Goal: Find specific page/section: Find specific page/section

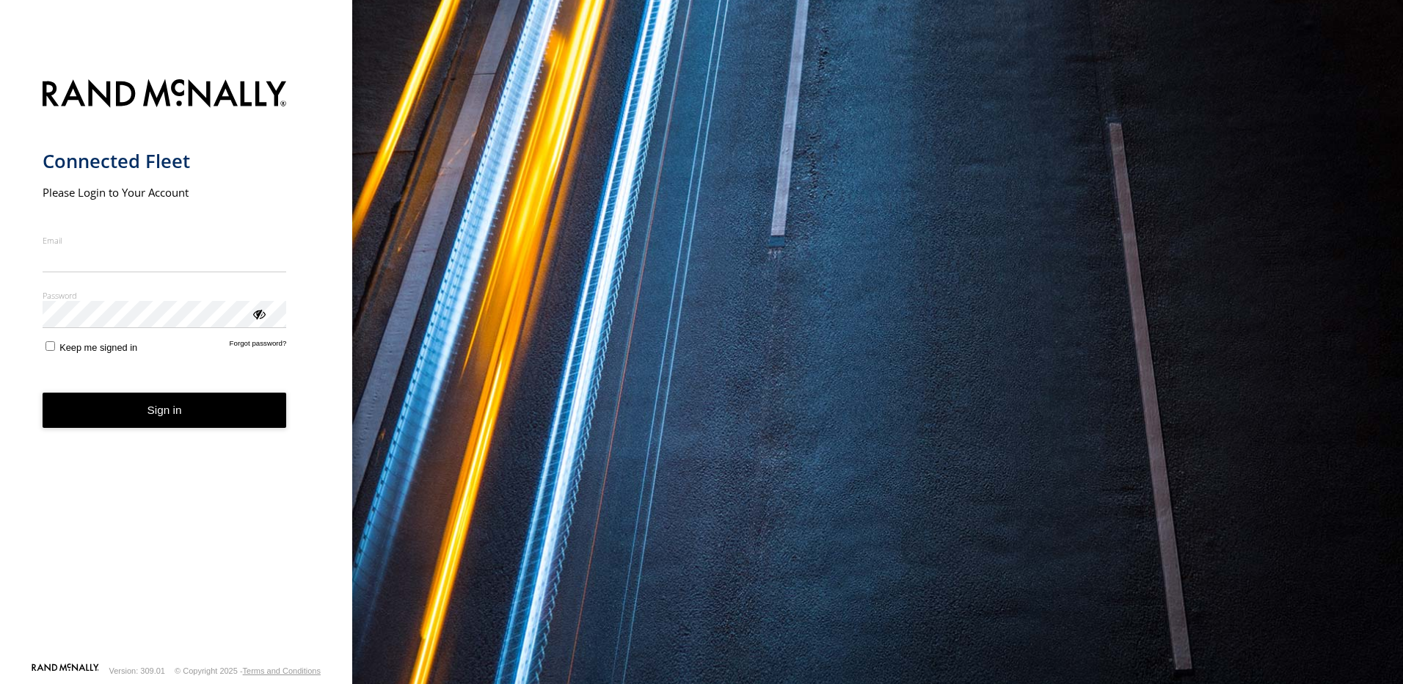
type input "**********"
click at [138, 419] on button "Sign in" at bounding box center [165, 411] width 244 height 36
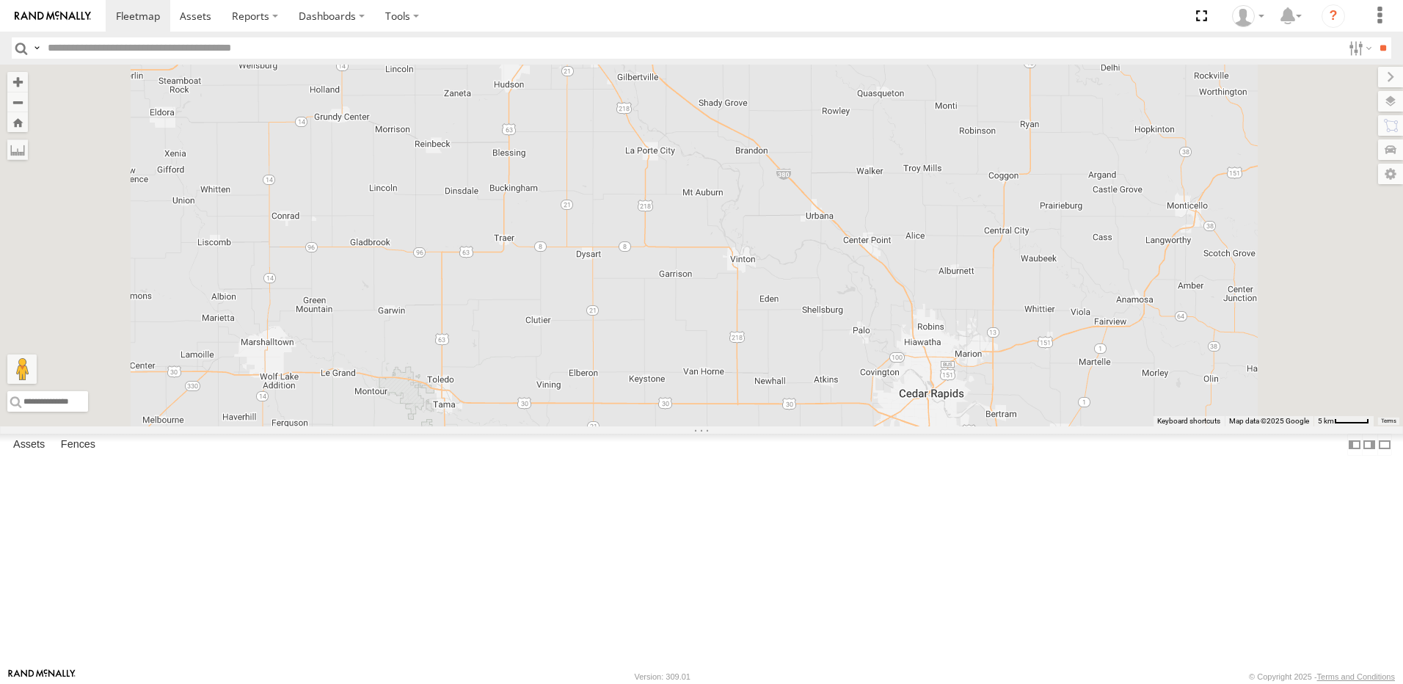
drag, startPoint x: 698, startPoint y: 255, endPoint x: 705, endPoint y: 281, distance: 26.5
click at [705, 281] on div "577 553 524 570 559 584 584 All Assets US-20 Winthrop 42.46423 , -91.62841 East…" at bounding box center [701, 246] width 1403 height 362
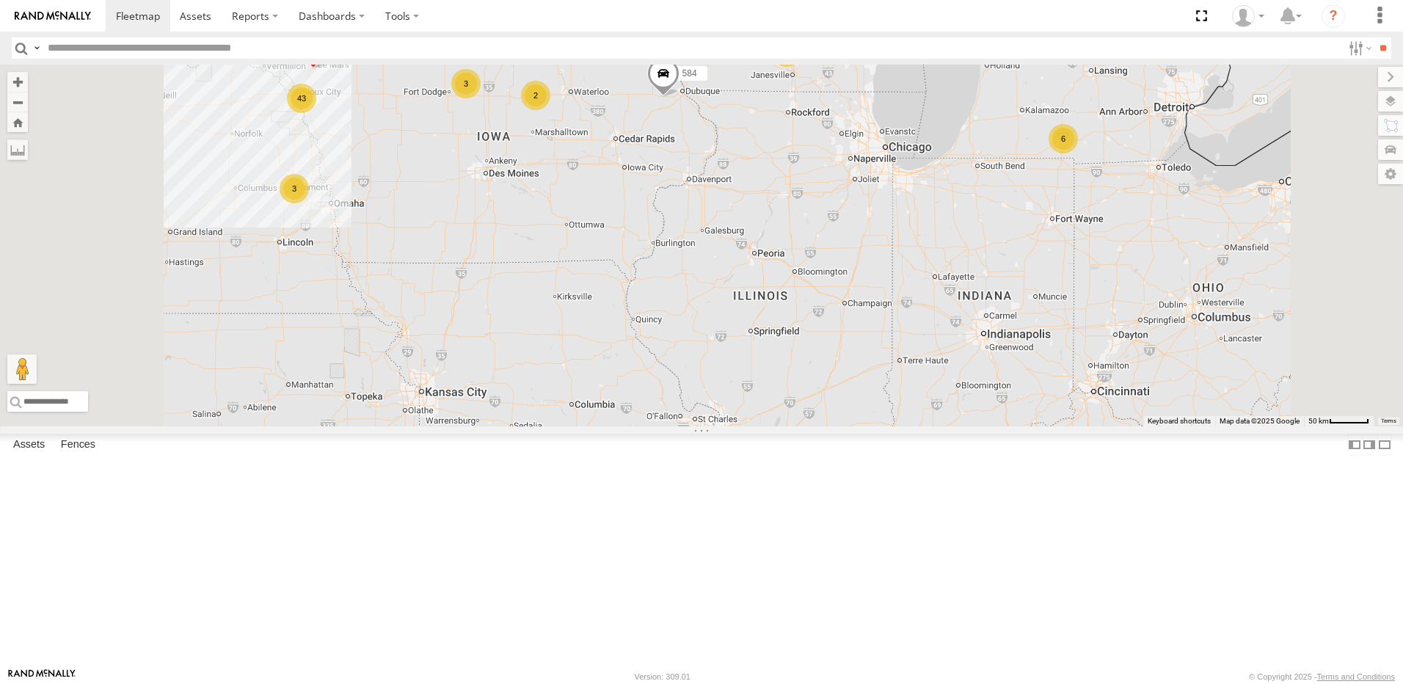
click at [481, 98] on div "3" at bounding box center [465, 83] width 29 height 29
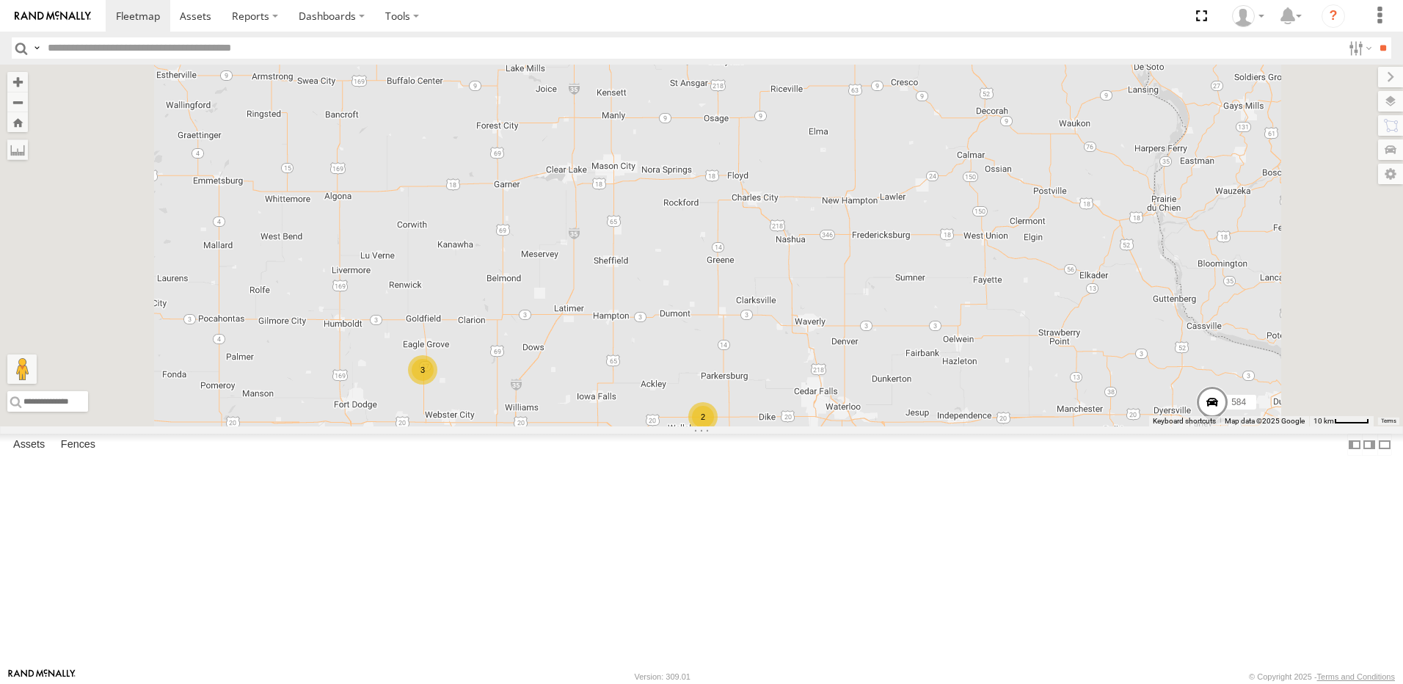
click at [718, 432] on div "2" at bounding box center [702, 416] width 29 height 29
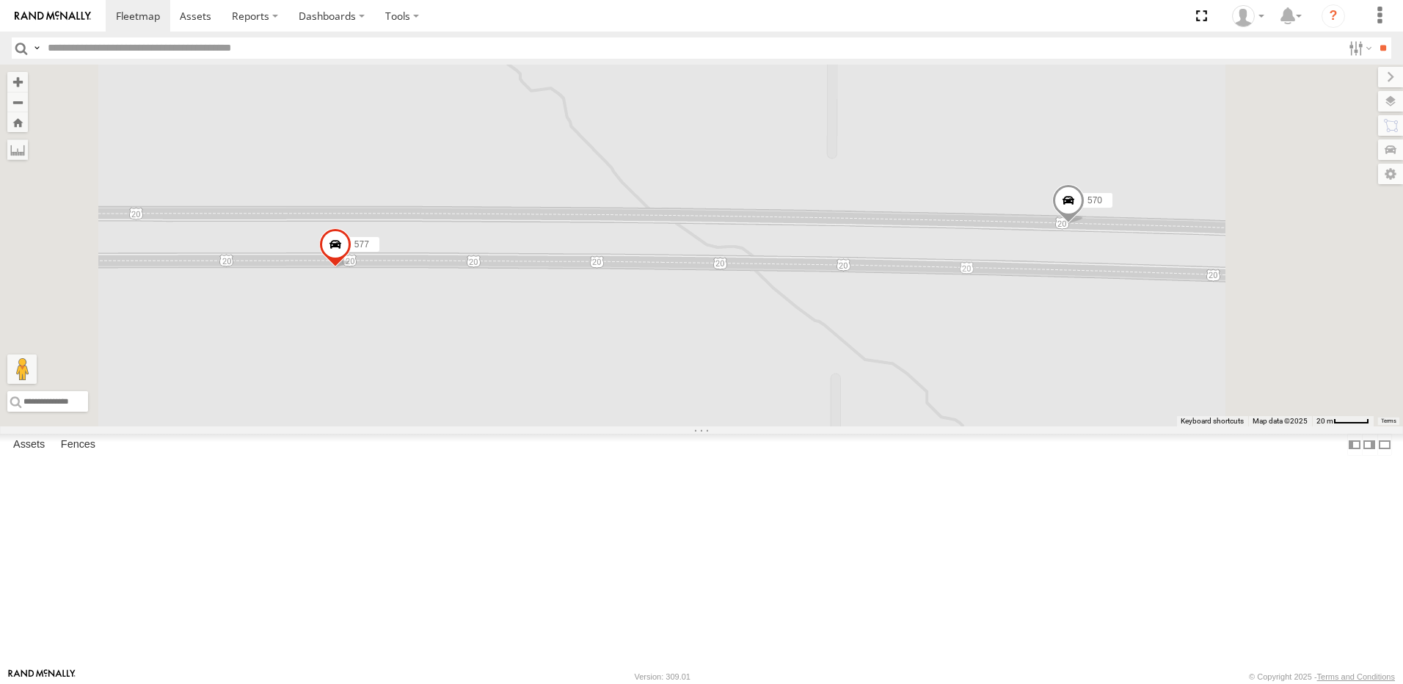
click at [352, 268] on span at bounding box center [335, 248] width 32 height 40
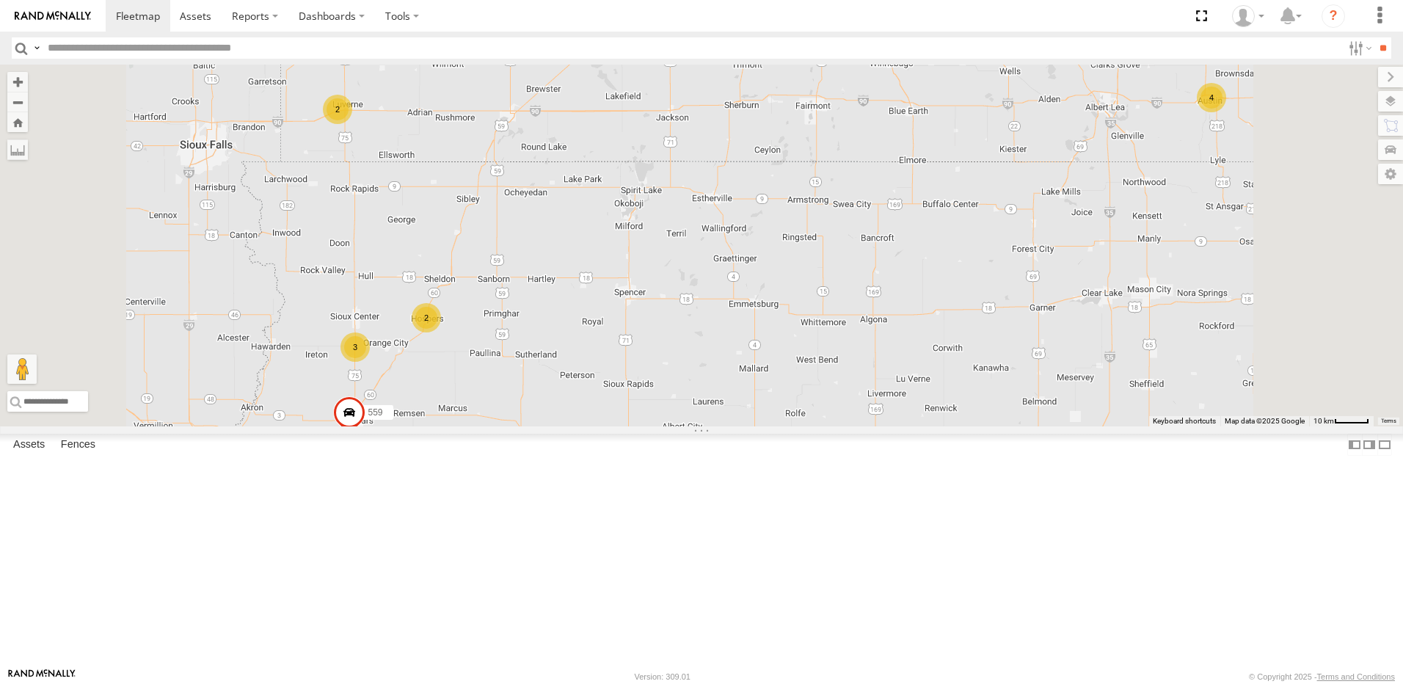
click at [365, 436] on span at bounding box center [349, 416] width 32 height 40
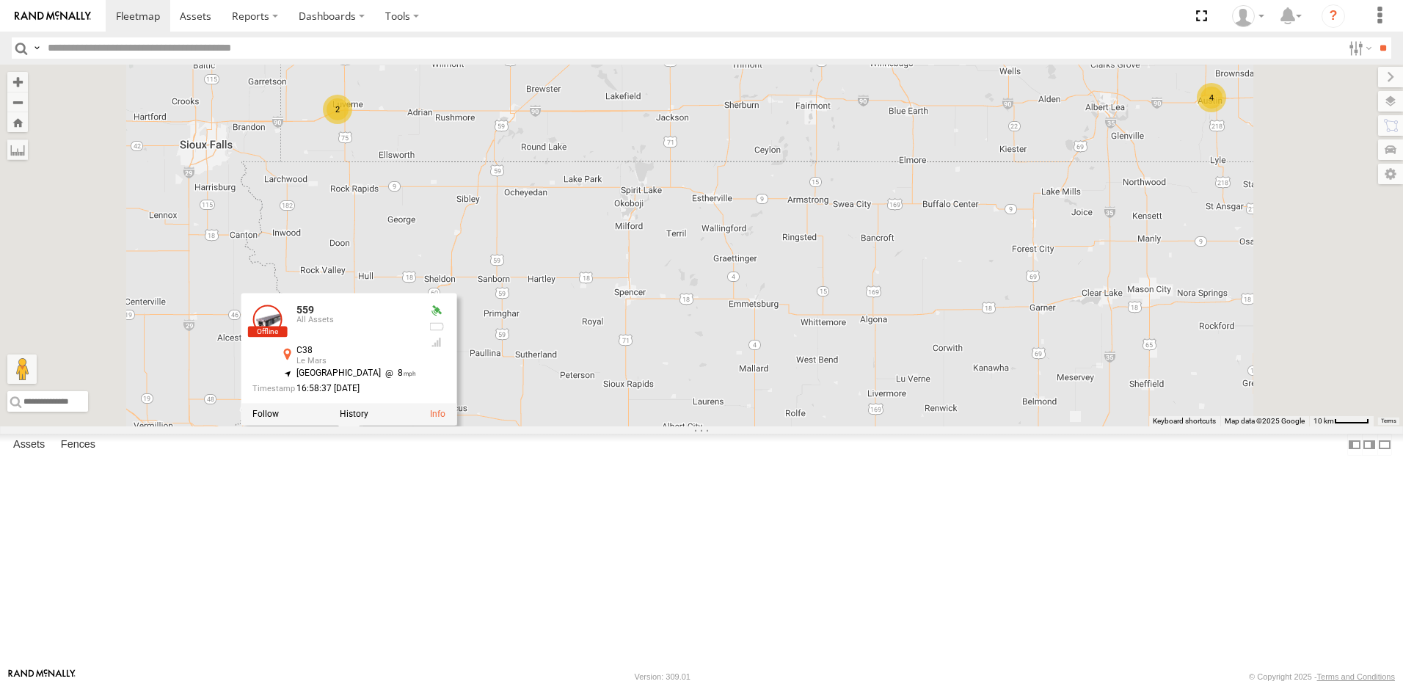
click at [124, 46] on input "text" at bounding box center [692, 47] width 1300 height 21
type input "***"
click at [1375, 37] on input "**" at bounding box center [1383, 47] width 17 height 21
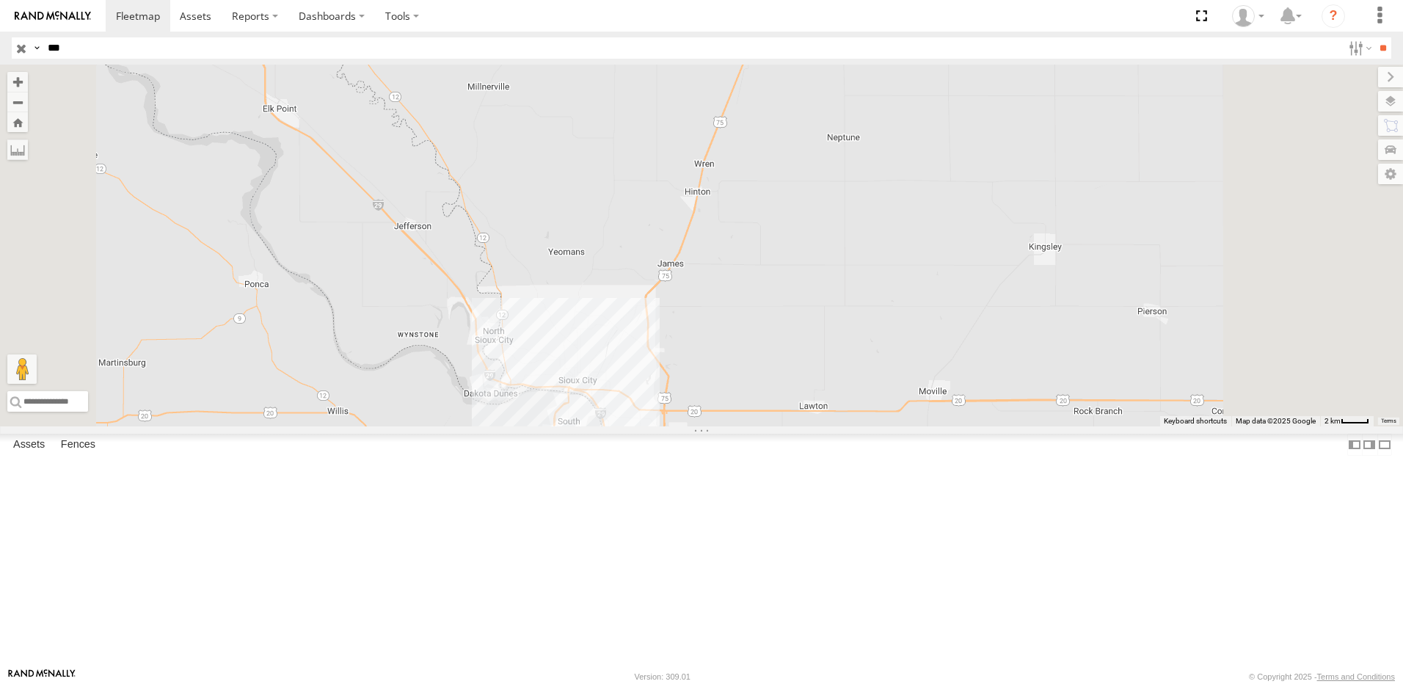
click at [620, 481] on span at bounding box center [604, 461] width 32 height 40
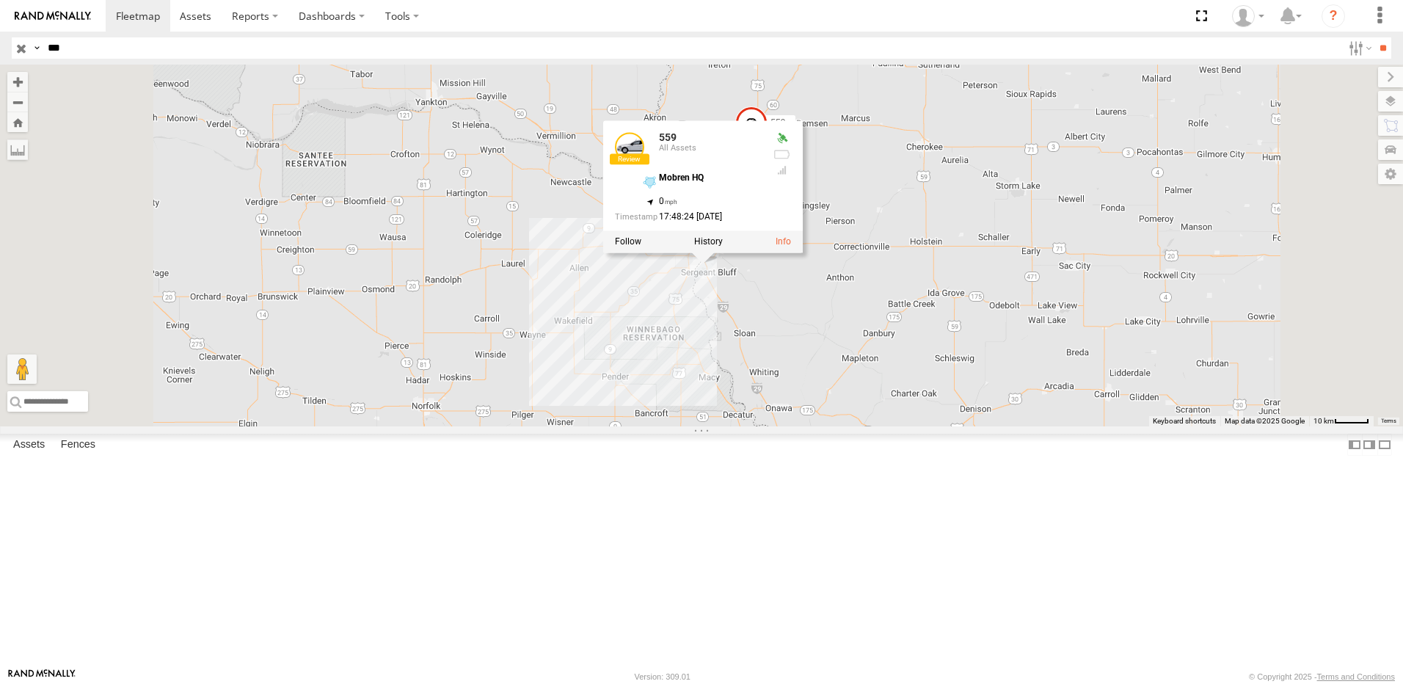
click at [1105, 426] on div "559 559 559 All Assets Mobren HQ 42.42685 , -96.38045 0 17:48:24 [DATE]" at bounding box center [701, 246] width 1403 height 362
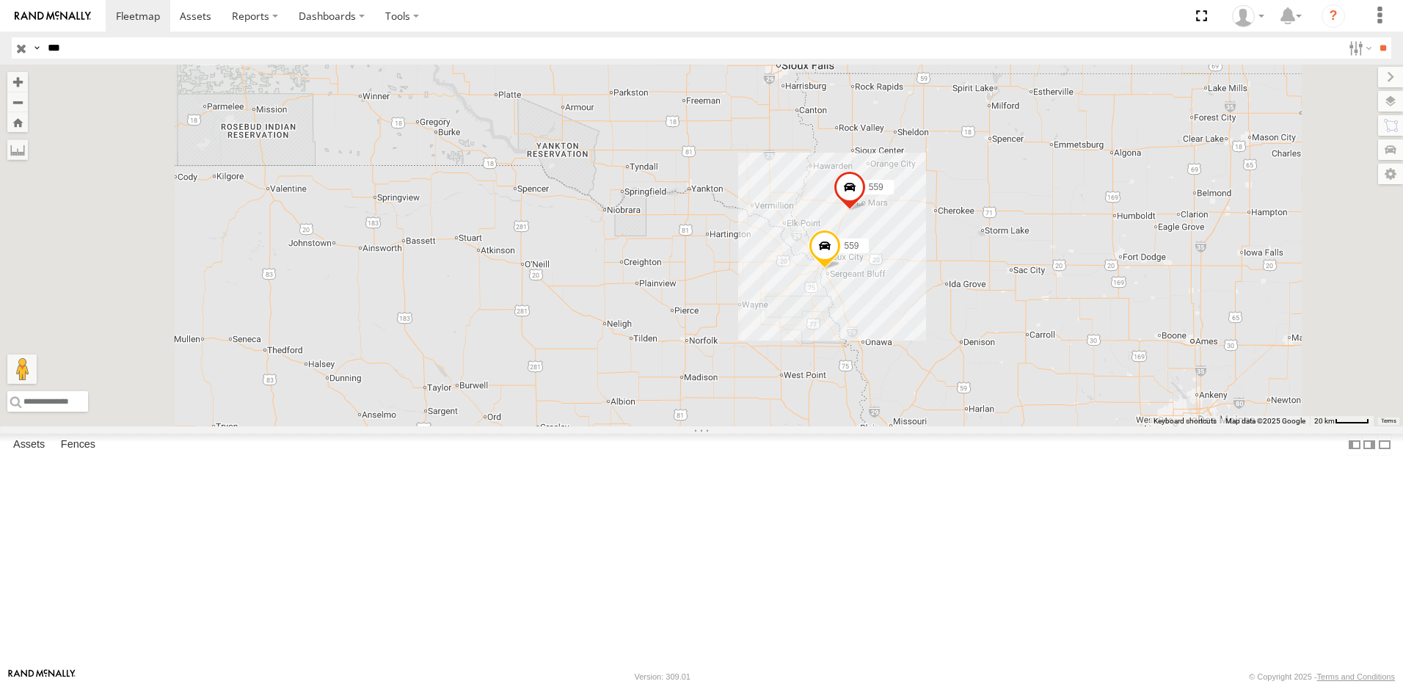
click at [18, 48] on input "button" at bounding box center [21, 47] width 19 height 21
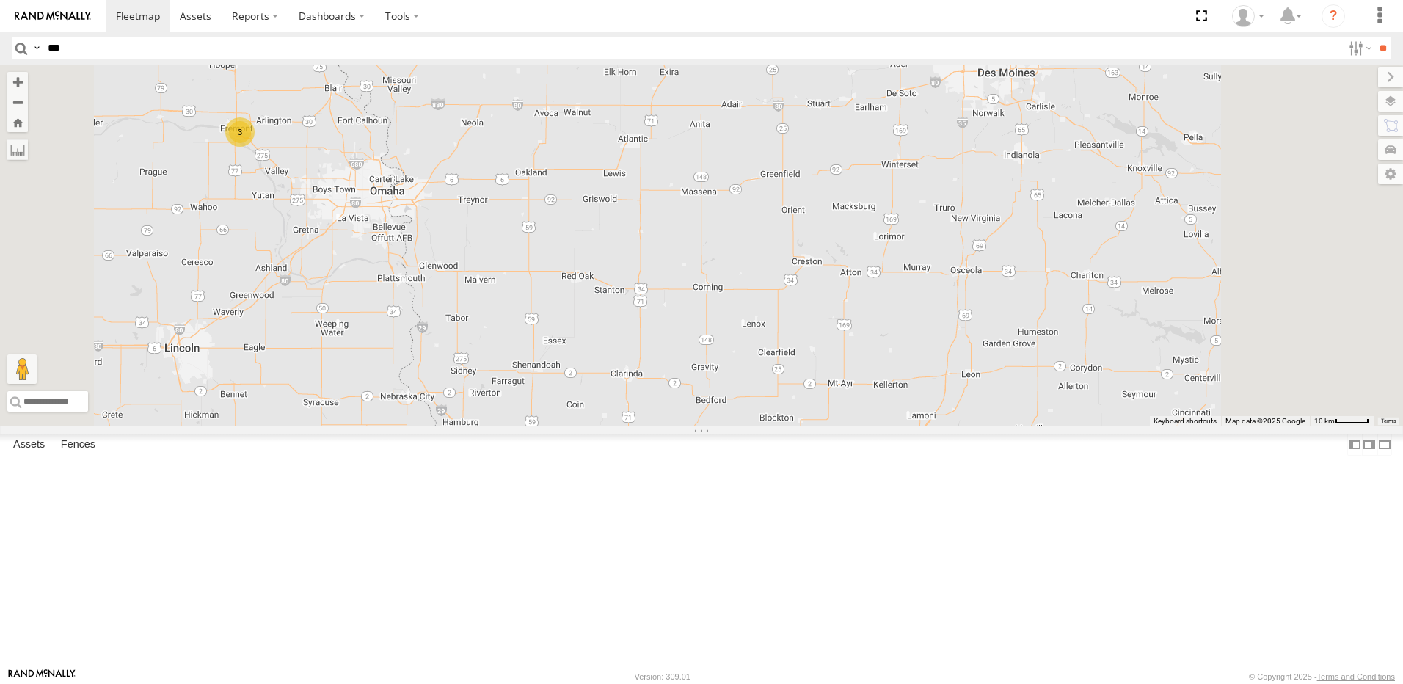
click at [255, 147] on div "3" at bounding box center [239, 131] width 29 height 29
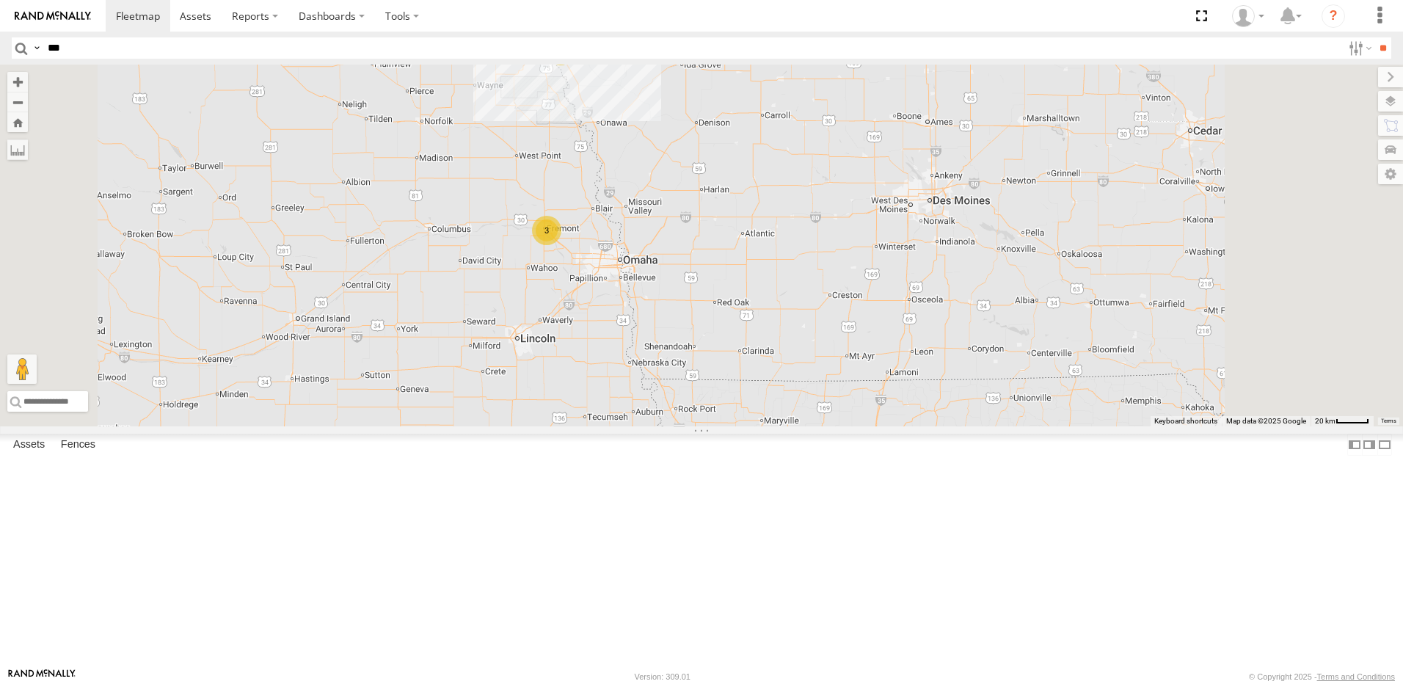
click at [575, 65] on div "43" at bounding box center [560, 50] width 29 height 29
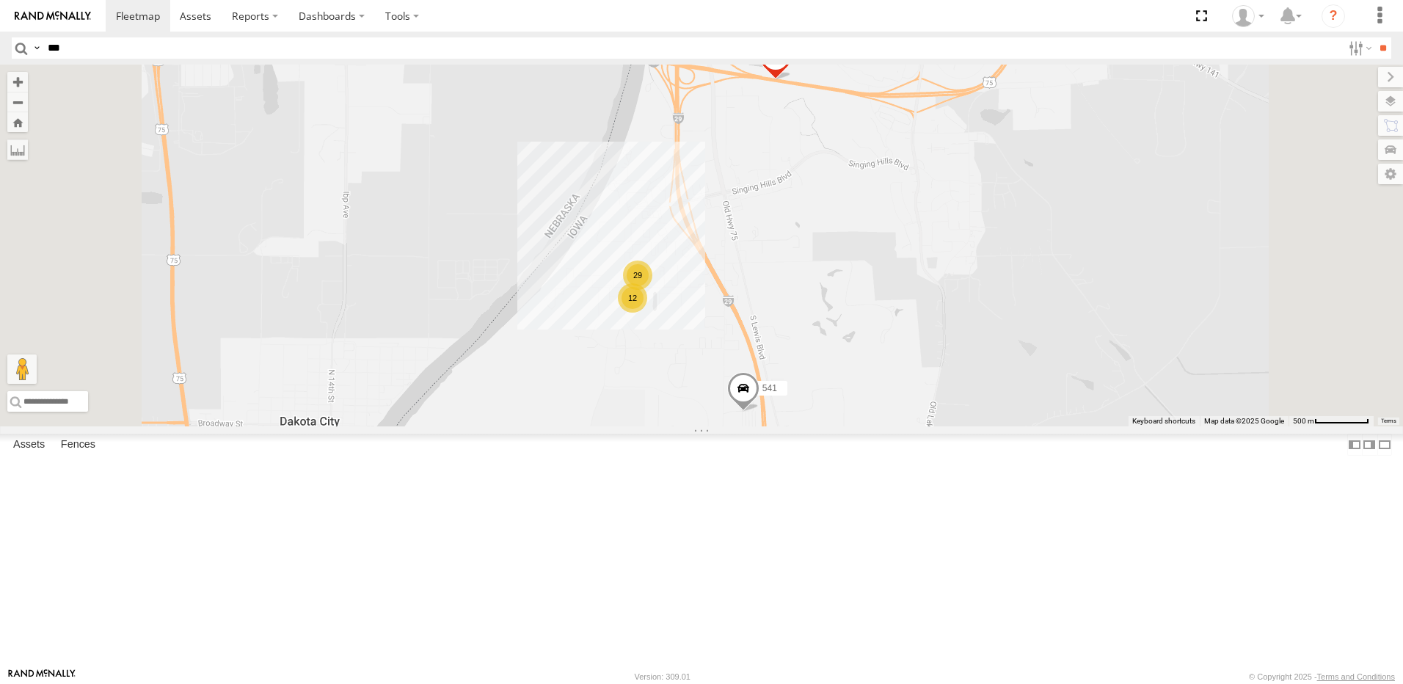
click at [792, 79] on span at bounding box center [776, 60] width 32 height 40
click at [87, 48] on input "***" at bounding box center [692, 47] width 1300 height 21
type input "***"
click at [1375, 37] on input "**" at bounding box center [1383, 47] width 17 height 21
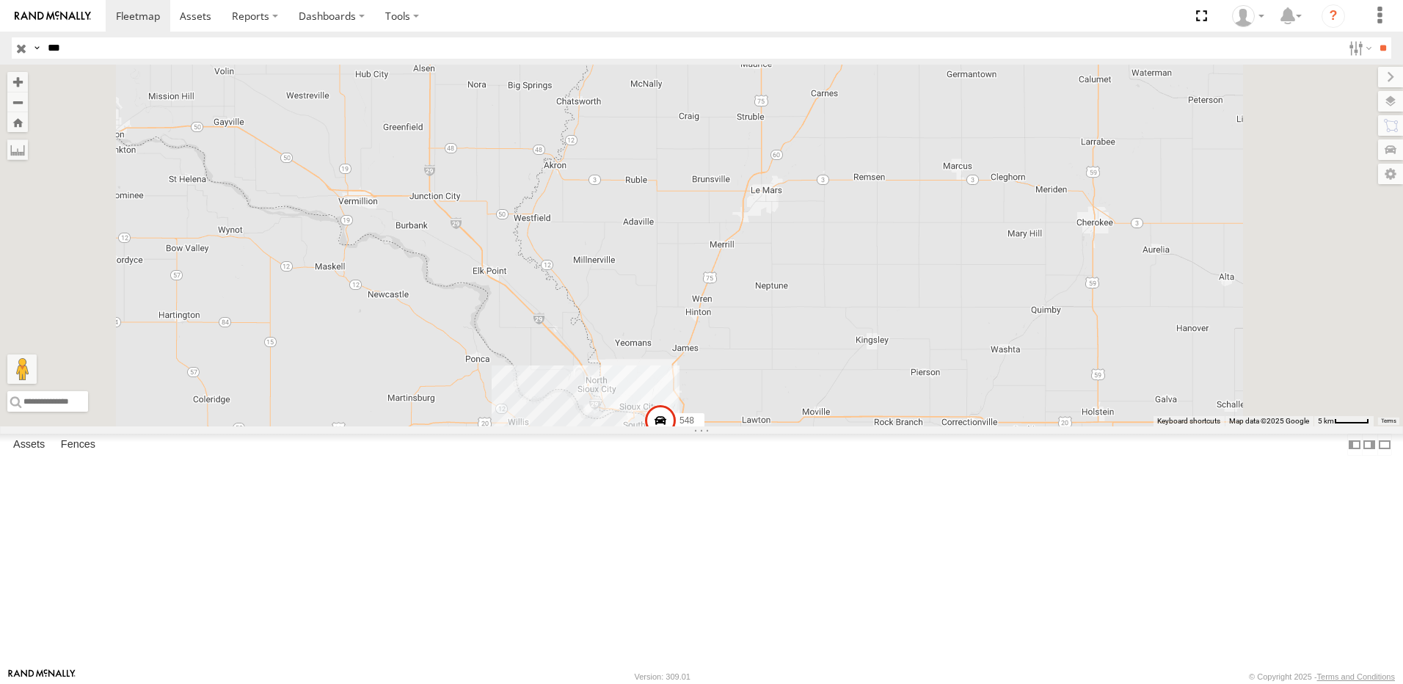
drag, startPoint x: 654, startPoint y: 473, endPoint x: 578, endPoint y: 292, distance: 196.0
click at [587, 313] on div "548" at bounding box center [701, 246] width 1403 height 362
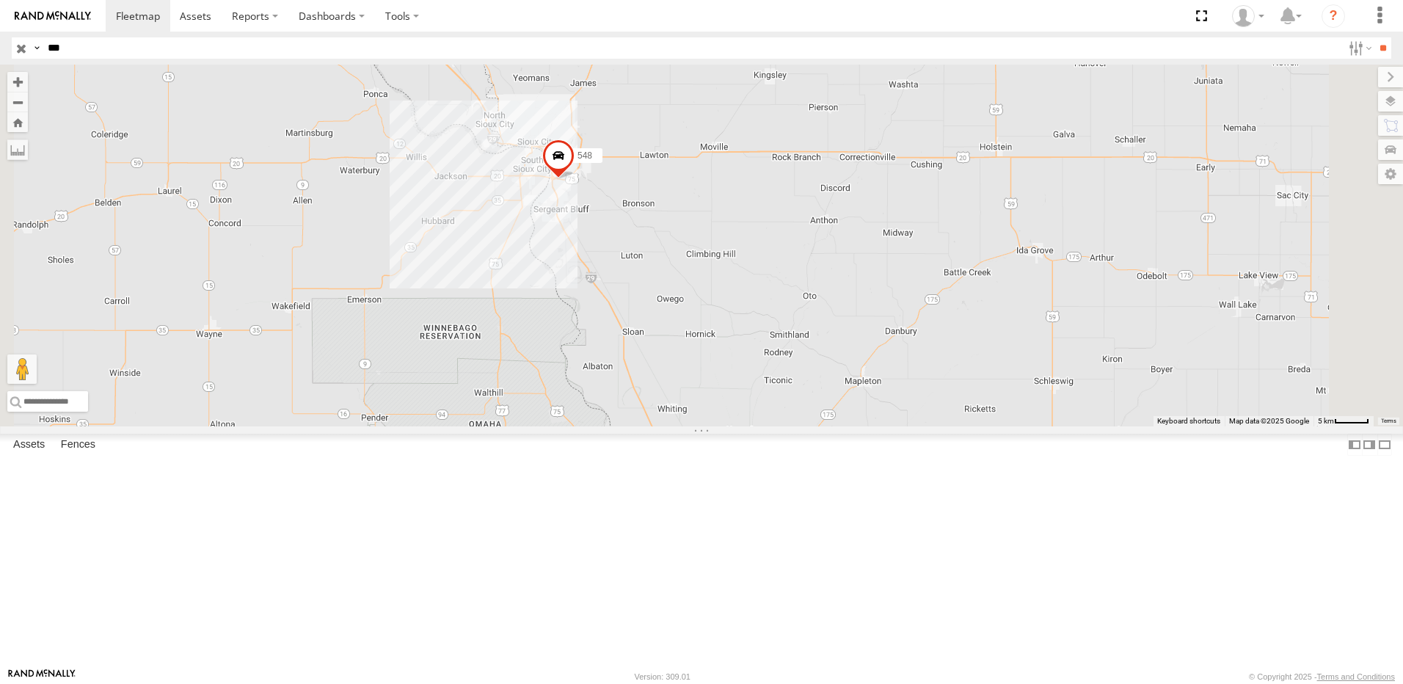
click at [575, 178] on span at bounding box center [558, 159] width 32 height 40
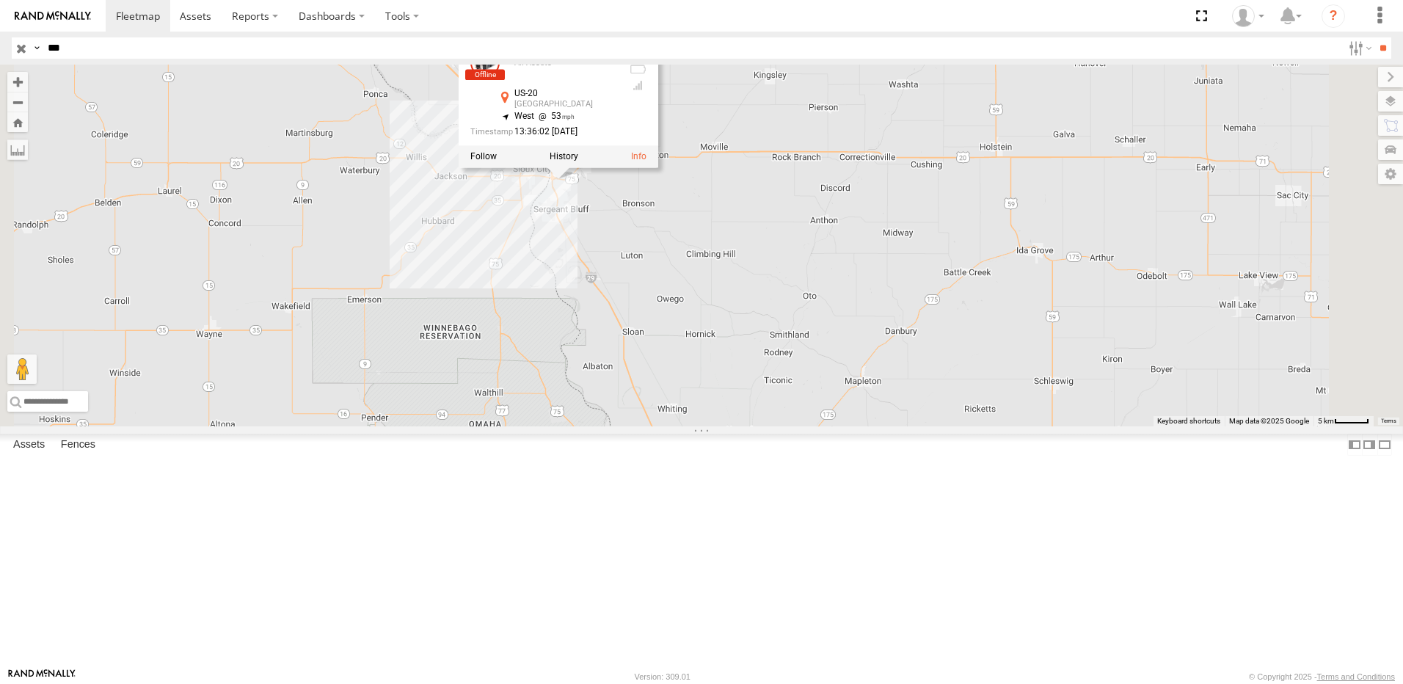
click at [19, 48] on input "button" at bounding box center [21, 47] width 19 height 21
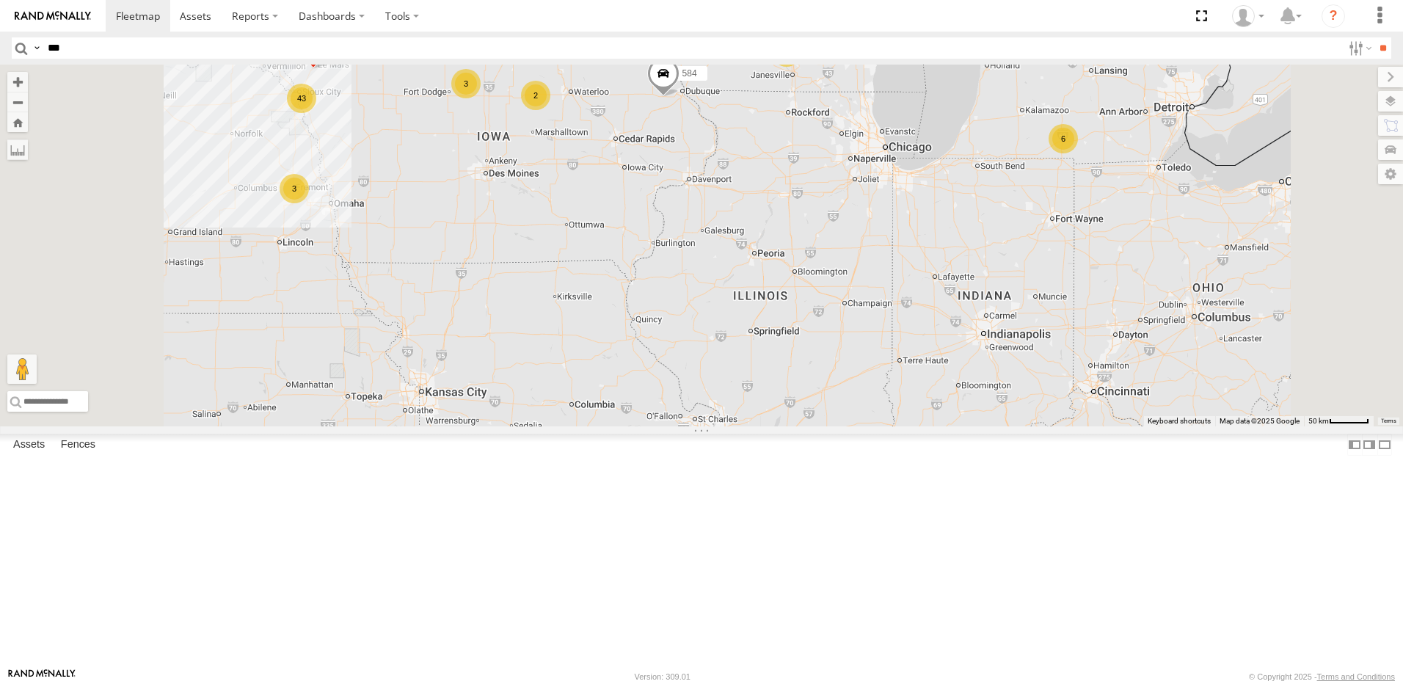
click at [316, 113] on div "43" at bounding box center [301, 98] width 29 height 29
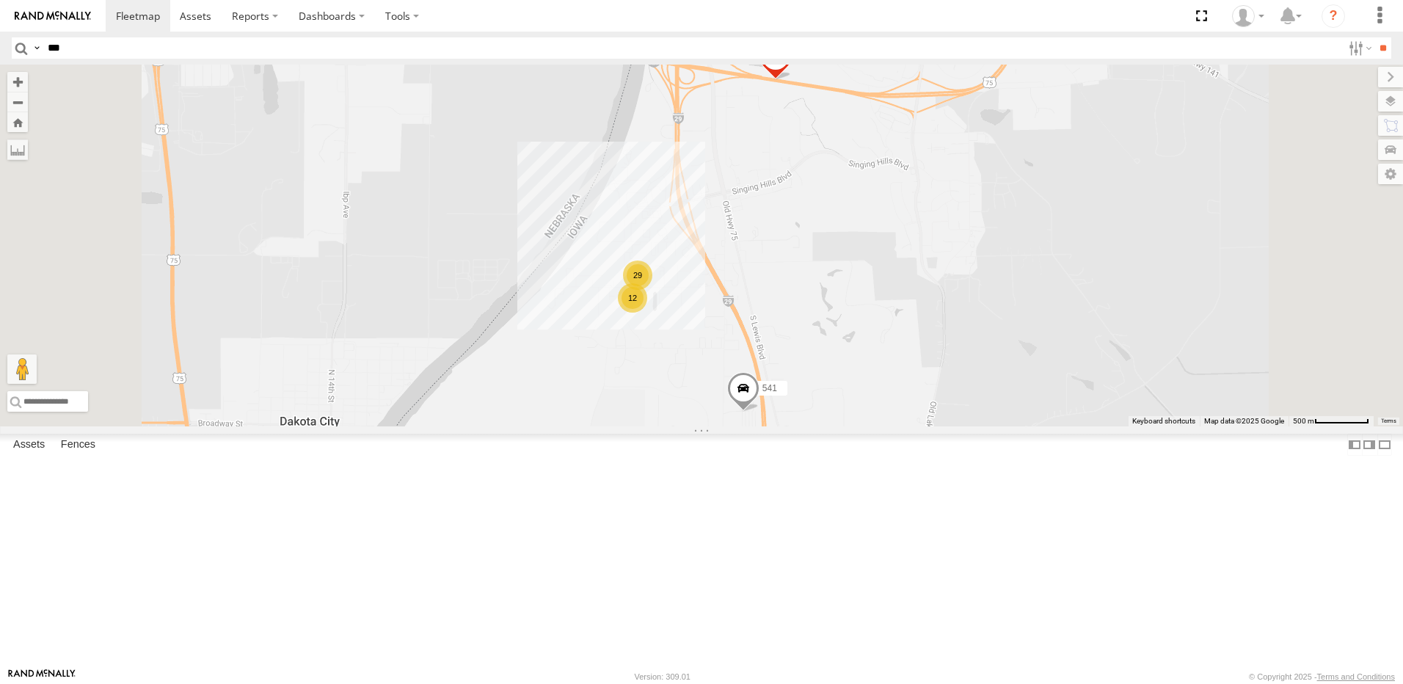
click at [647, 313] on div "12" at bounding box center [632, 297] width 29 height 29
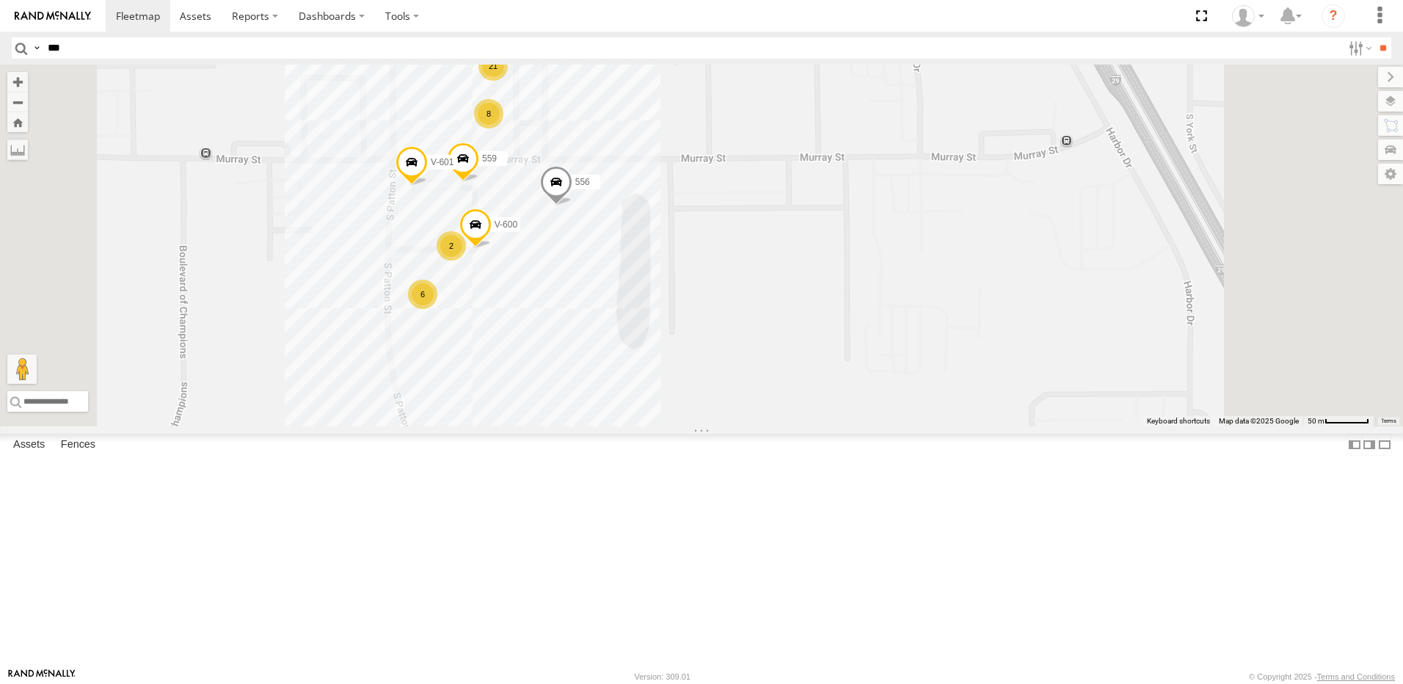
click at [437, 309] on div "6" at bounding box center [422, 294] width 29 height 29
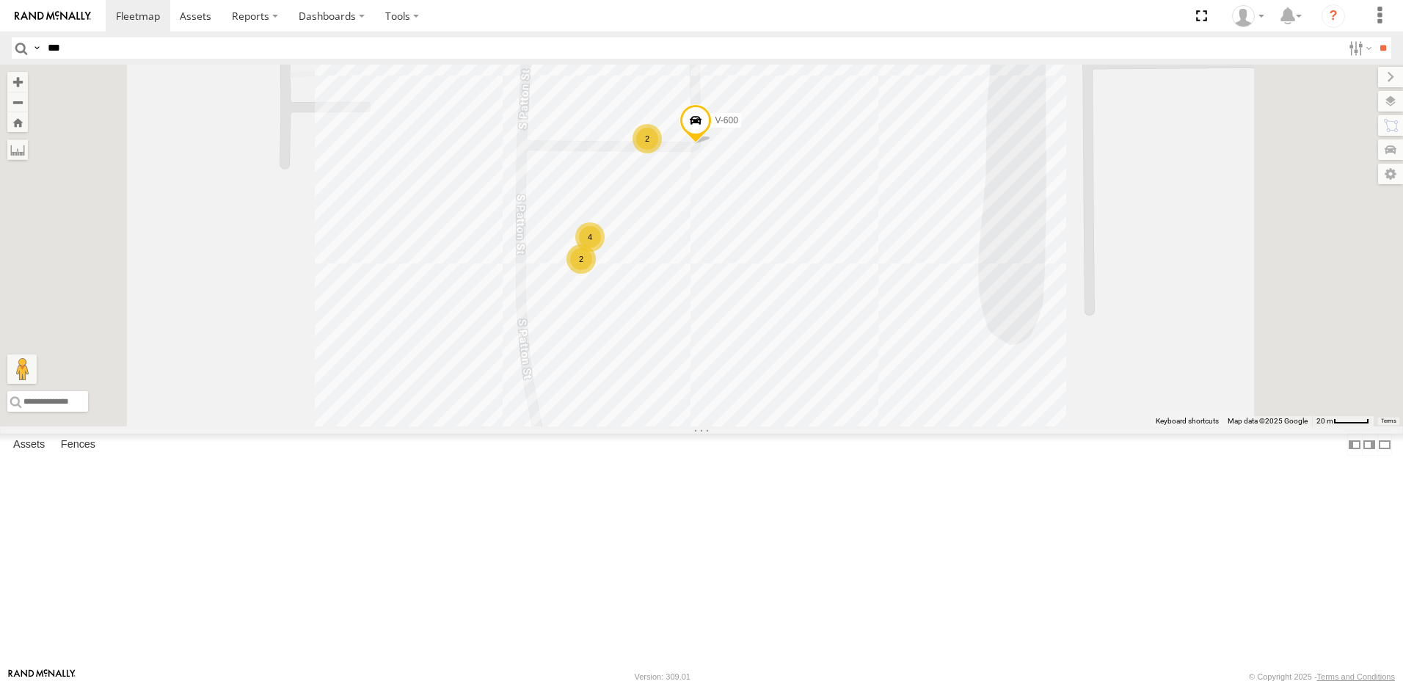
click at [662, 153] on div "2" at bounding box center [647, 138] width 29 height 29
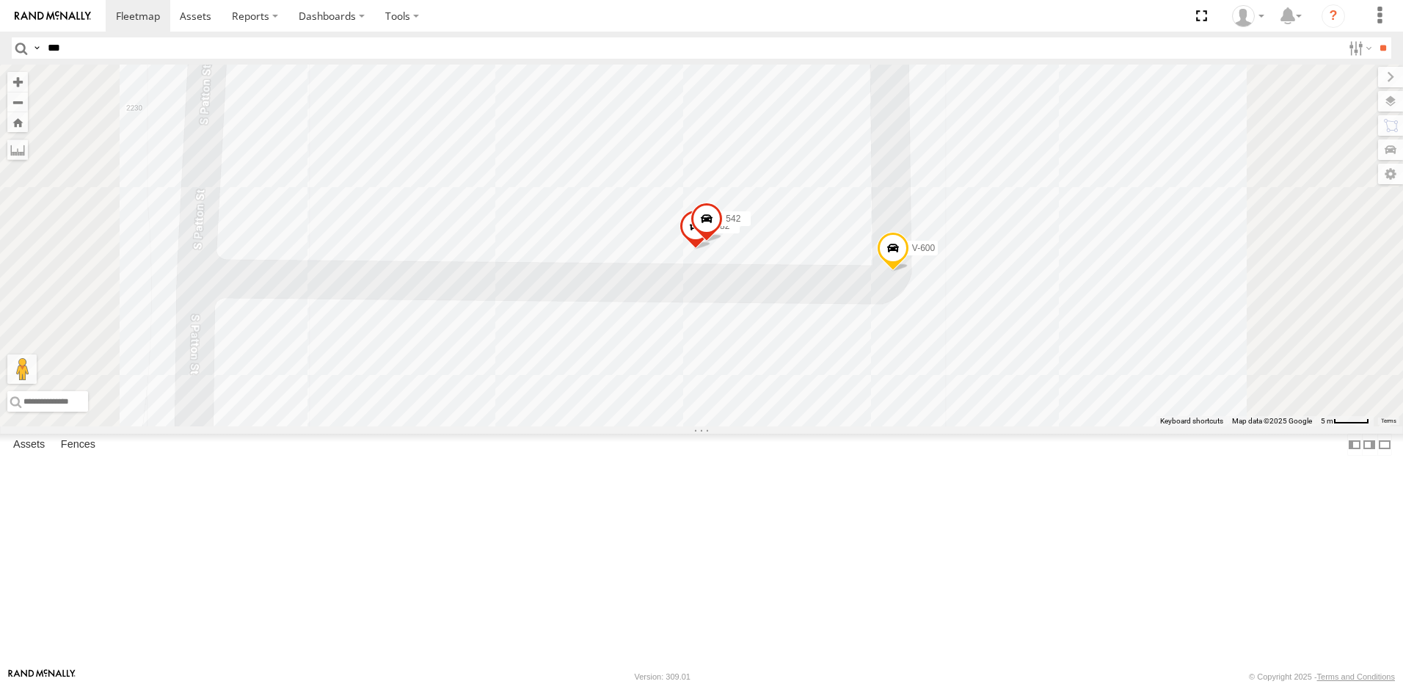
click at [723, 242] on span at bounding box center [707, 223] width 32 height 40
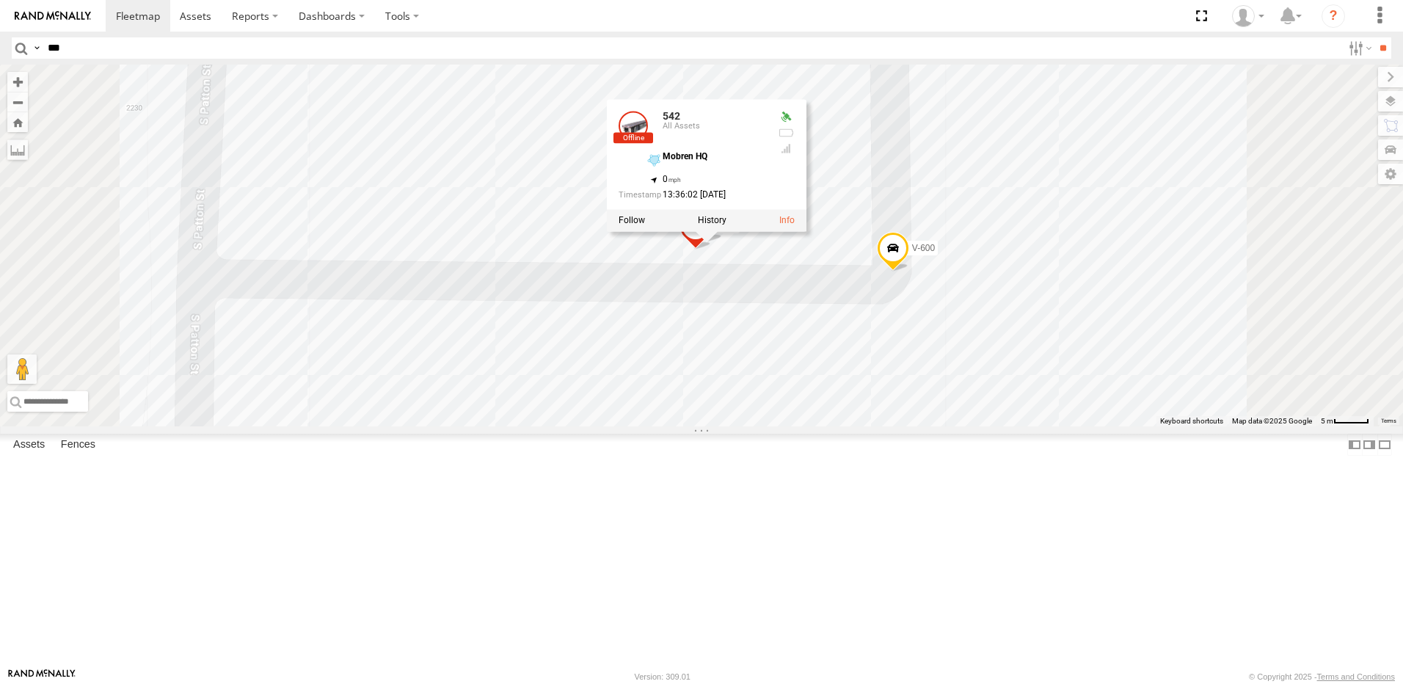
click at [57, 53] on input "***" at bounding box center [692, 47] width 1300 height 21
type input "***"
click at [1375, 37] on input "**" at bounding box center [1383, 47] width 17 height 21
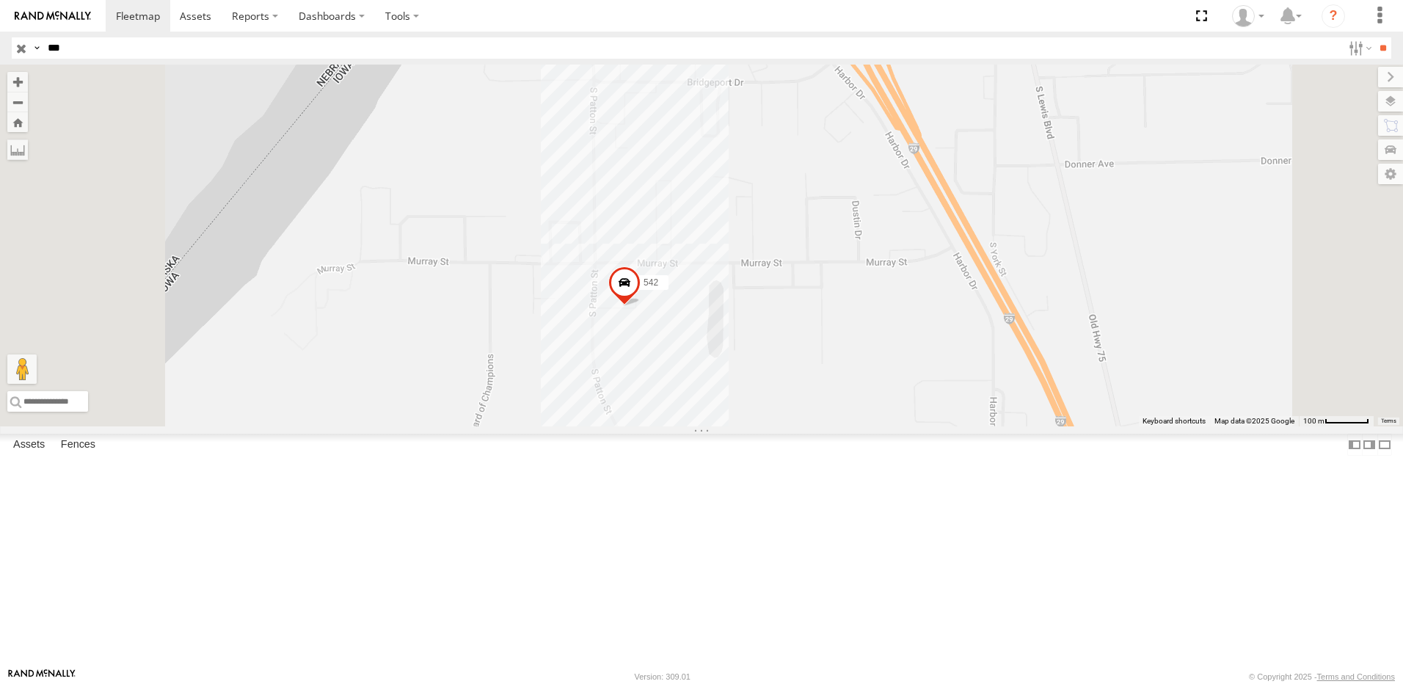
click at [641, 305] on span at bounding box center [624, 286] width 32 height 40
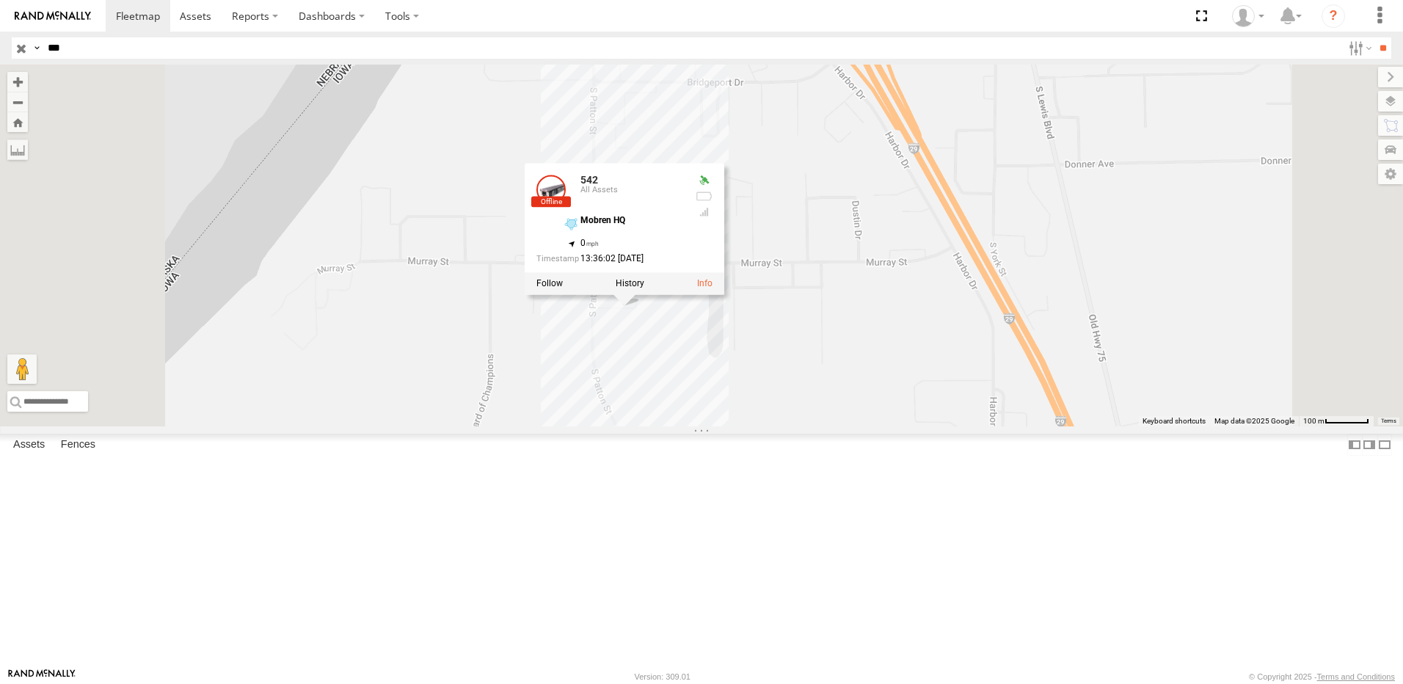
click at [644, 288] on label at bounding box center [630, 283] width 29 height 10
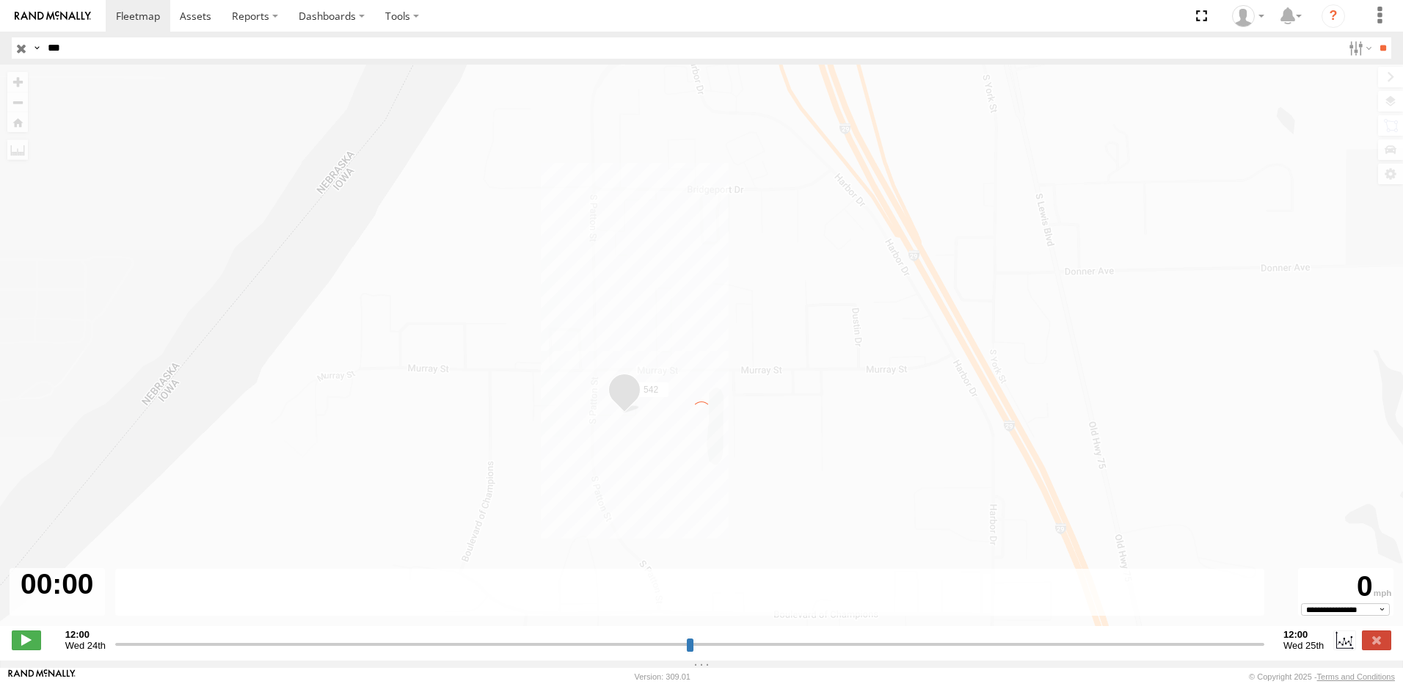
type input "**********"
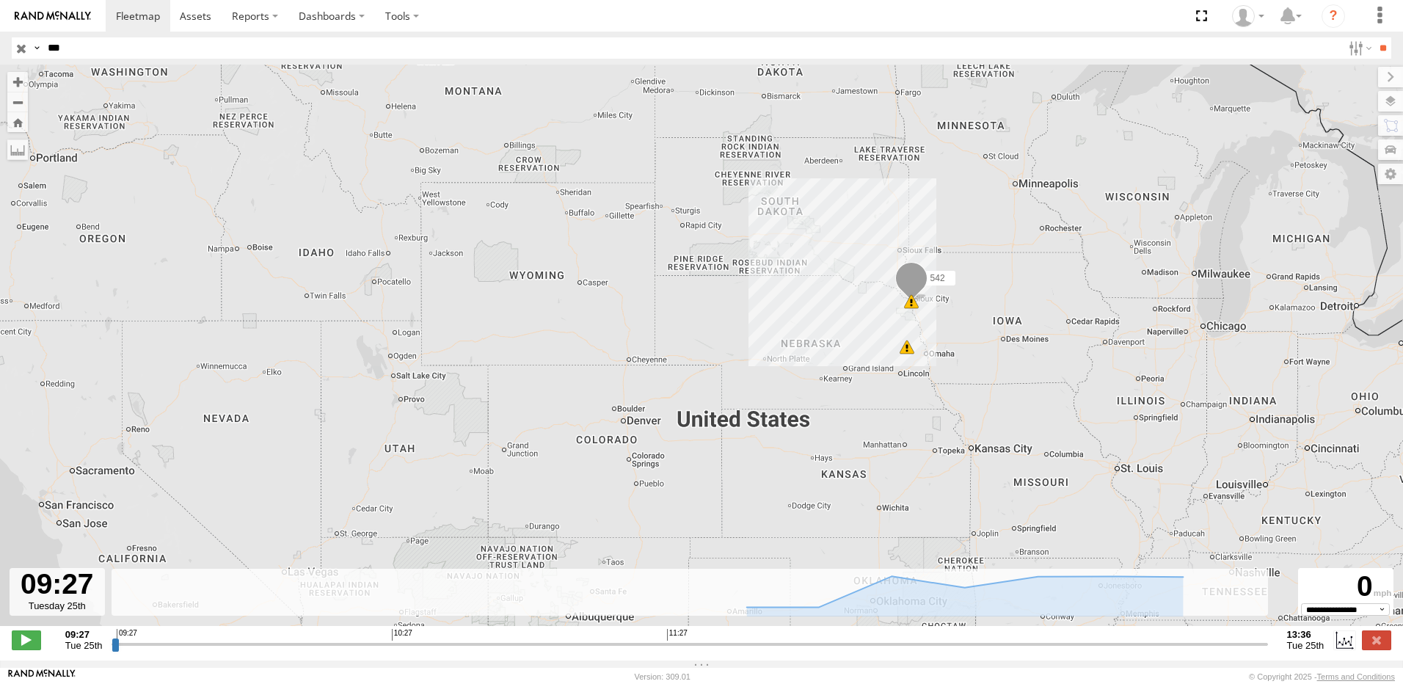
click at [19, 48] on input "button" at bounding box center [21, 47] width 19 height 21
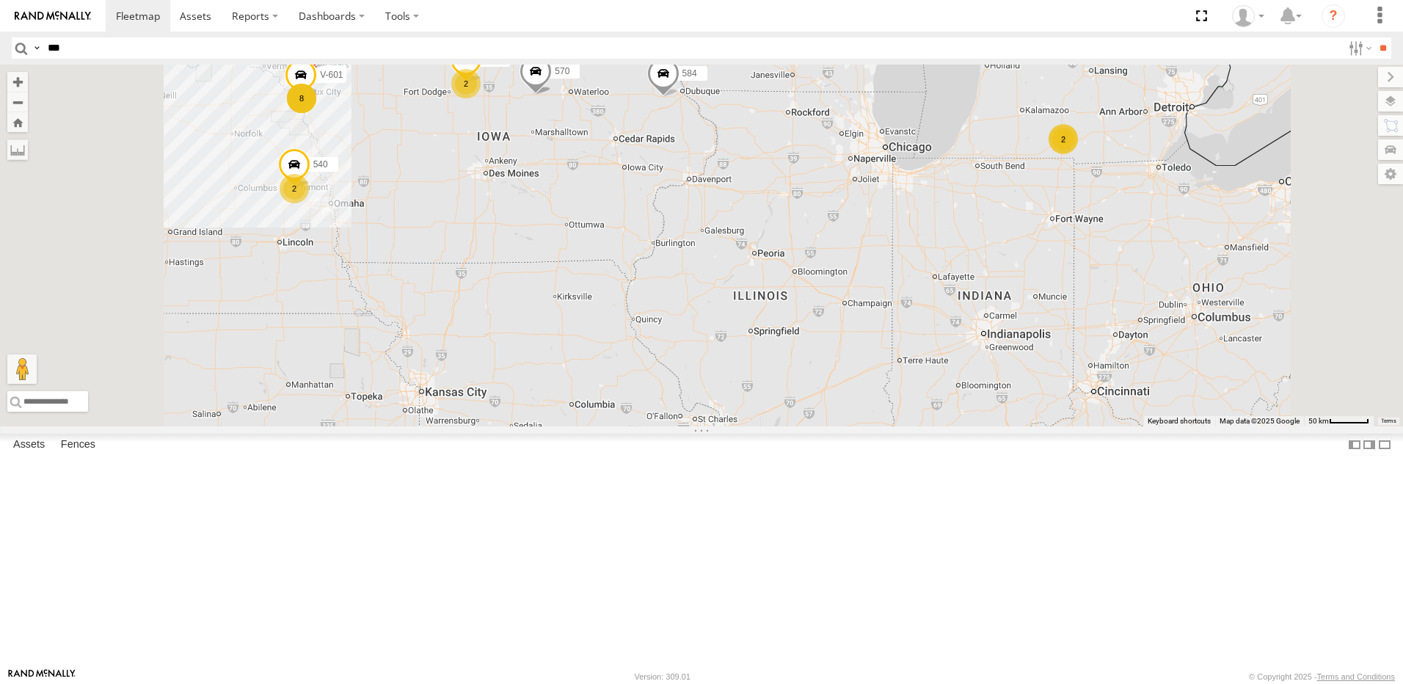
click at [316, 113] on div "8" at bounding box center [301, 98] width 29 height 29
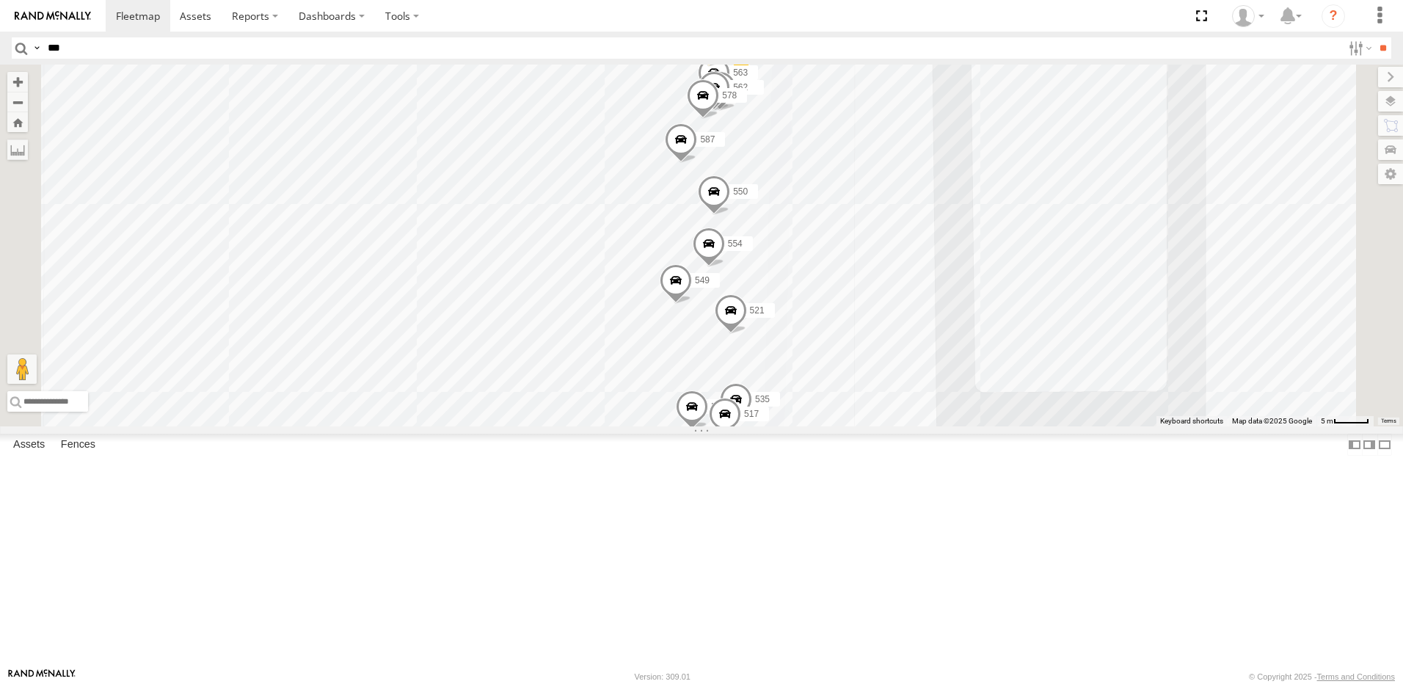
drag, startPoint x: 768, startPoint y: 330, endPoint x: 752, endPoint y: 431, distance: 101.7
click at [752, 426] on div "577 548 524 541 520 BRSME21213419023263 556 559 540 570 559 557 V-601 584 582 5…" at bounding box center [701, 246] width 1403 height 362
drag, startPoint x: 752, startPoint y: 446, endPoint x: 785, endPoint y: 266, distance: 182.8
click at [784, 275] on div "577 548 524 541 520 BRSME21213419023263 556 559 540 570 559 557 V-601 584 582 5…" at bounding box center [701, 246] width 1403 height 362
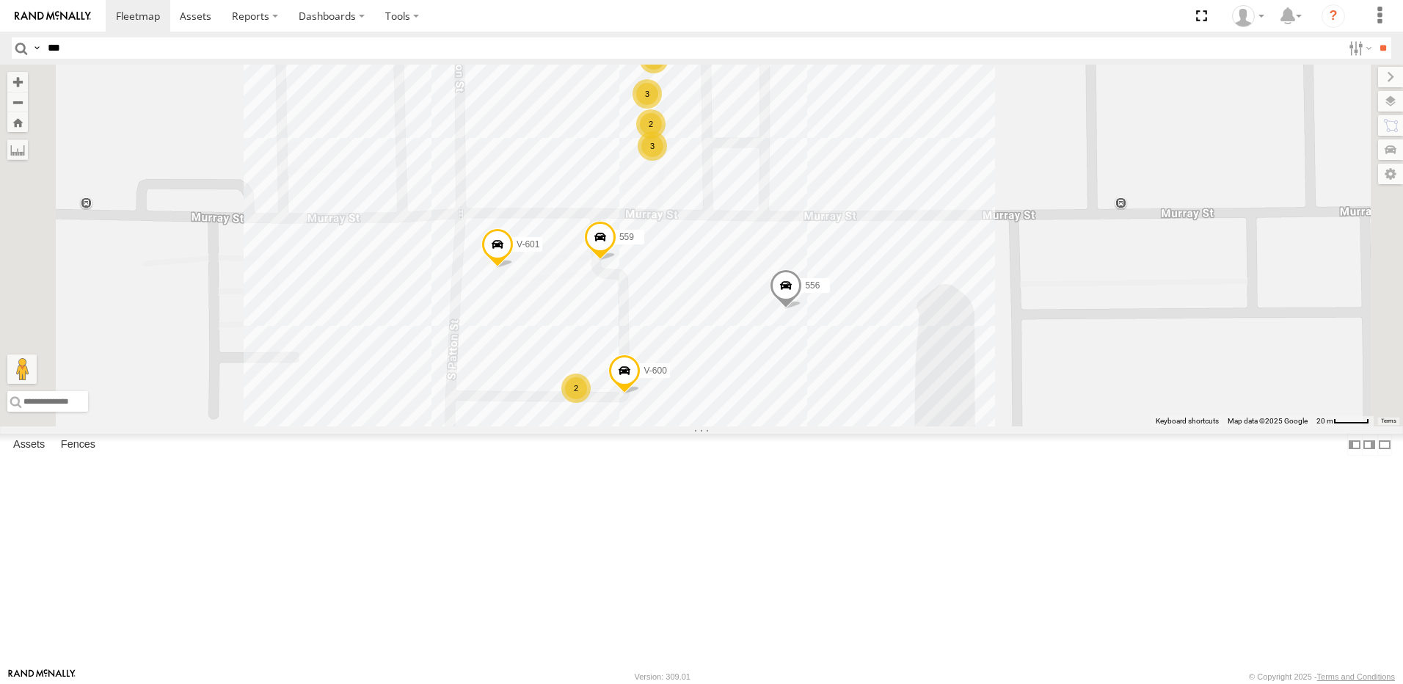
drag, startPoint x: 663, startPoint y: 447, endPoint x: 726, endPoint y: 343, distance: 121.8
click at [712, 350] on div "577 548 524 541 520 BRSME21213419023263 556 559 540 570 559 557 V-601 584 582 5…" at bounding box center [701, 246] width 1403 height 362
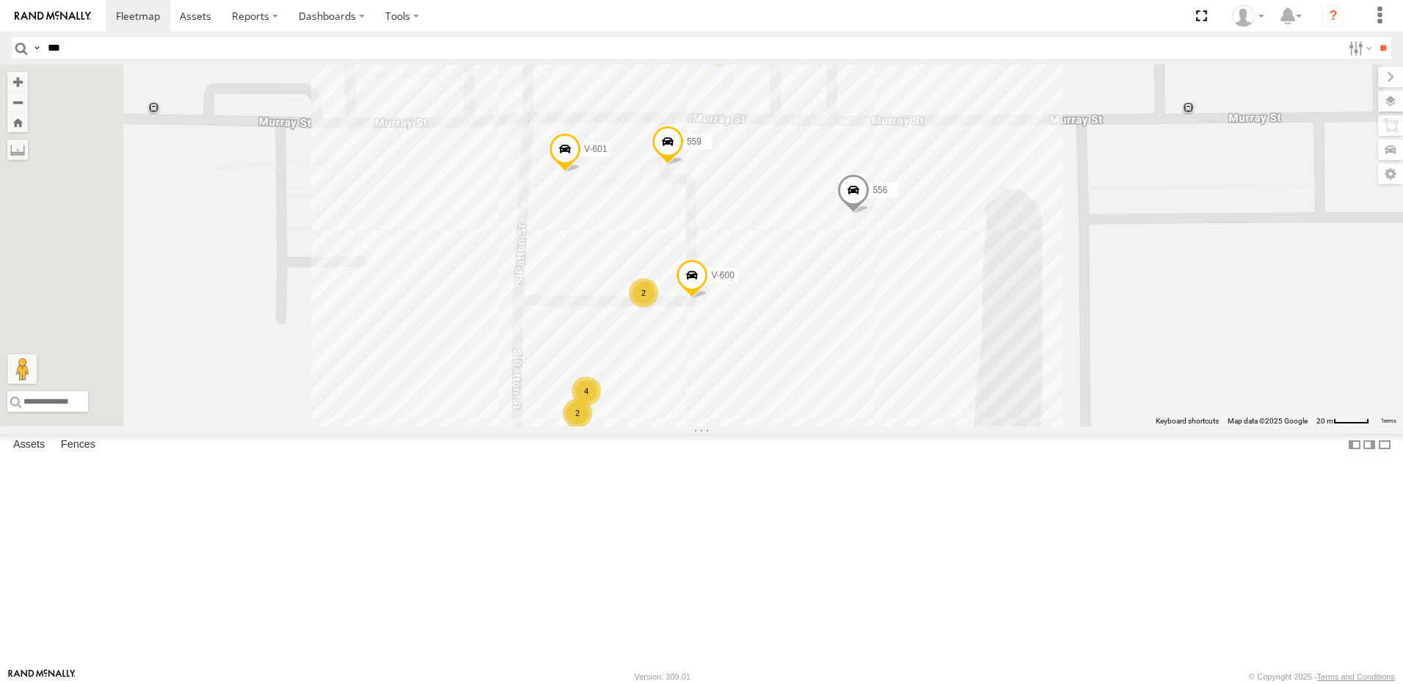
click at [658, 308] on div "2" at bounding box center [643, 292] width 29 height 29
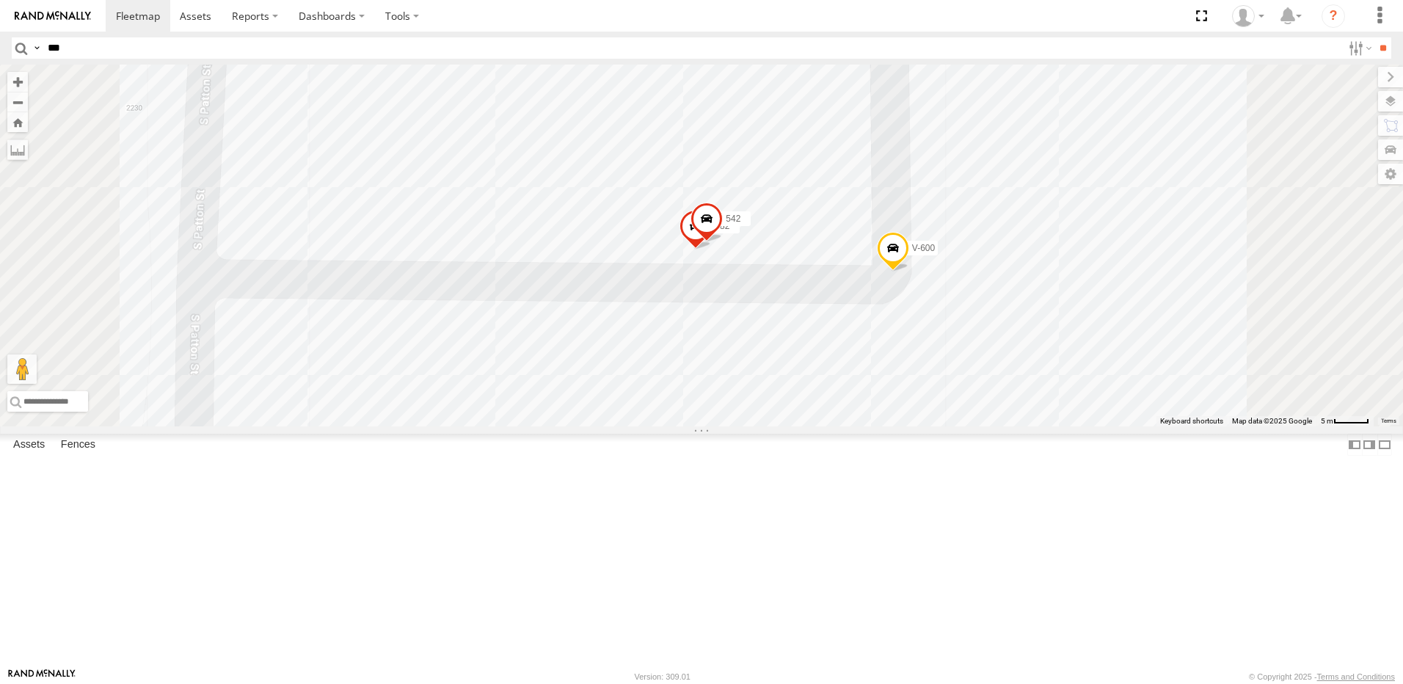
click at [723, 242] on span at bounding box center [707, 223] width 32 height 40
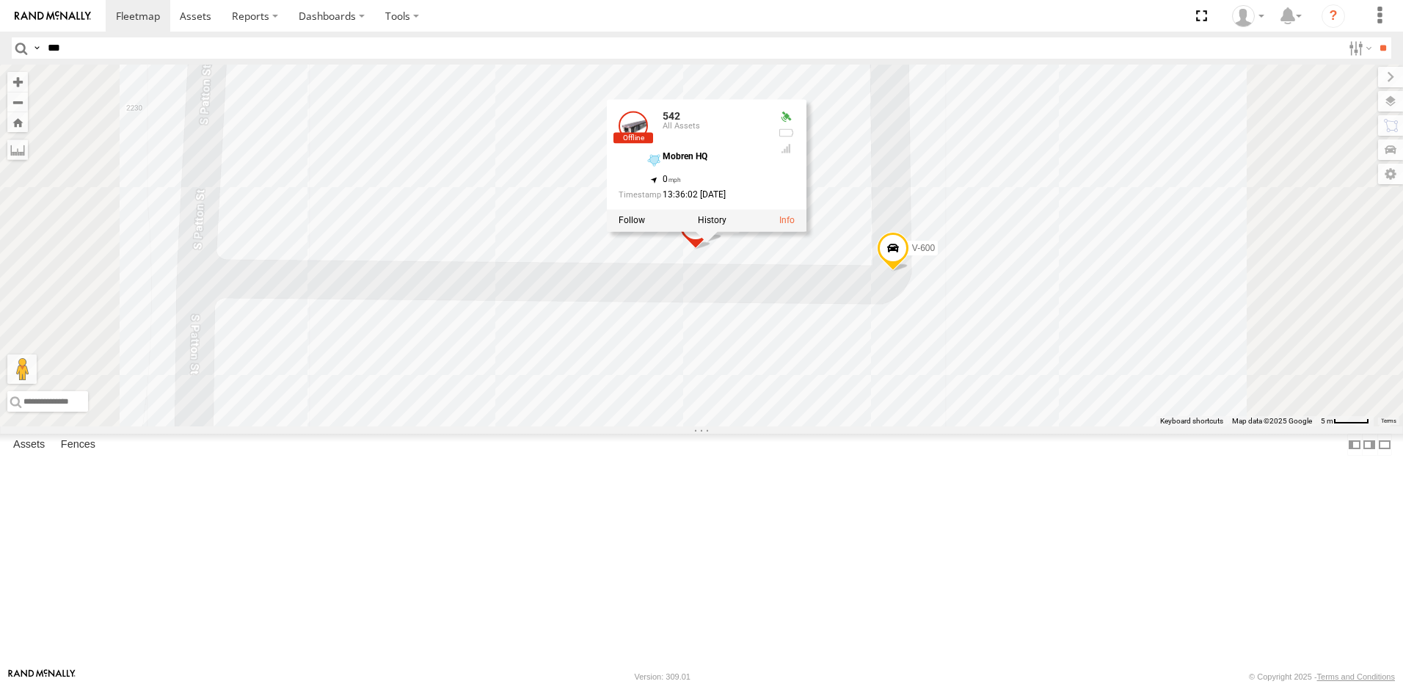
click at [712, 250] on span at bounding box center [696, 230] width 32 height 40
click at [48, 46] on input "***" at bounding box center [692, 47] width 1300 height 21
type input "***"
click at [1375, 37] on input "**" at bounding box center [1383, 47] width 17 height 21
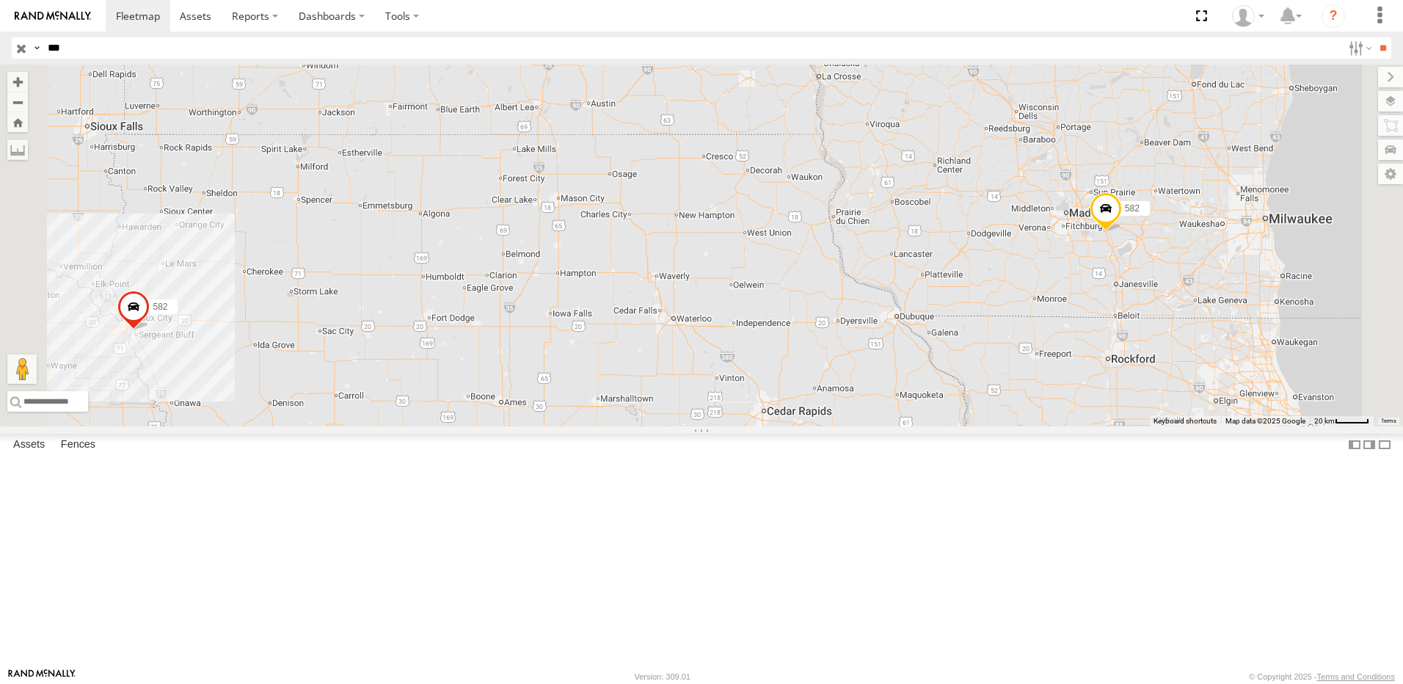
drag, startPoint x: 1088, startPoint y: 288, endPoint x: 986, endPoint y: 316, distance: 106.0
click at [1017, 312] on div "582 582" at bounding box center [701, 246] width 1403 height 362
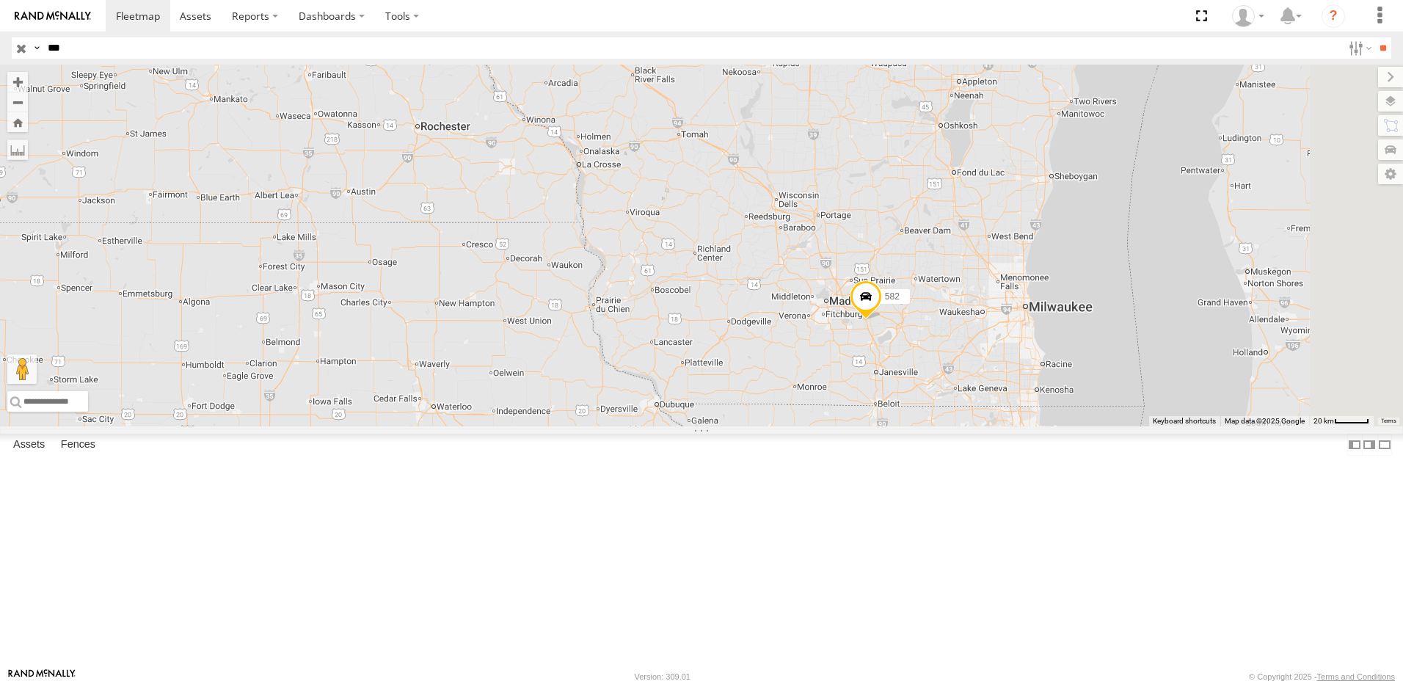
click at [882, 320] on span at bounding box center [866, 300] width 32 height 40
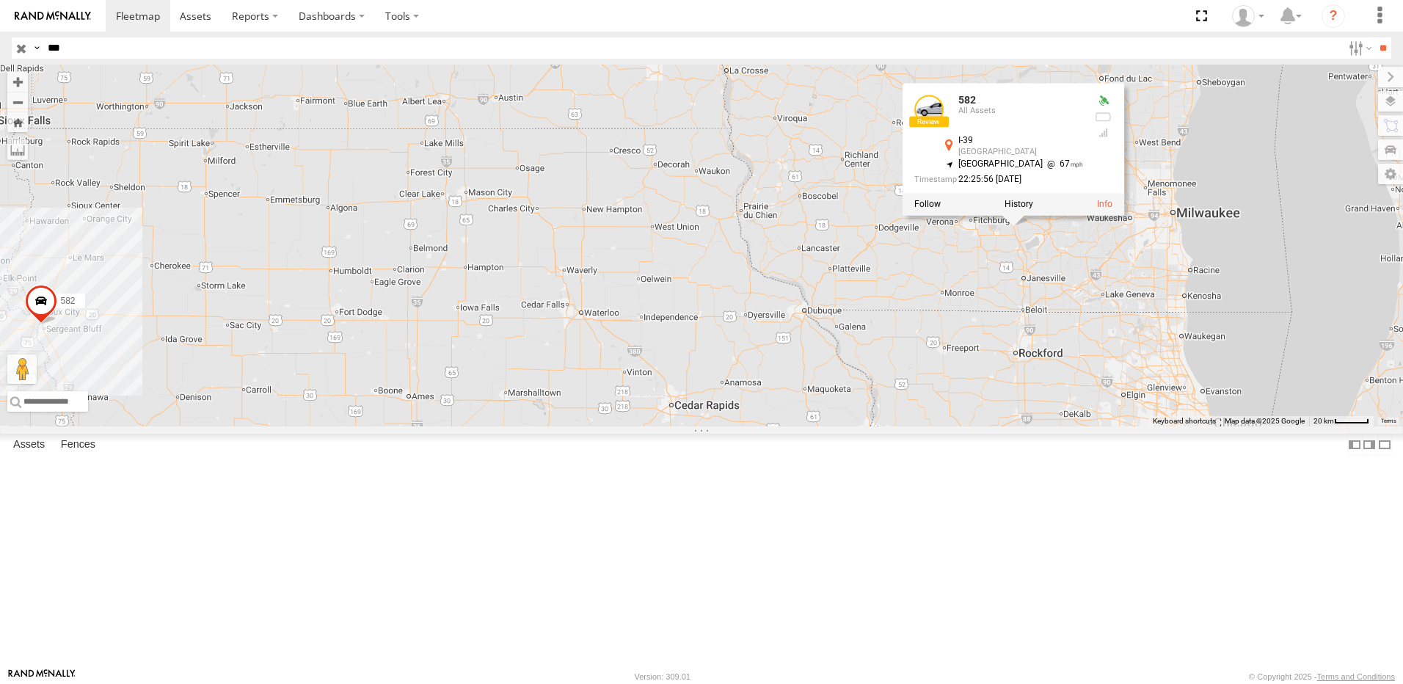
drag, startPoint x: 670, startPoint y: 471, endPoint x: 964, endPoint y: 339, distance: 321.9
click at [964, 340] on div "582 582 582 All Assets I-39 [GEOGRAPHIC_DATA] 42.96707 , -89.10554 North West 6…" at bounding box center [701, 246] width 1403 height 362
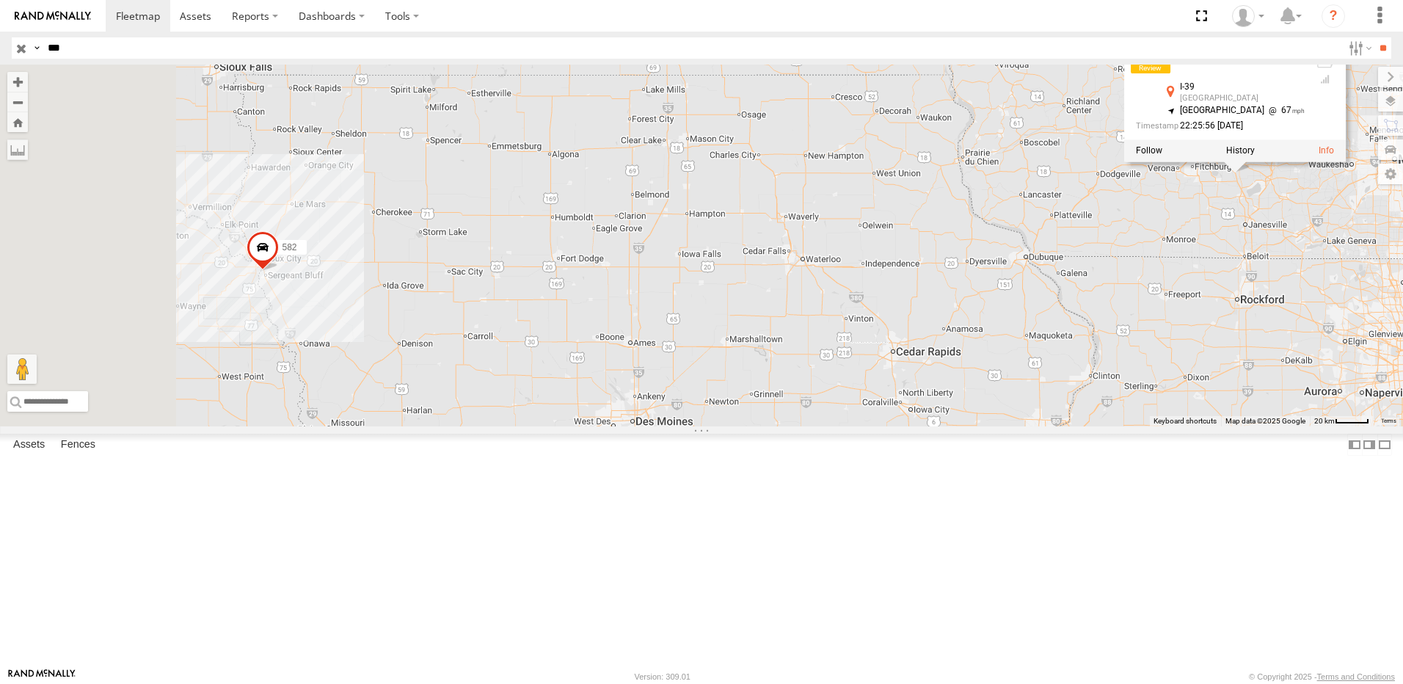
click at [279, 271] on span at bounding box center [263, 251] width 32 height 40
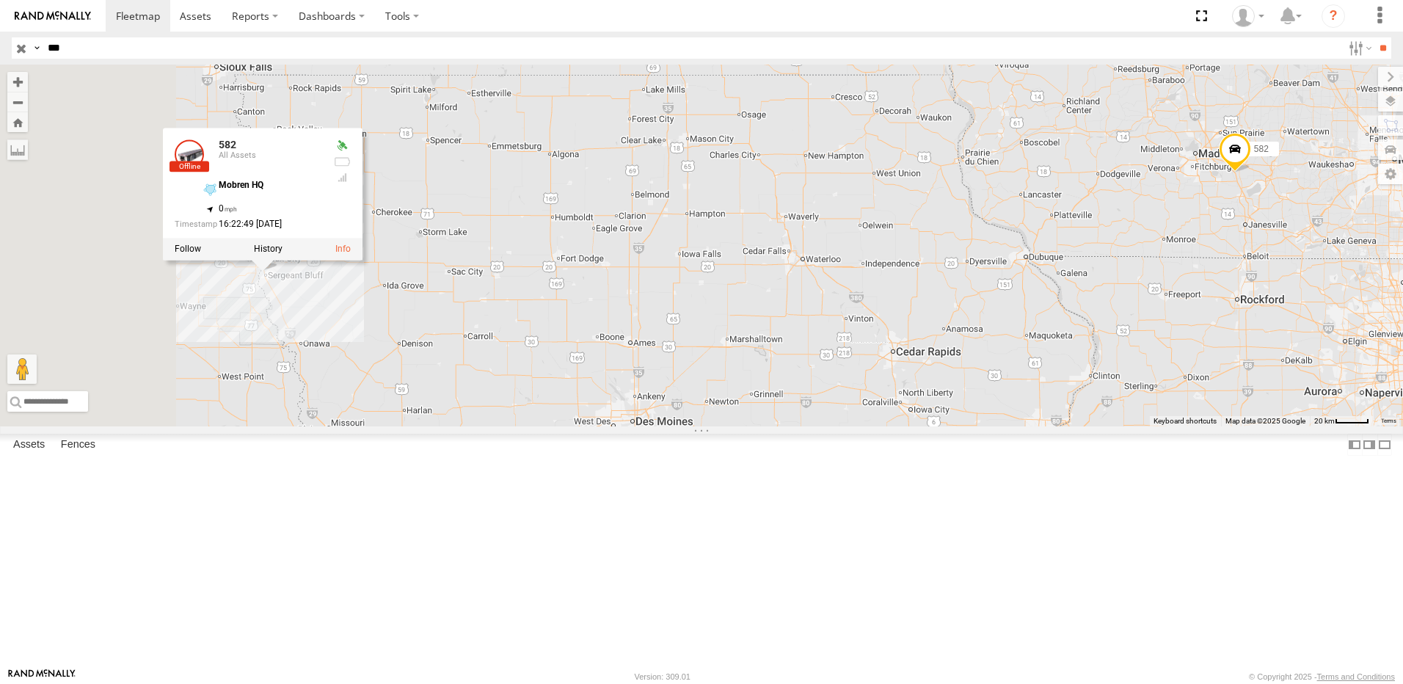
drag, startPoint x: 638, startPoint y: 391, endPoint x: 658, endPoint y: 390, distance: 20.6
click at [658, 390] on div "582 582 582 All Assets Mobren HQ 42.42616 , -96.38063 0 16:22:49 [DATE]" at bounding box center [701, 246] width 1403 height 362
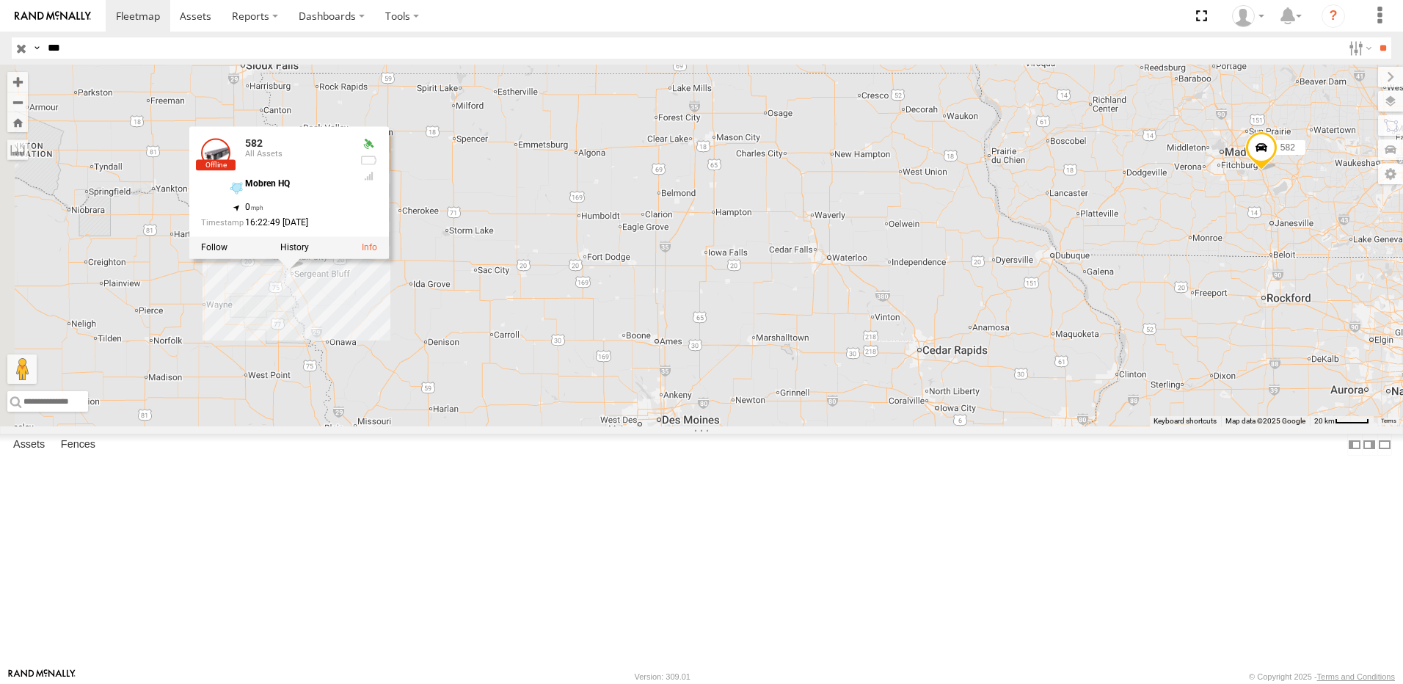
click at [23, 50] on input "button" at bounding box center [21, 47] width 19 height 21
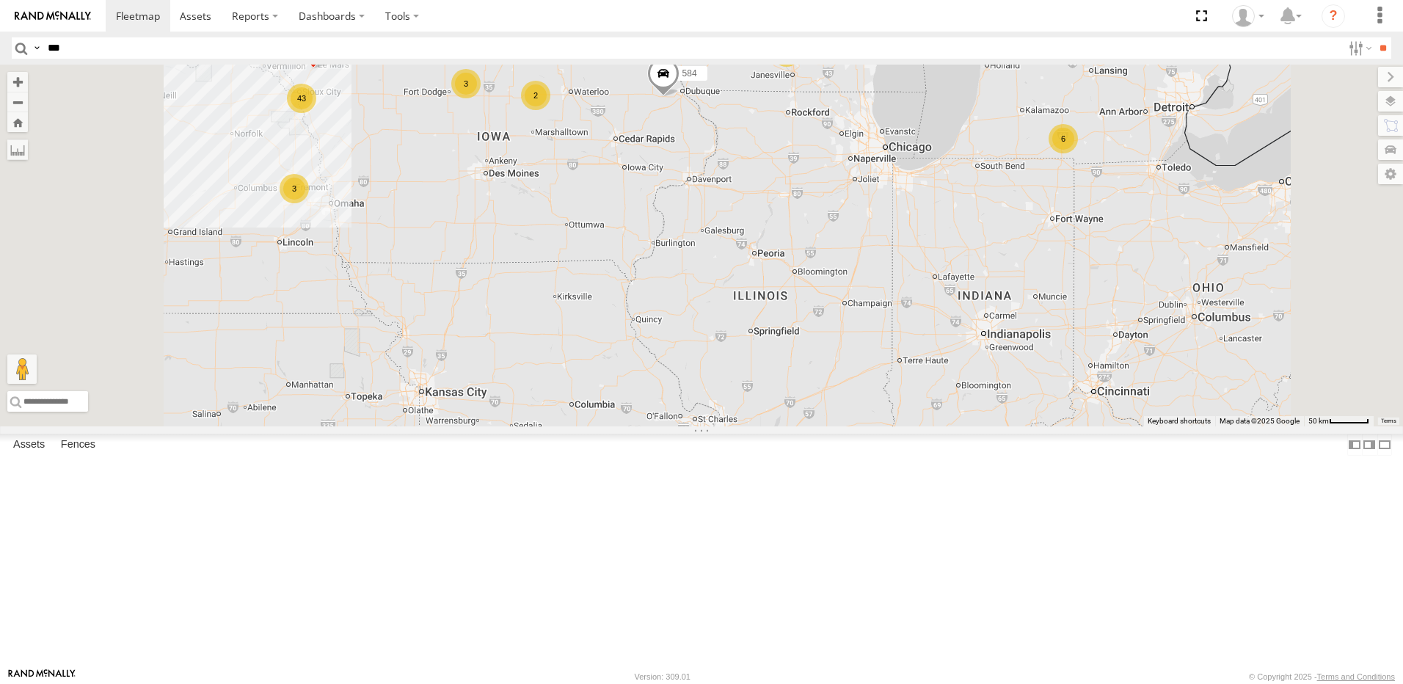
click at [316, 113] on div "43" at bounding box center [301, 98] width 29 height 29
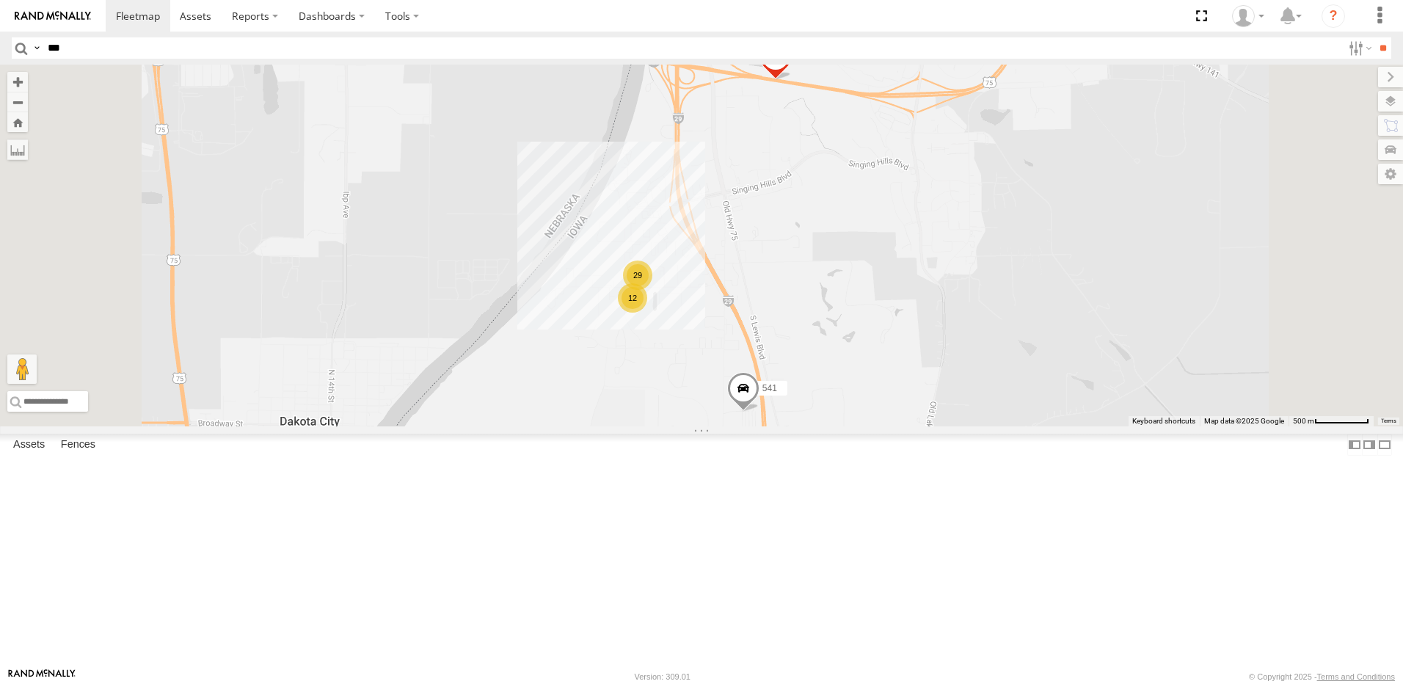
click at [647, 313] on div "12" at bounding box center [632, 297] width 29 height 29
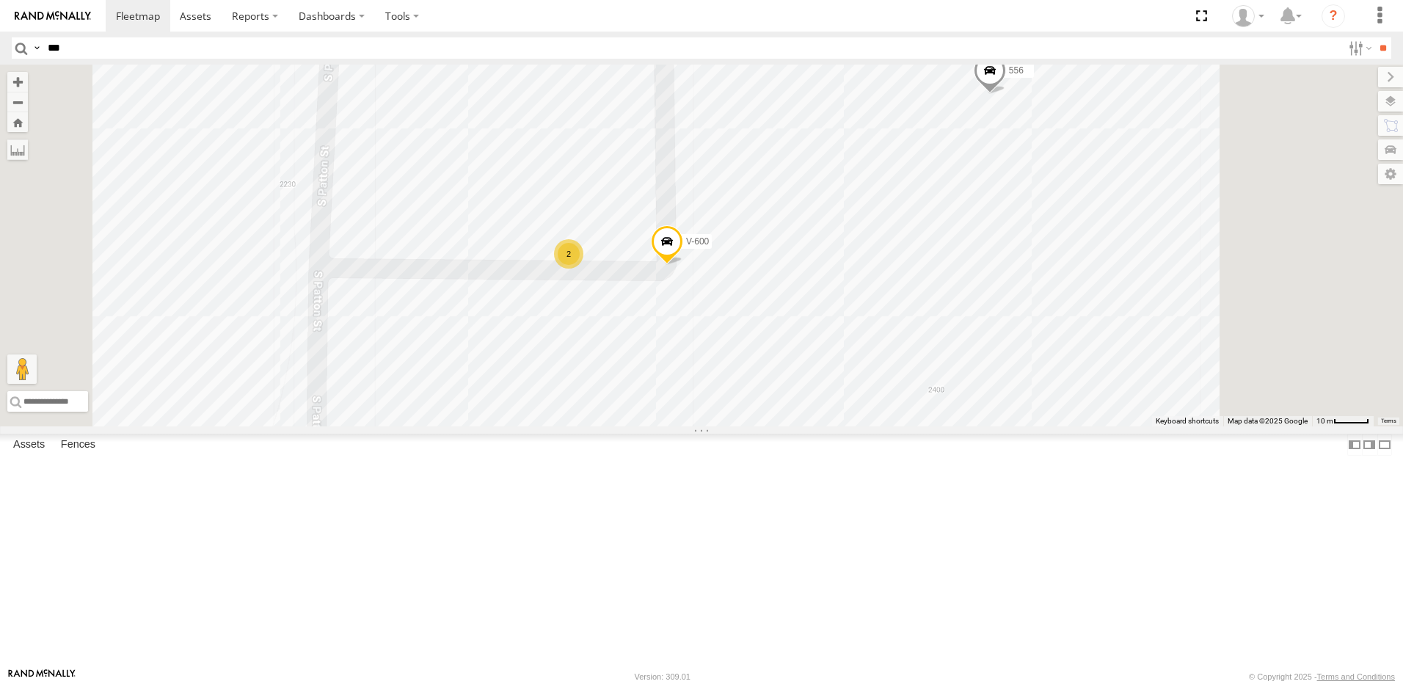
click at [452, 509] on div "2" at bounding box center [437, 493] width 29 height 29
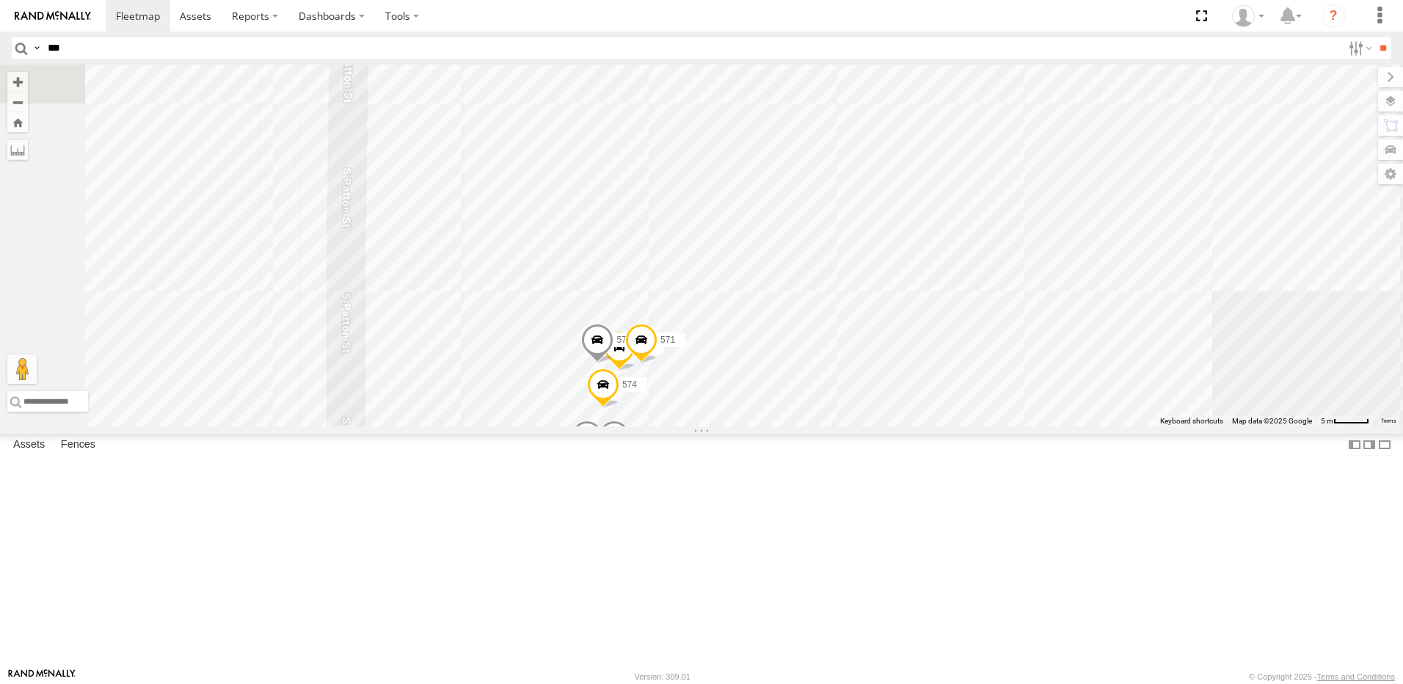
drag, startPoint x: 823, startPoint y: 261, endPoint x: 665, endPoint y: 586, distance: 361.4
click at [665, 426] on div "559 584 548 541 556 559 V-600 V-601 572 573 576 571 574 575" at bounding box center [701, 246] width 1403 height 362
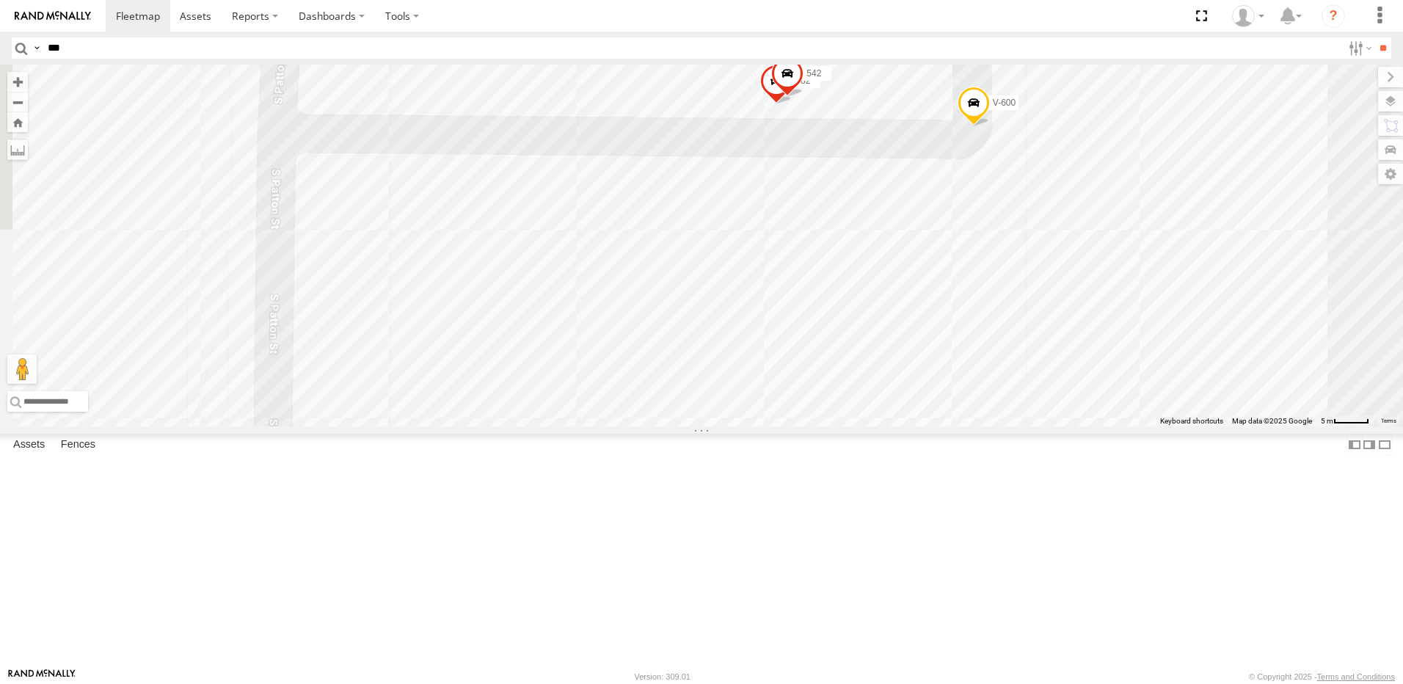
click at [804, 97] on span at bounding box center [787, 77] width 32 height 40
click at [793, 104] on span at bounding box center [776, 85] width 32 height 40
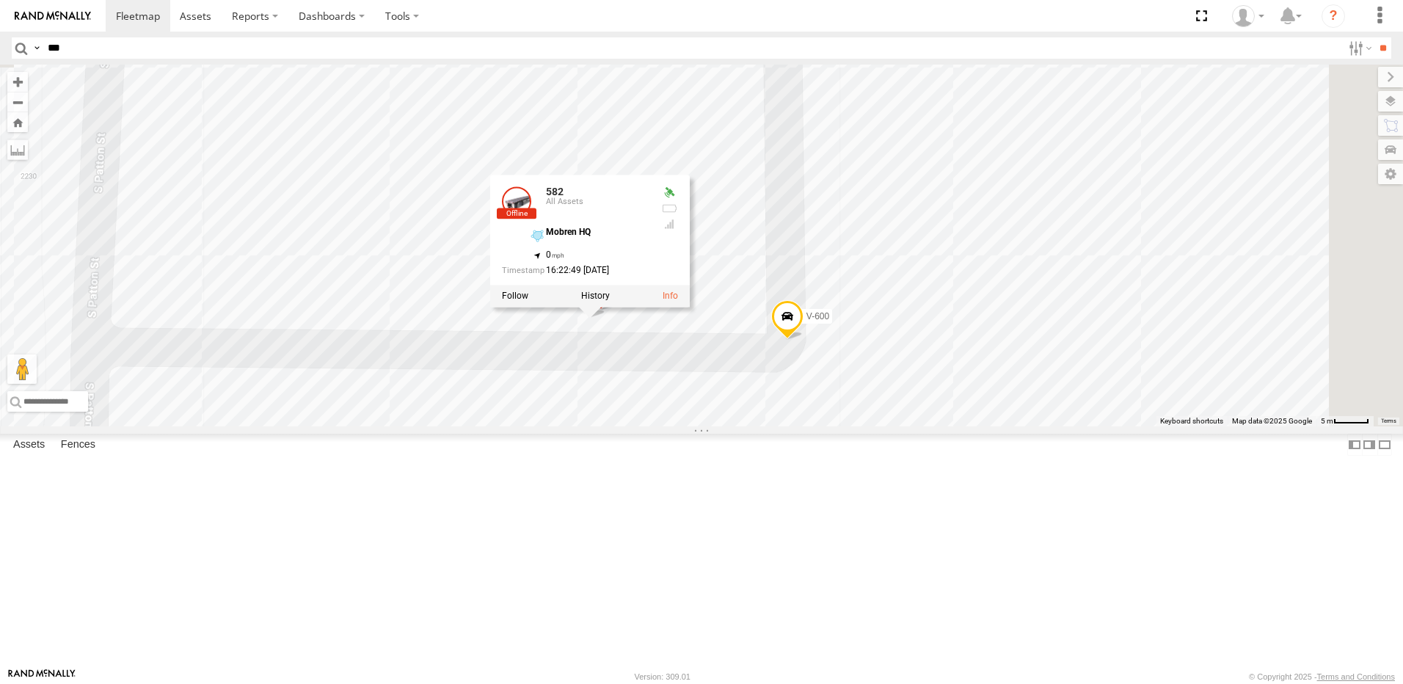
drag, startPoint x: 851, startPoint y: 314, endPoint x: 651, endPoint y: 539, distance: 301.5
click at [652, 426] on div "559 584 548 541 556 559 V-600 V-601 572 573 576 571 574 575 582 542 582 All Ass…" at bounding box center [701, 246] width 1403 height 362
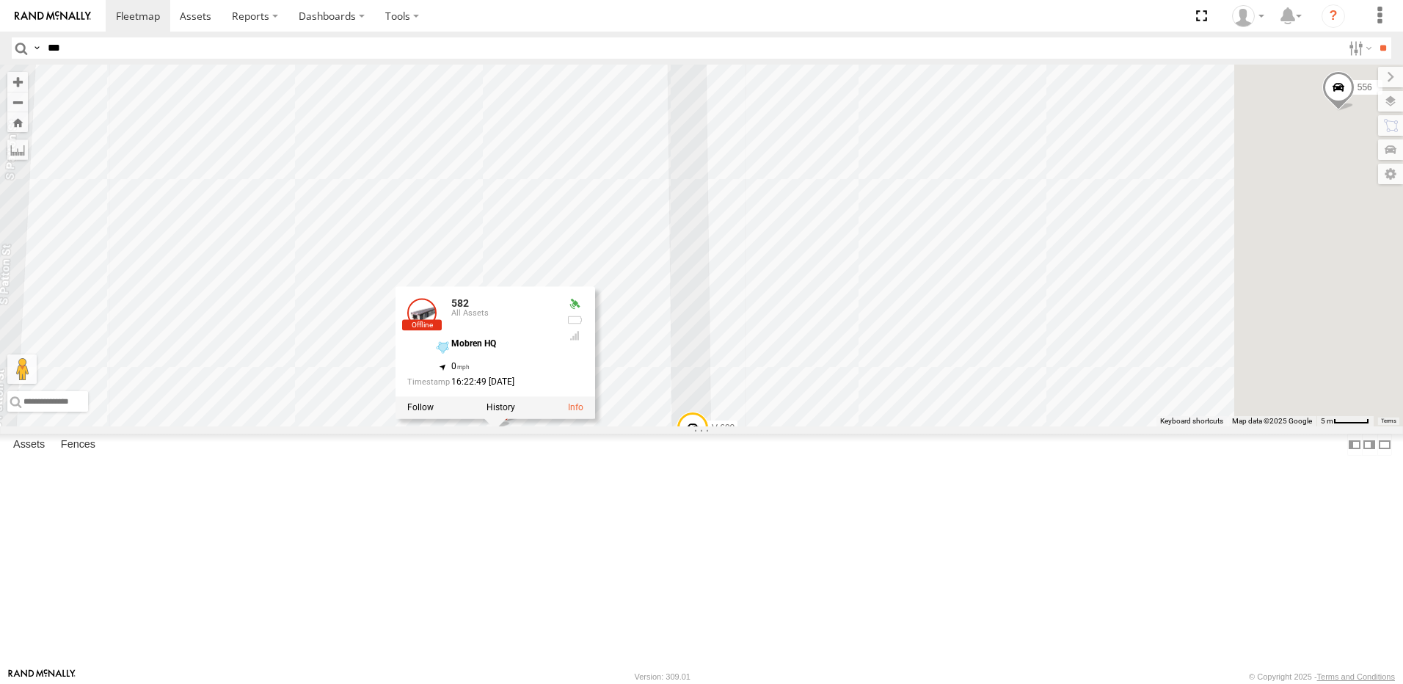
drag, startPoint x: 809, startPoint y: 416, endPoint x: 801, endPoint y: 452, distance: 36.9
click at [802, 426] on div "559 584 548 541 556 559 V-600 V-601 572 573 576 571 574 575 582 542 582 All Ass…" at bounding box center [701, 246] width 1403 height 362
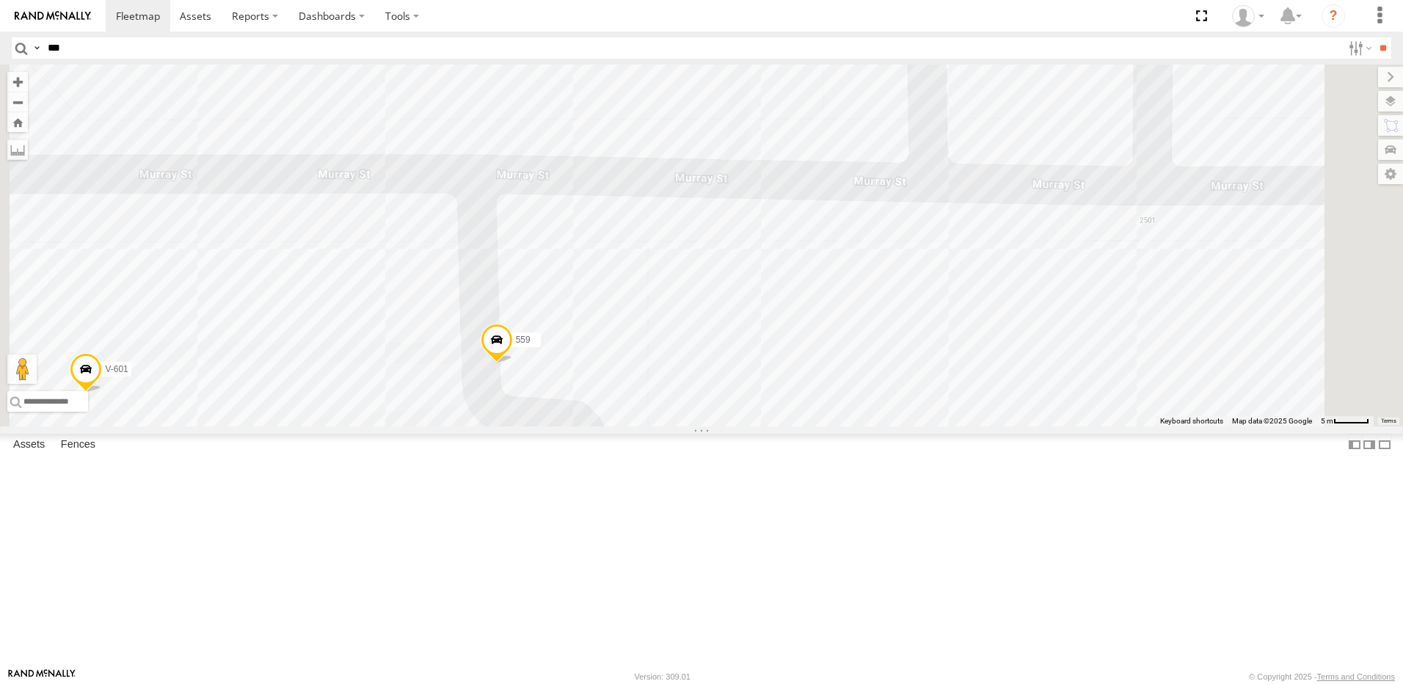
drag, startPoint x: 947, startPoint y: 368, endPoint x: 801, endPoint y: 462, distance: 174.0
click at [804, 426] on div "559 584 548 541 556 559 V-600 V-601 572 573 576 571 574 575 582 542 582 All Ass…" at bounding box center [701, 246] width 1403 height 362
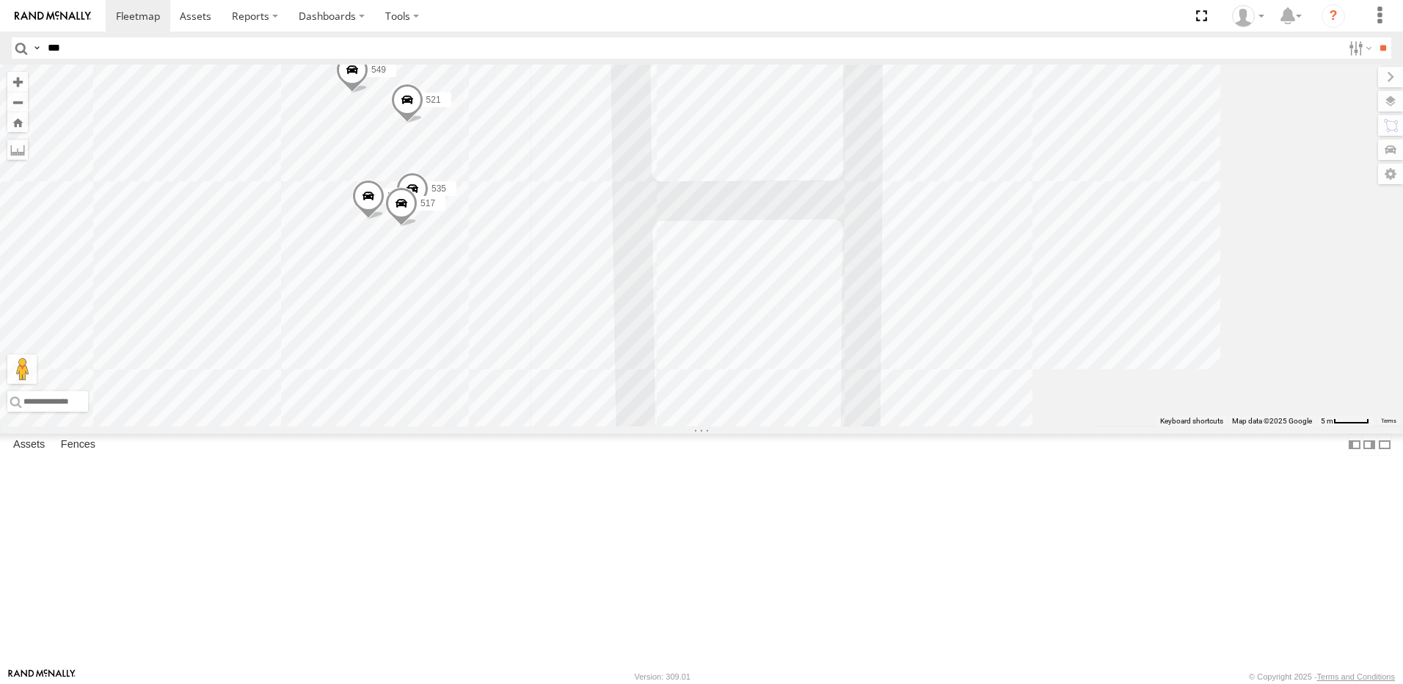
drag, startPoint x: 600, startPoint y: 367, endPoint x: 690, endPoint y: 427, distance: 108.5
click at [688, 426] on div "559 584 548 541 556 559 V-600 V-601 572 573 576 571 574 575 582 542 582 All Ass…" at bounding box center [701, 246] width 1403 height 362
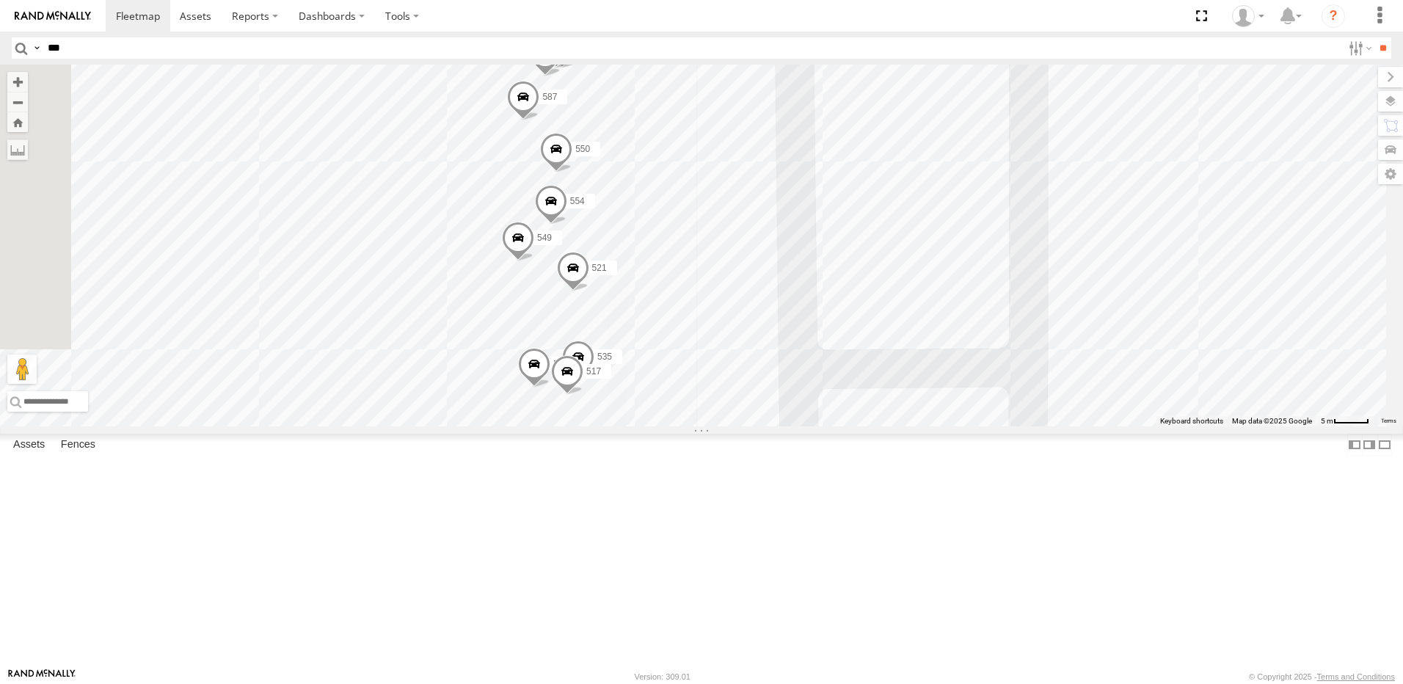
drag, startPoint x: 624, startPoint y: 325, endPoint x: 649, endPoint y: 436, distance: 113.6
click at [649, 426] on div "559 584 548 541 556 559 V-600 V-601 572 573 576 571 574 575 582 542 582 All Ass…" at bounding box center [701, 246] width 1403 height 362
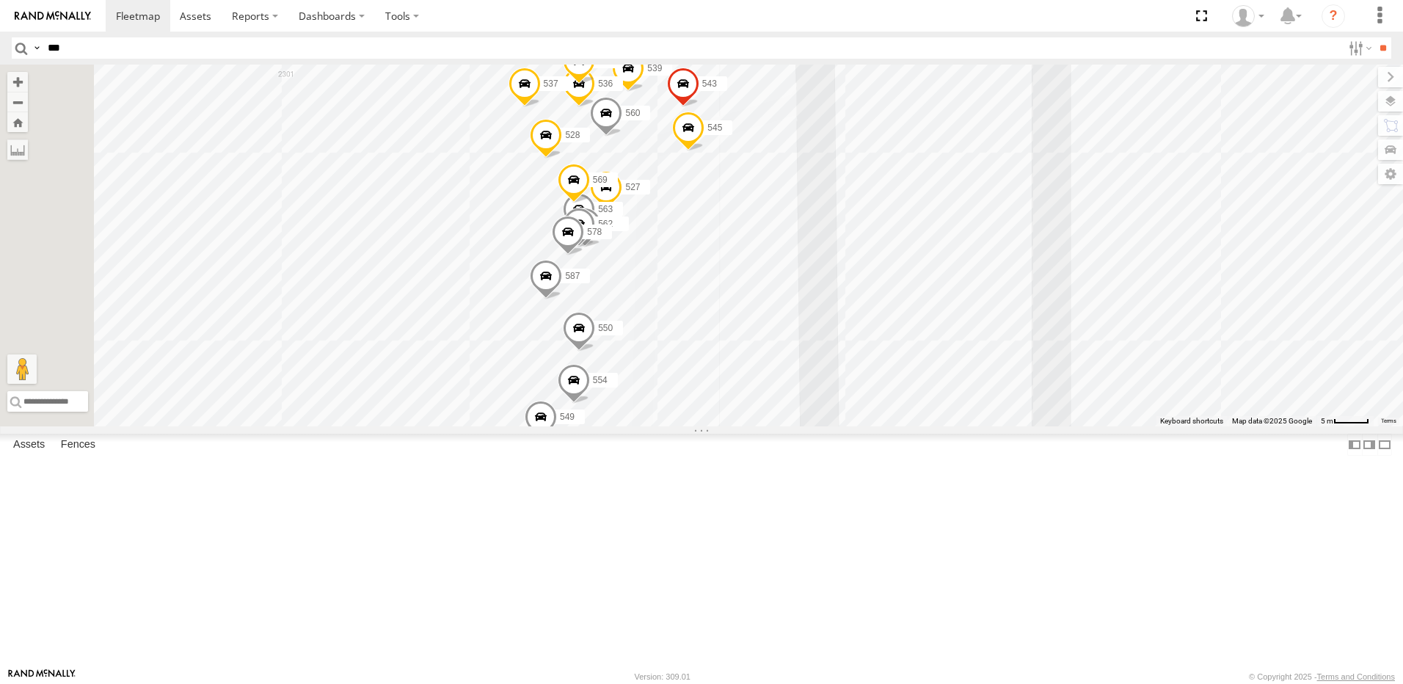
drag, startPoint x: 619, startPoint y: 316, endPoint x: 589, endPoint y: 394, distance: 83.8
click at [601, 382] on div "559 584 548 541 556 559 V-600 V-601 572 573 576 571 574 575 582 542 582 All Ass…" at bounding box center [701, 246] width 1403 height 362
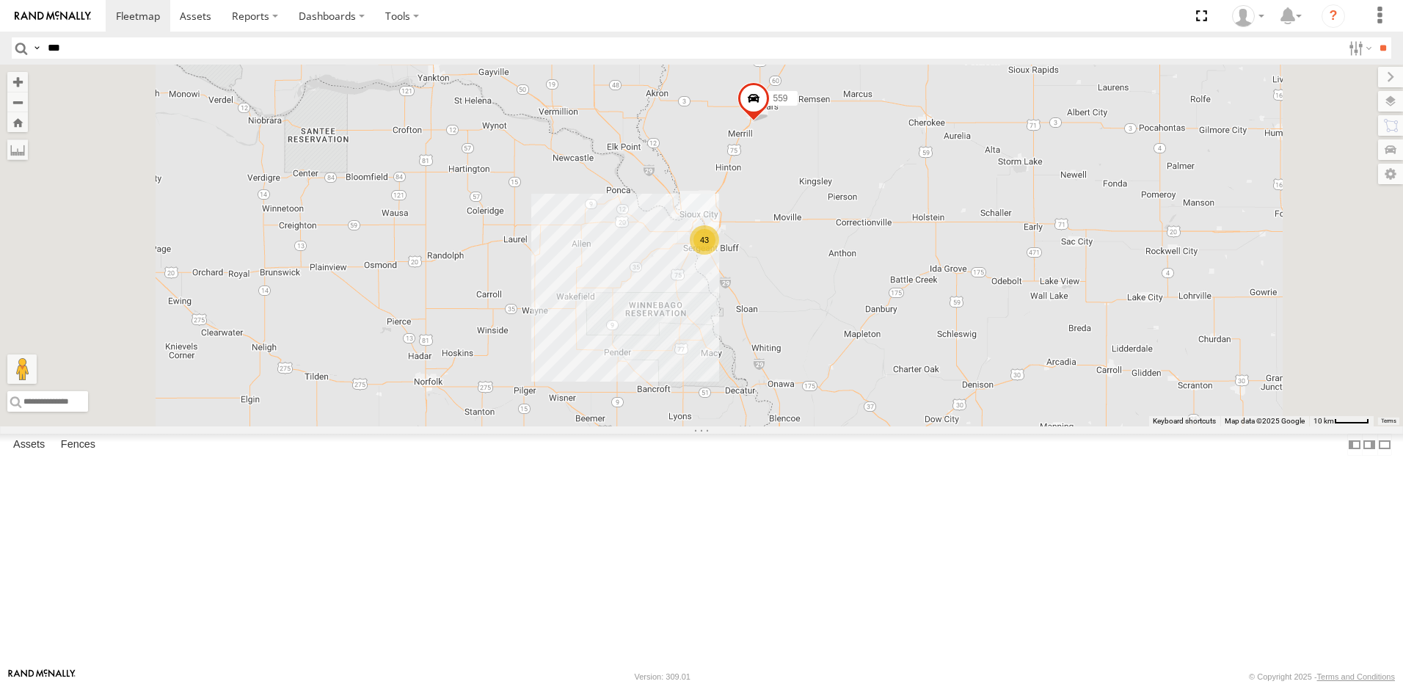
drag, startPoint x: 1059, startPoint y: 333, endPoint x: 889, endPoint y: 407, distance: 185.4
click at [909, 409] on div "559 584 43 3 2" at bounding box center [701, 246] width 1403 height 362
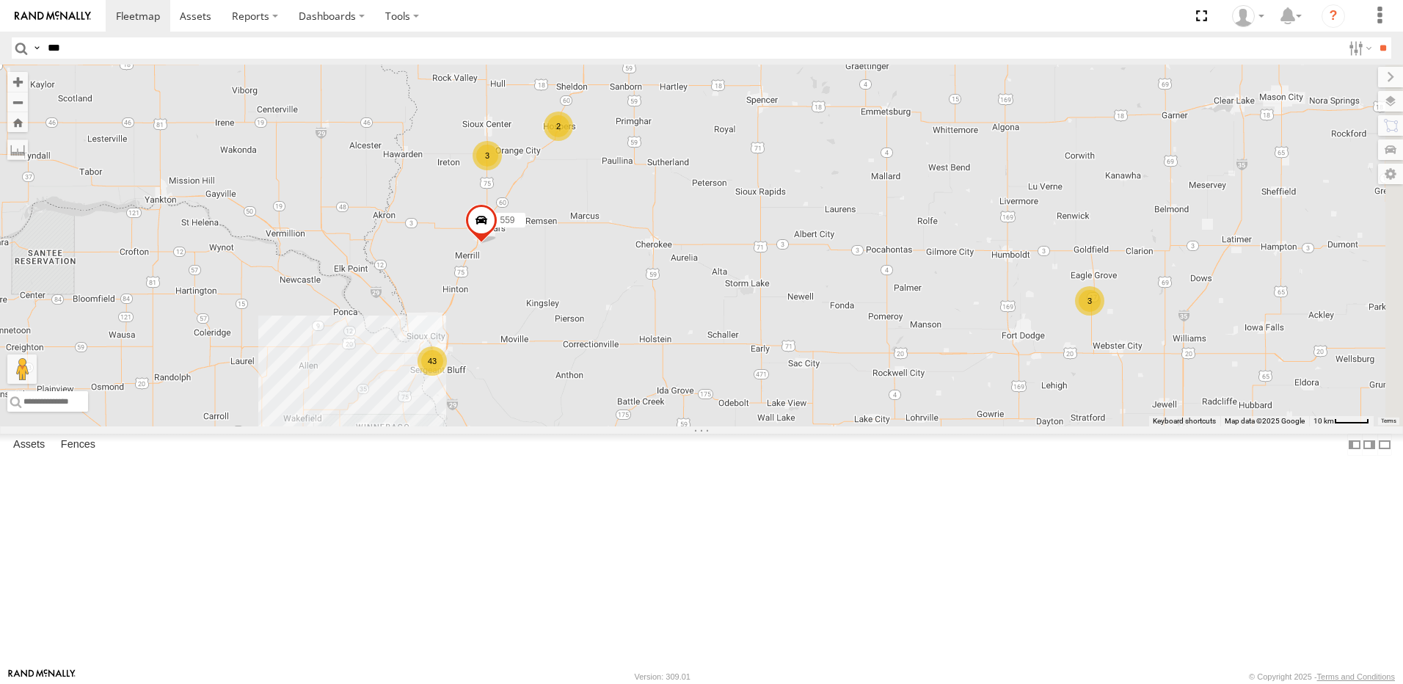
click at [502, 170] on div "3" at bounding box center [487, 155] width 29 height 29
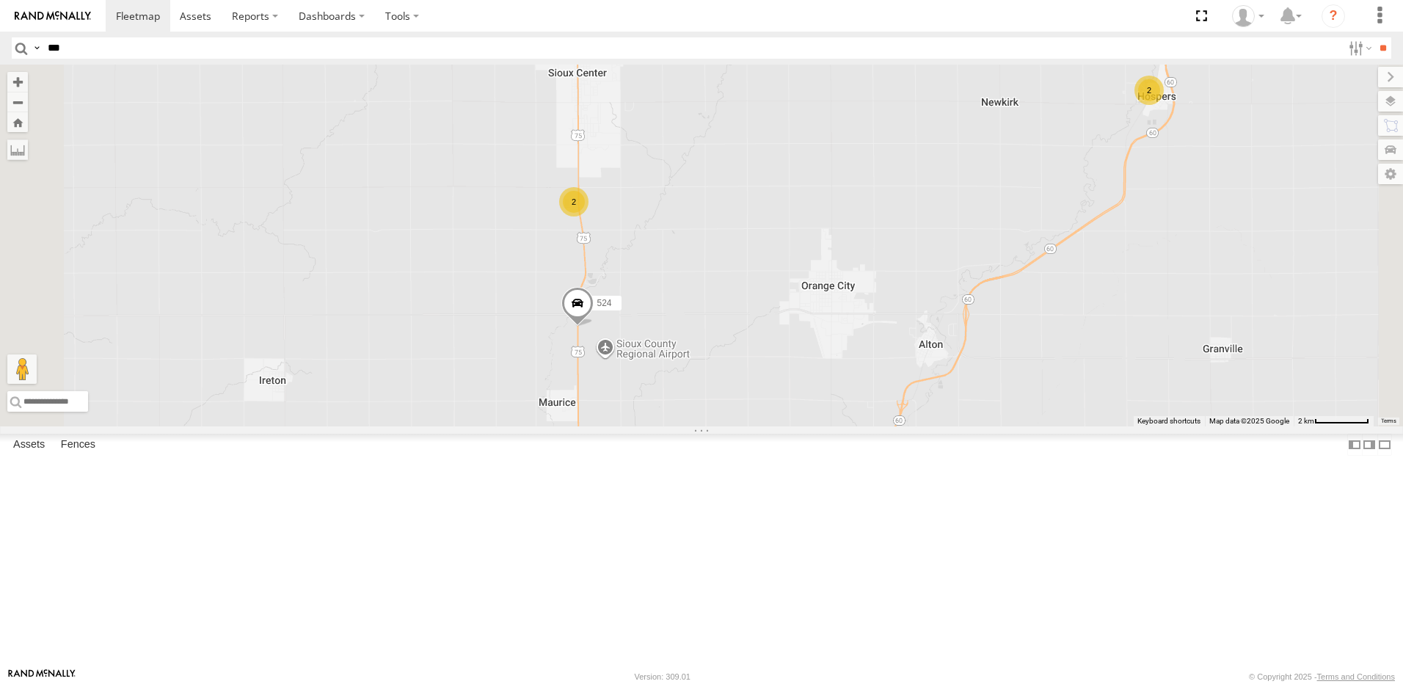
click at [1164, 105] on div "2" at bounding box center [1149, 90] width 29 height 29
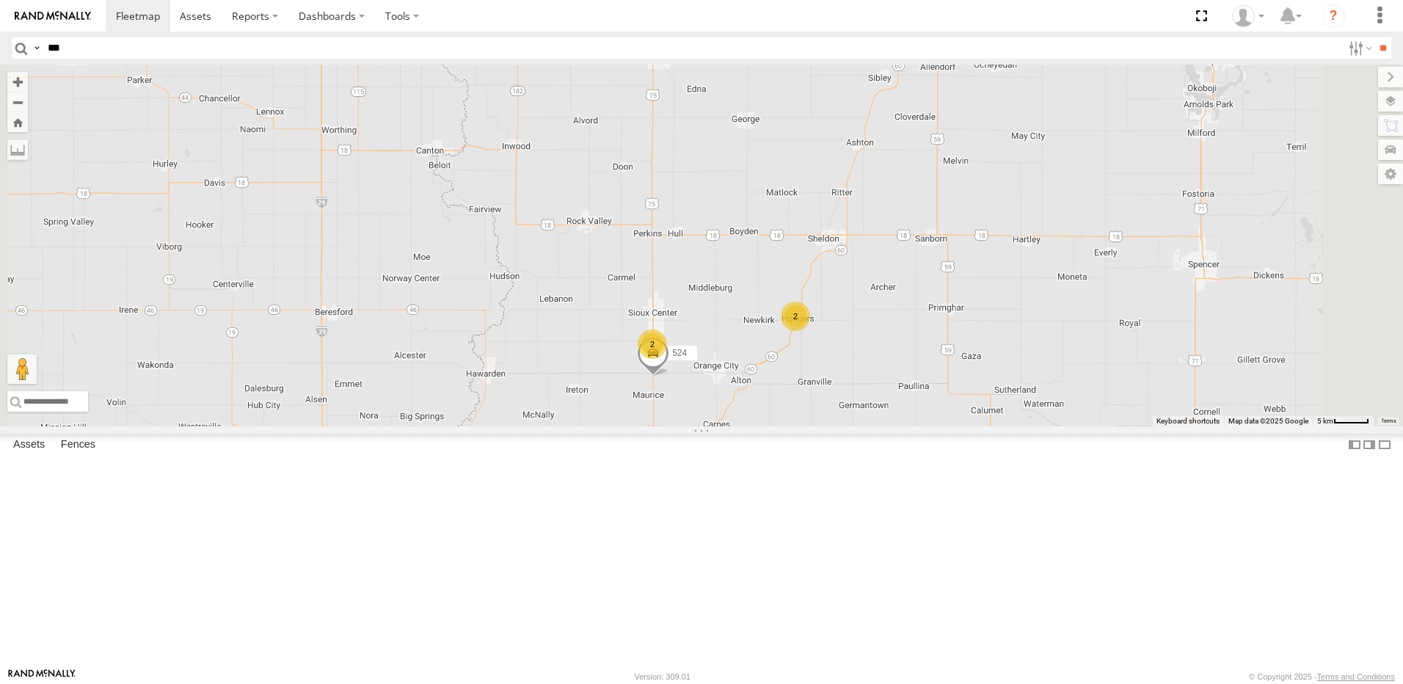
drag, startPoint x: 1049, startPoint y: 441, endPoint x: 913, endPoint y: 501, distance: 148.5
click at [913, 426] on div "559 584 524 2 2" at bounding box center [701, 246] width 1403 height 362
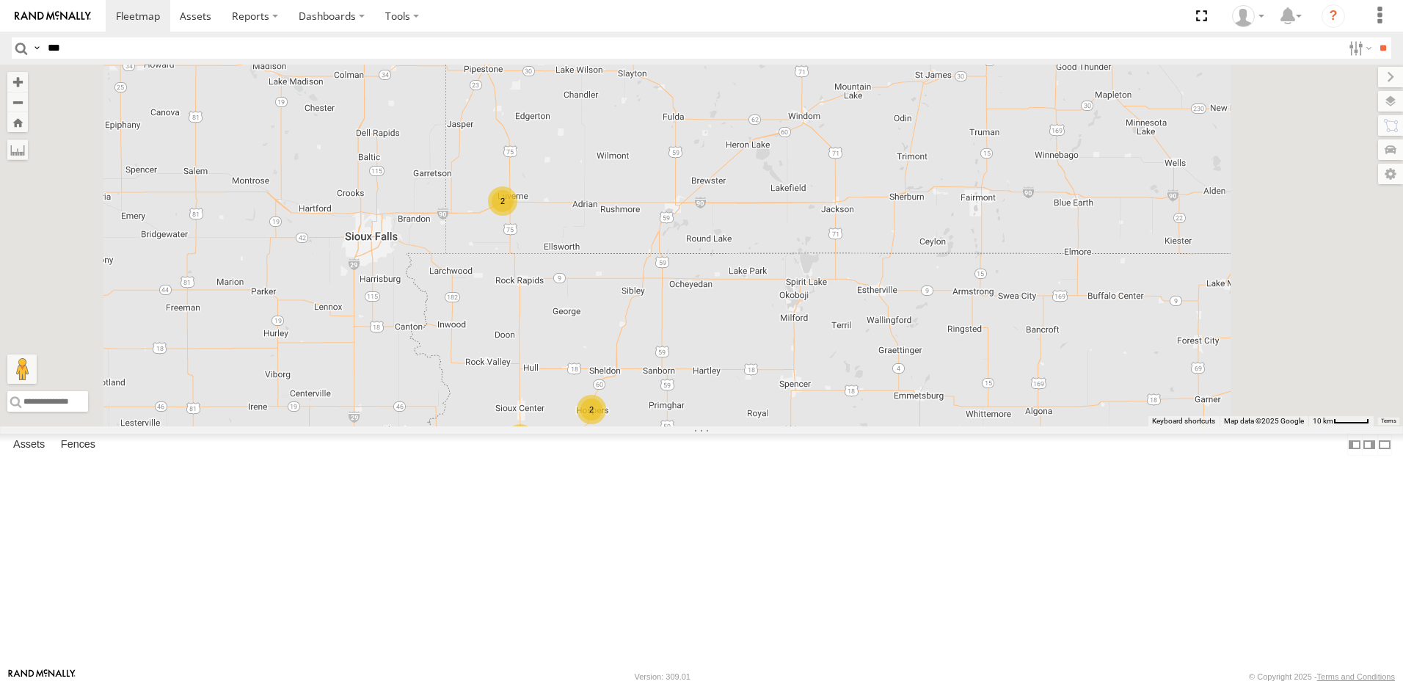
click at [517, 216] on div "2" at bounding box center [502, 200] width 29 height 29
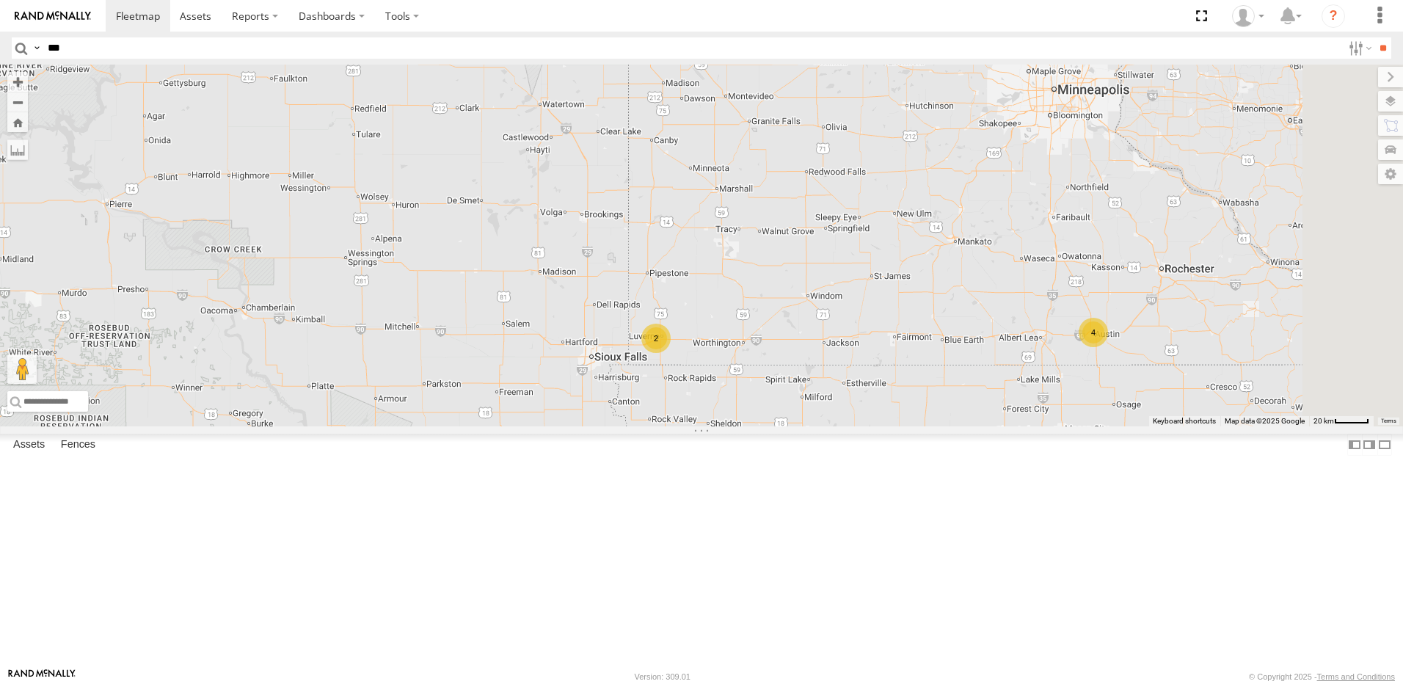
drag, startPoint x: 1110, startPoint y: 455, endPoint x: 801, endPoint y: 454, distance: 309.7
click at [875, 426] on div "4 2 43 3 3 2 2 559" at bounding box center [701, 246] width 1403 height 362
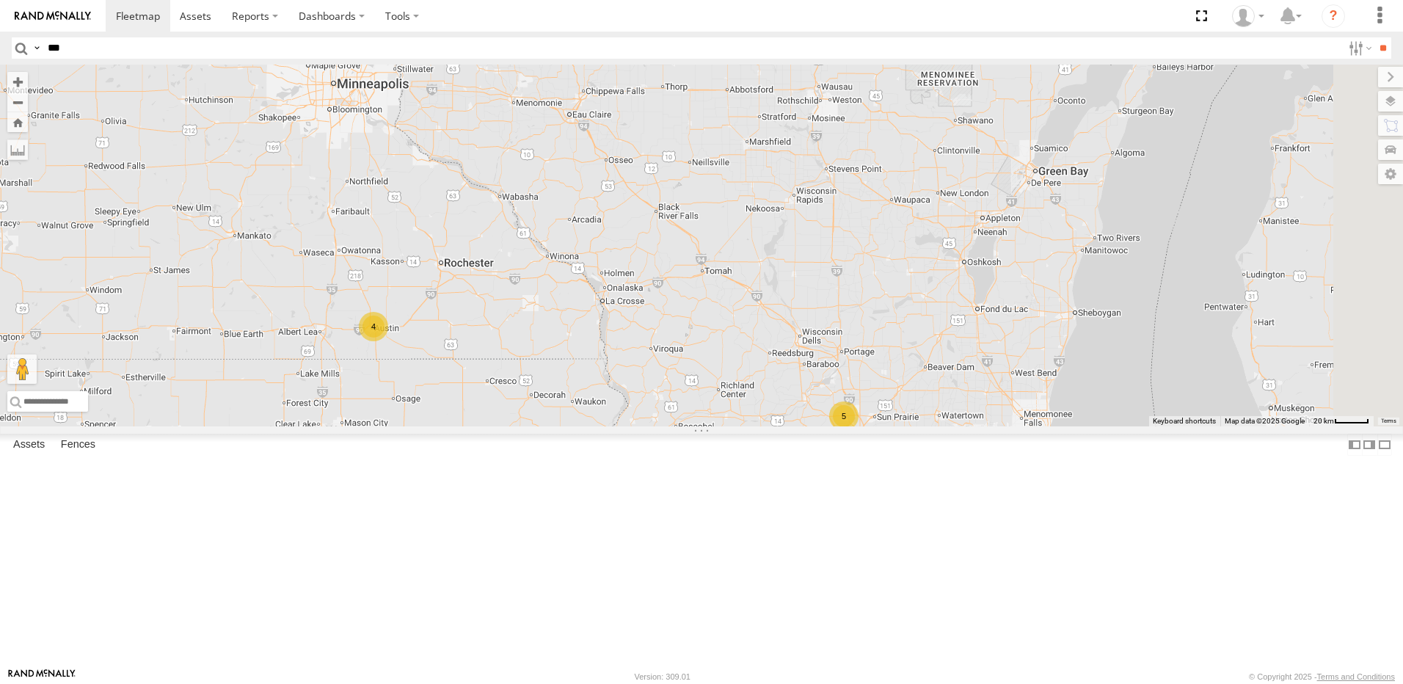
click at [388, 341] on div "4" at bounding box center [373, 326] width 29 height 29
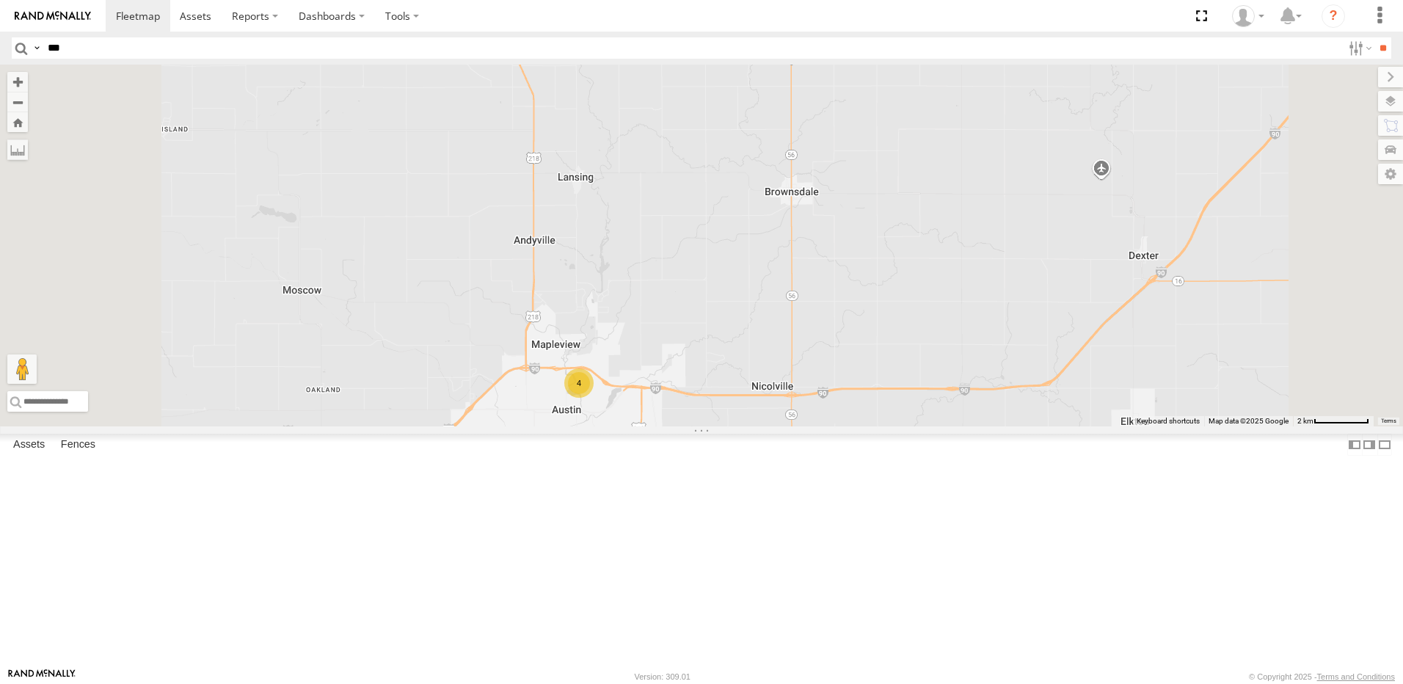
drag, startPoint x: 807, startPoint y: 550, endPoint x: 808, endPoint y: 376, distance: 173.9
click at [807, 387] on div "559 4" at bounding box center [701, 246] width 1403 height 362
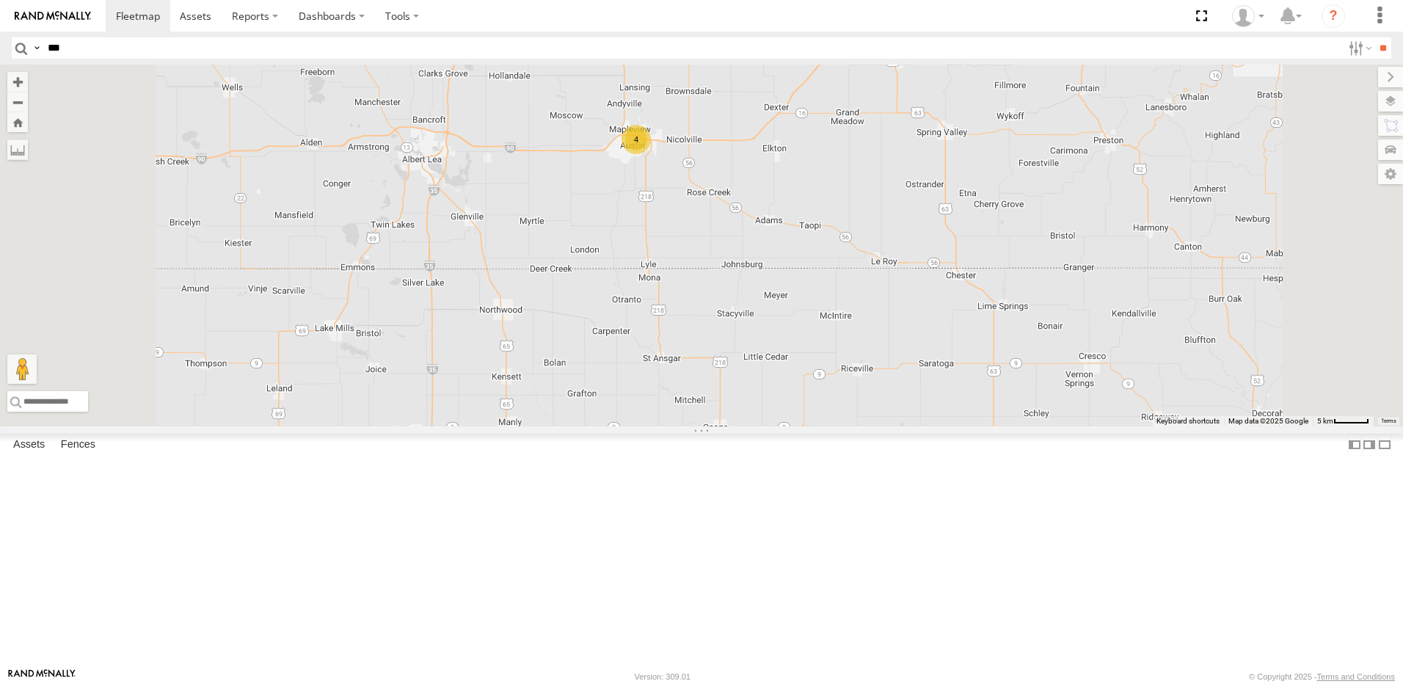
drag, startPoint x: 908, startPoint y: 423, endPoint x: 838, endPoint y: 265, distance: 172.5
click at [849, 294] on div "559 4" at bounding box center [701, 246] width 1403 height 362
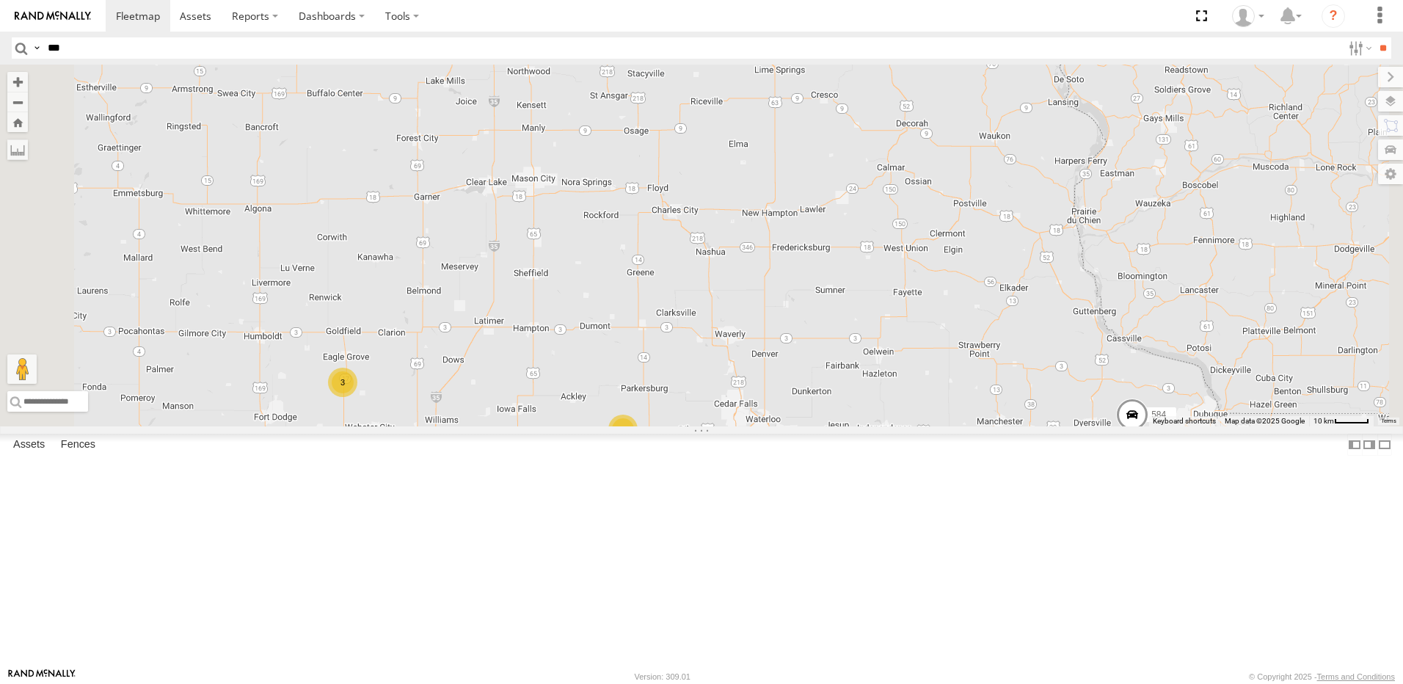
click at [638, 444] on div "2" at bounding box center [622, 429] width 29 height 29
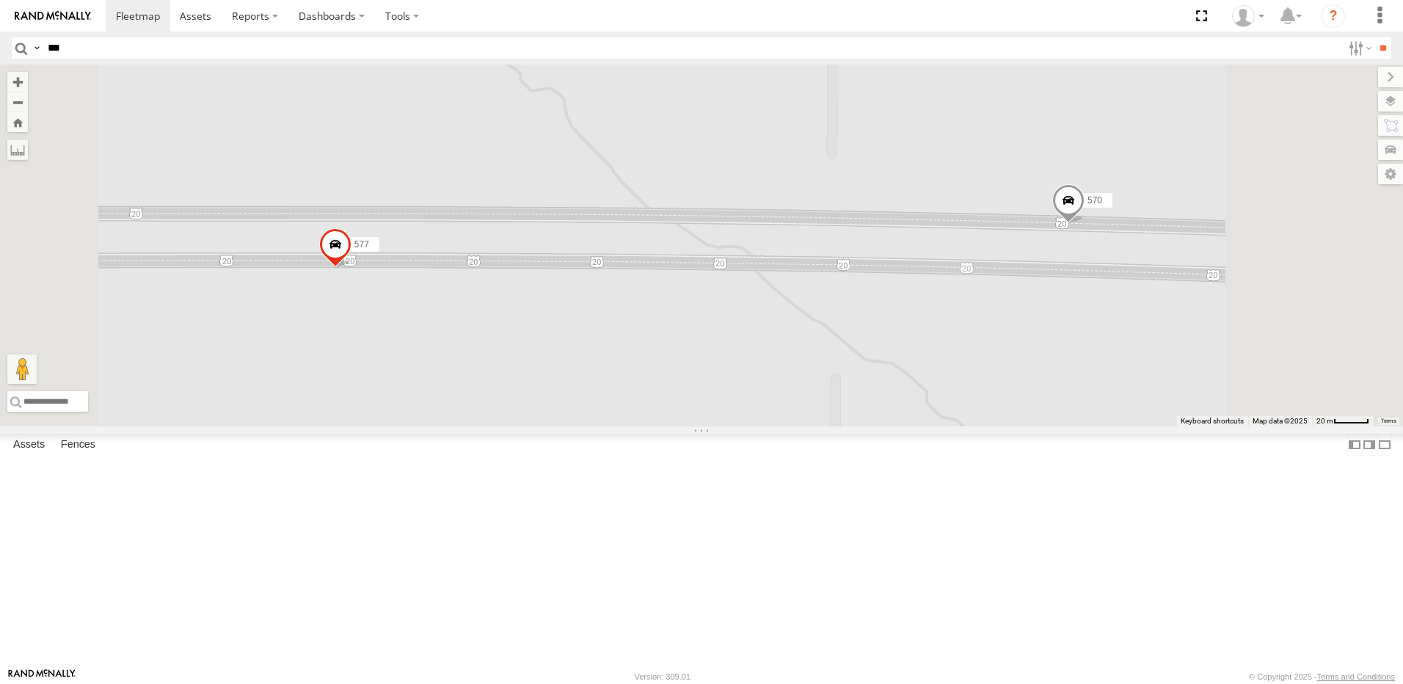
click at [92, 46] on input "***" at bounding box center [692, 47] width 1300 height 21
type input "***"
click at [1375, 37] on input "**" at bounding box center [1383, 47] width 17 height 21
click at [352, 268] on span at bounding box center [335, 248] width 32 height 40
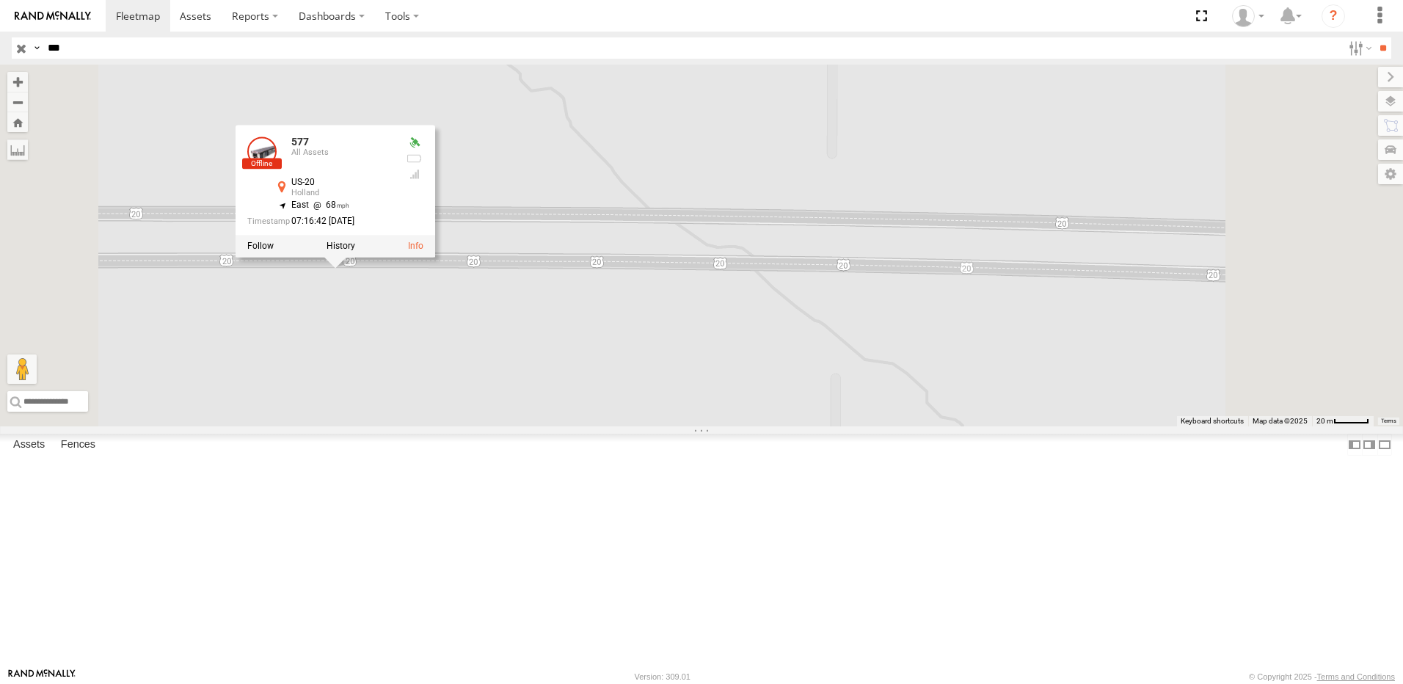
click at [19, 51] on input "button" at bounding box center [21, 47] width 19 height 21
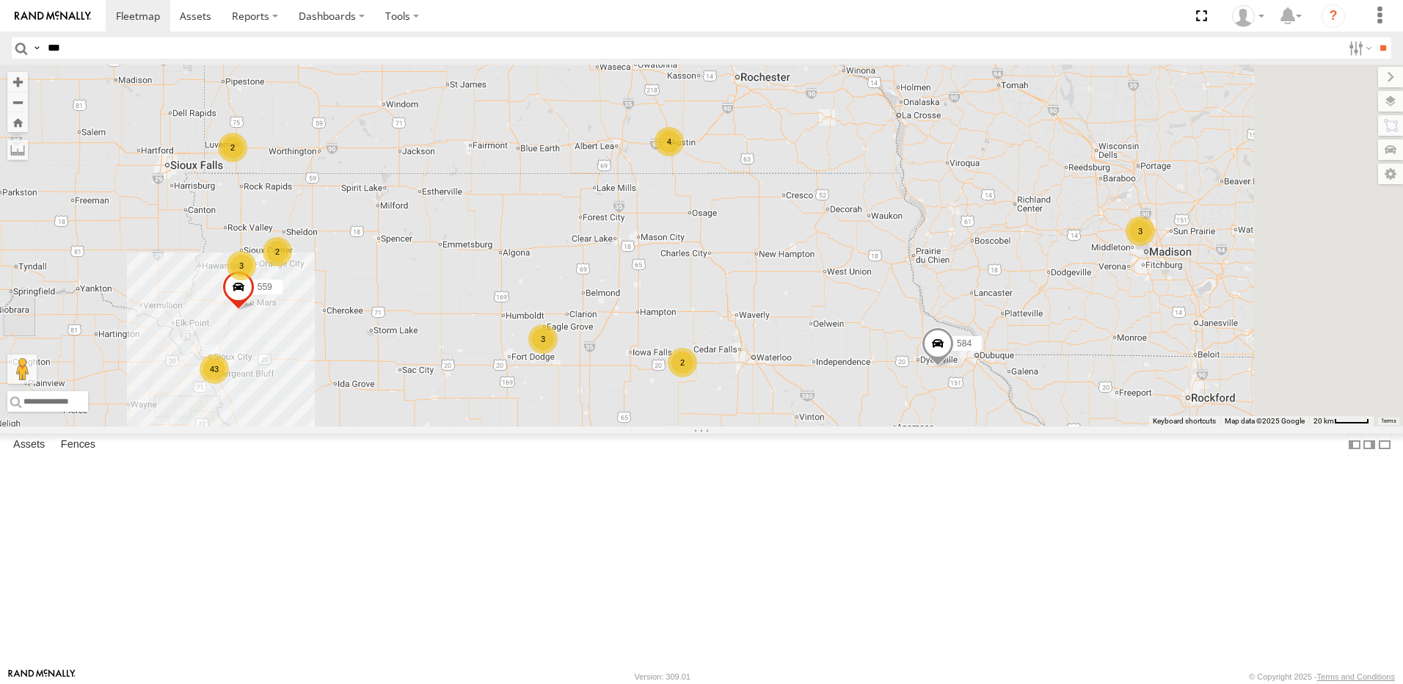
drag, startPoint x: 1056, startPoint y: 481, endPoint x: 880, endPoint y: 469, distance: 176.6
click at [887, 426] on div "4 2 43 3 3 3 3 2 2 559 584" at bounding box center [701, 246] width 1403 height 362
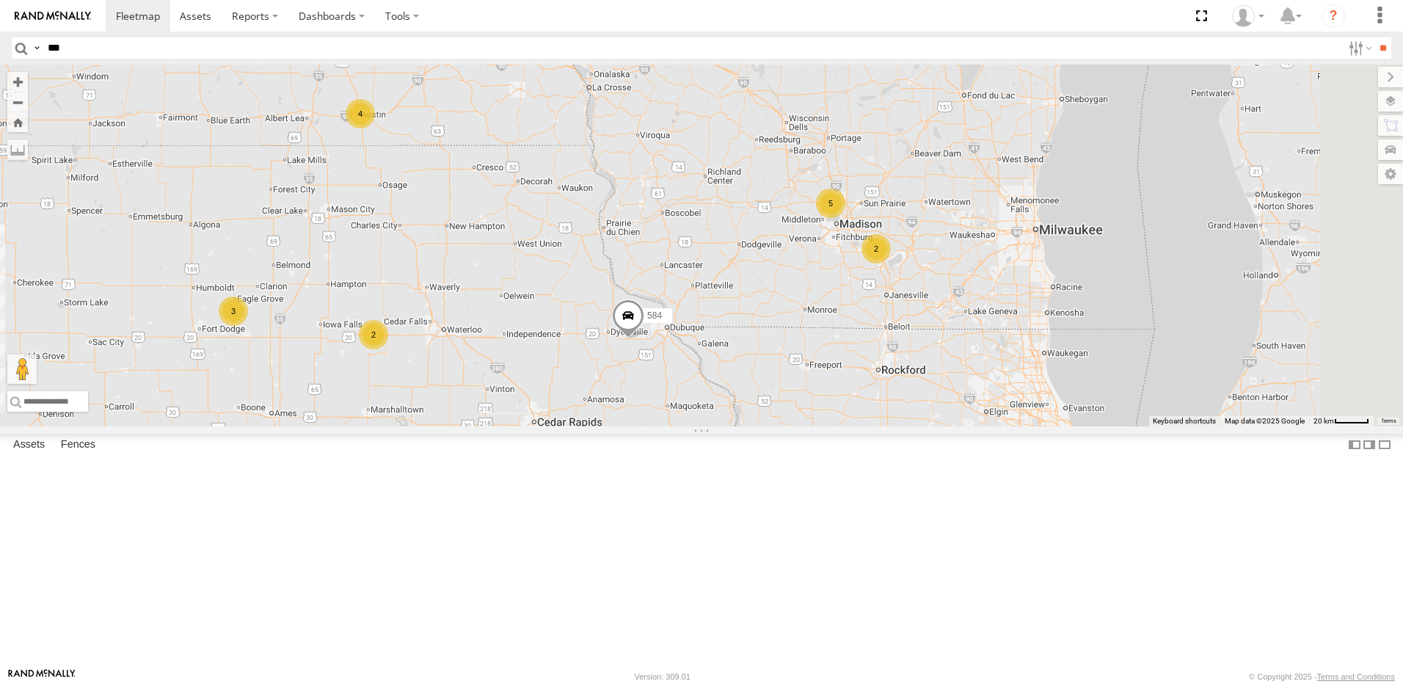
drag, startPoint x: 959, startPoint y: 418, endPoint x: 872, endPoint y: 419, distance: 87.3
click at [900, 424] on div "4 2 43 3 3 3 5 2 2 559 584 2" at bounding box center [701, 246] width 1403 height 362
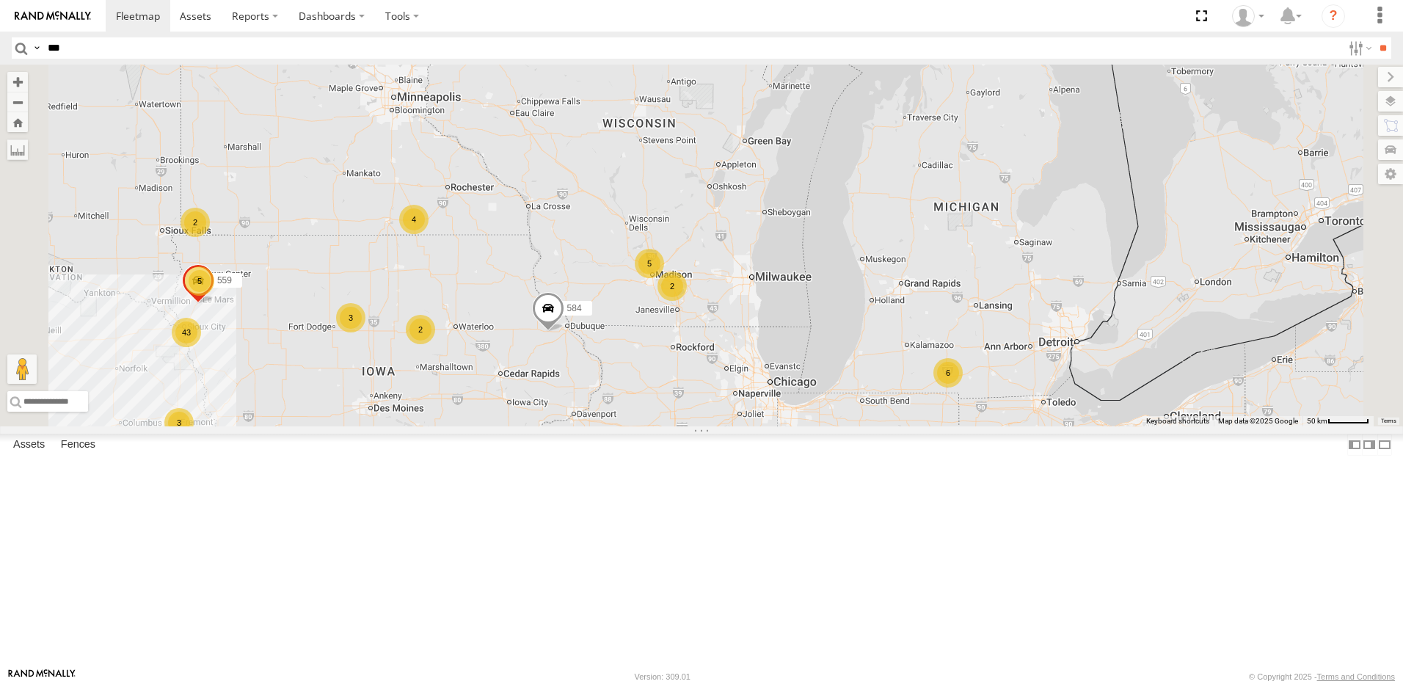
click at [963, 387] on div "6" at bounding box center [948, 372] width 29 height 29
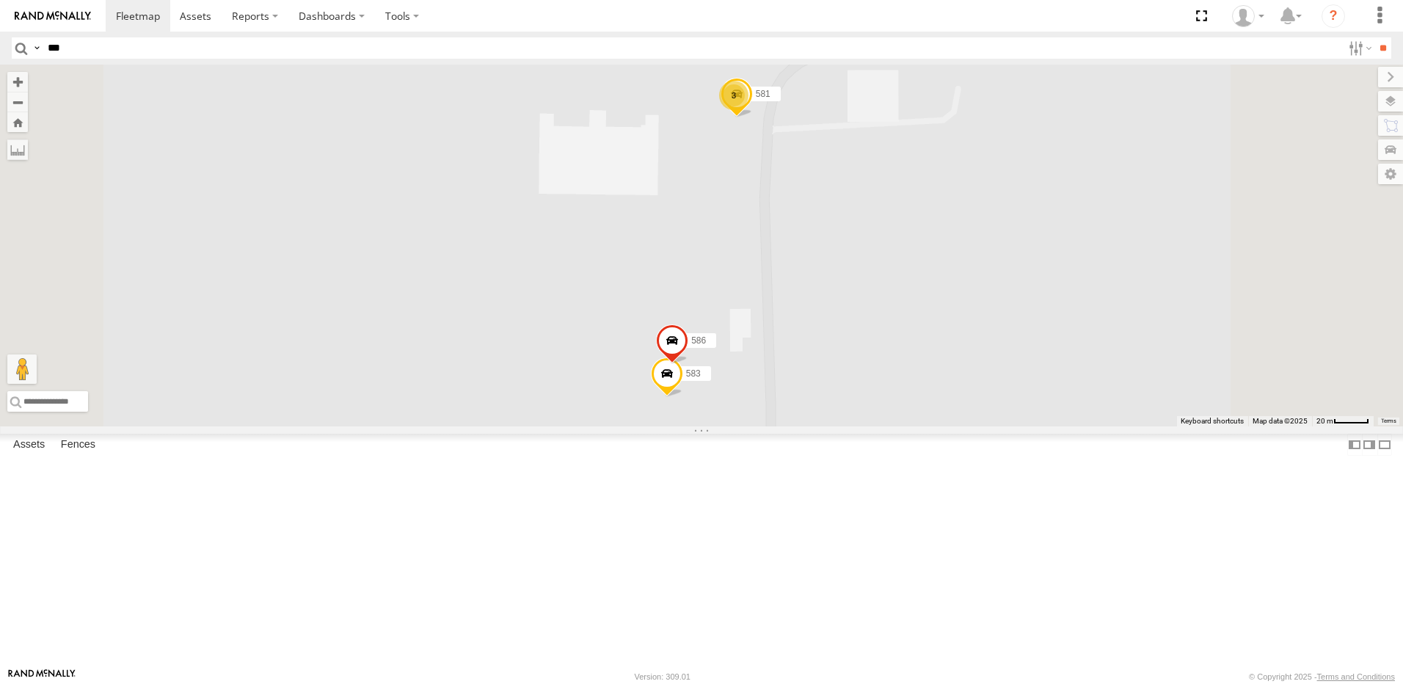
click at [688, 364] on span at bounding box center [672, 344] width 32 height 40
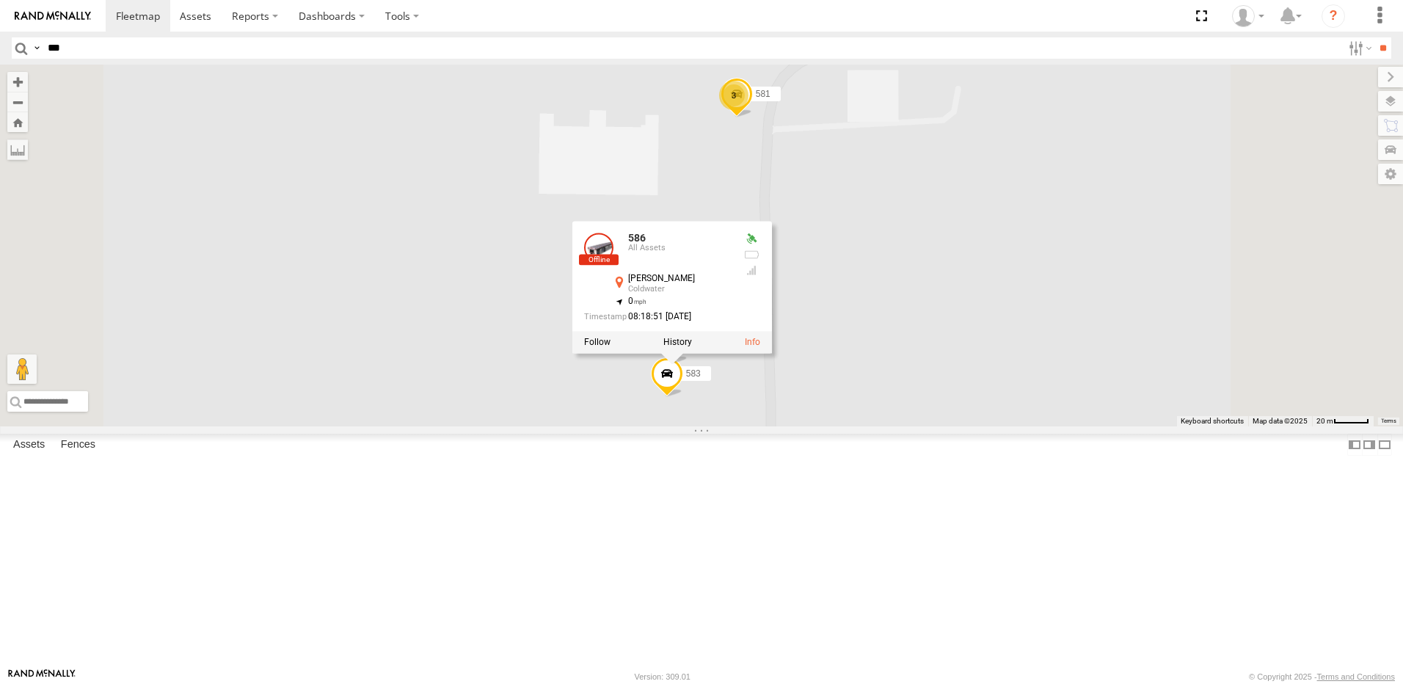
click at [57, 48] on input "***" at bounding box center [692, 47] width 1300 height 21
type input "***"
click at [1375, 37] on input "**" at bounding box center [1383, 47] width 17 height 21
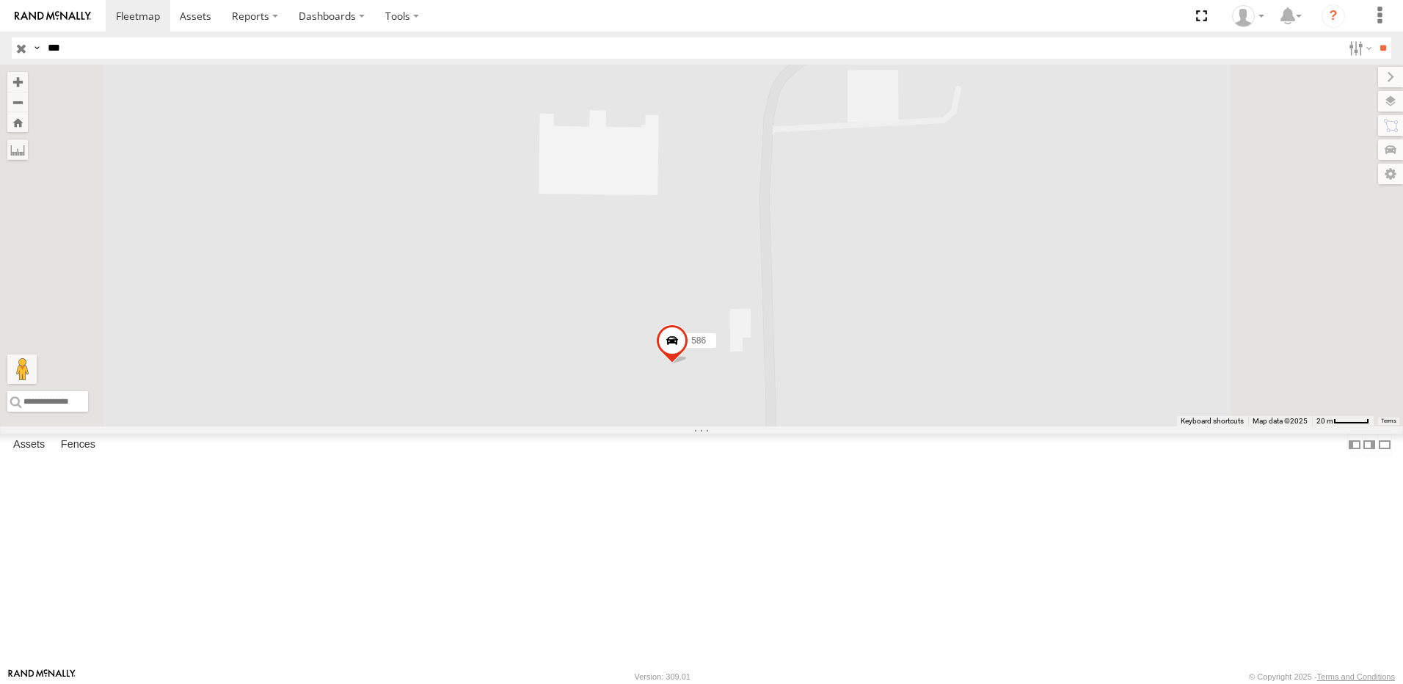
click at [688, 364] on span at bounding box center [672, 344] width 32 height 40
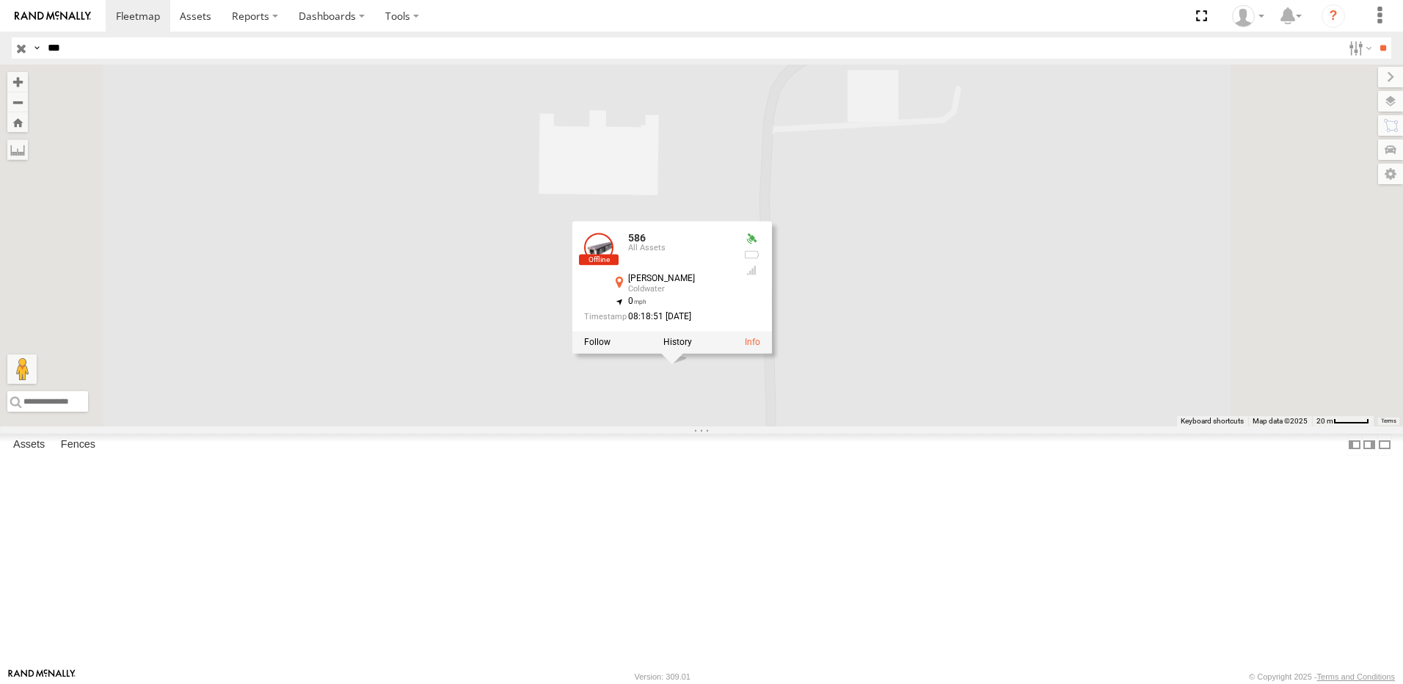
click at [16, 48] on input "button" at bounding box center [21, 47] width 19 height 21
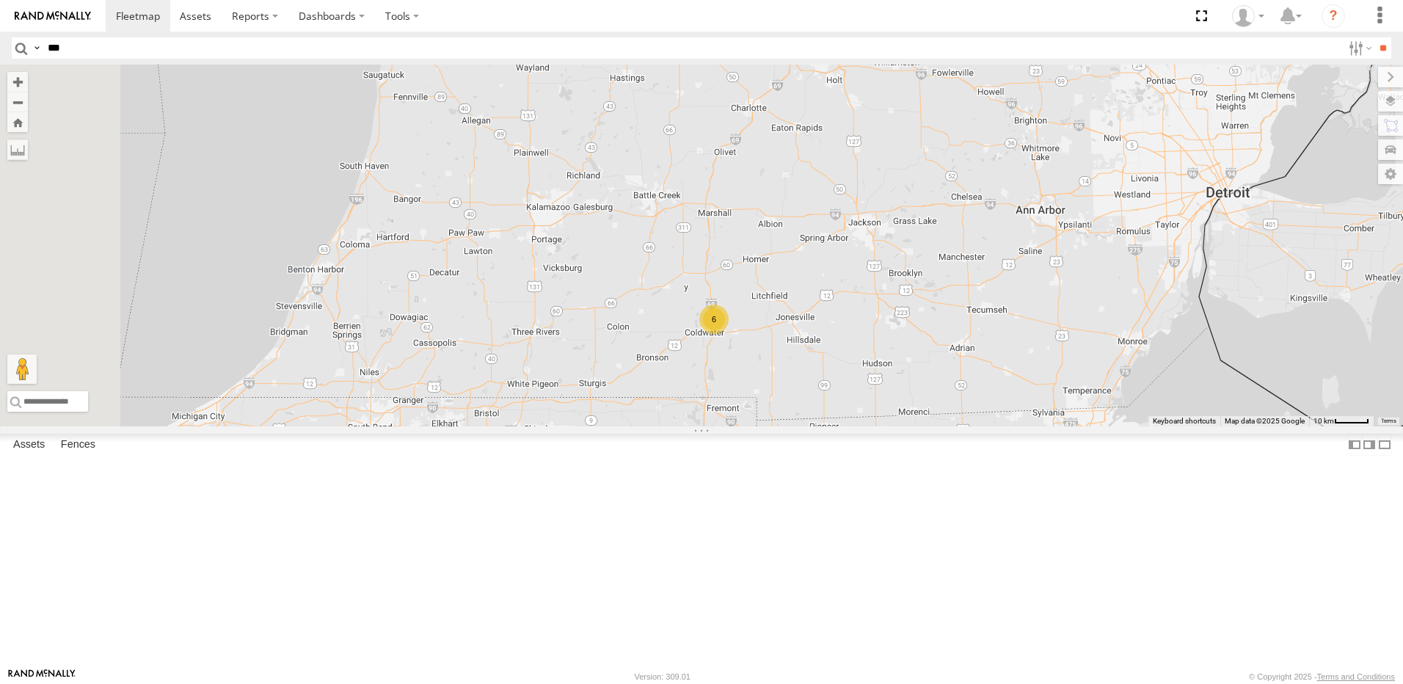
drag, startPoint x: 653, startPoint y: 470, endPoint x: 823, endPoint y: 389, distance: 188.1
click at [815, 399] on div "6" at bounding box center [701, 246] width 1403 height 362
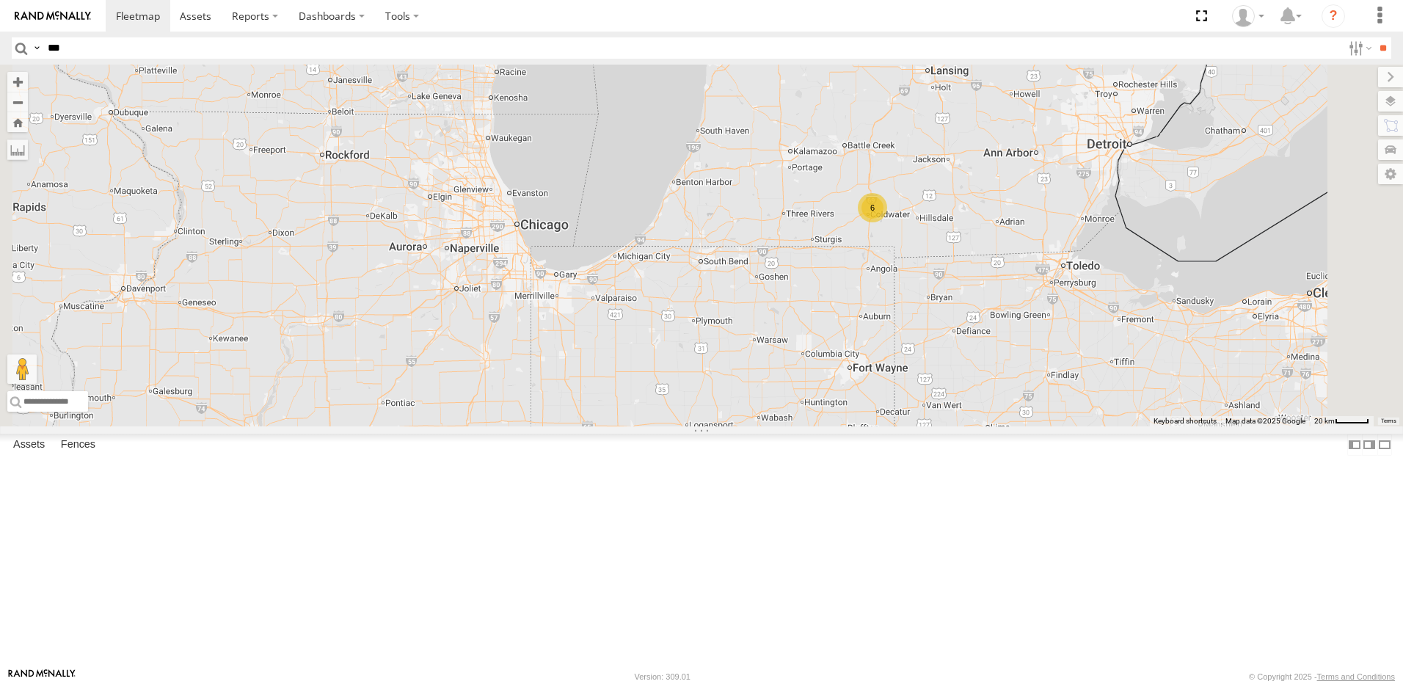
drag, startPoint x: 577, startPoint y: 274, endPoint x: 696, endPoint y: 348, distance: 139.7
click at [689, 342] on div "6 5 2" at bounding box center [701, 246] width 1403 height 362
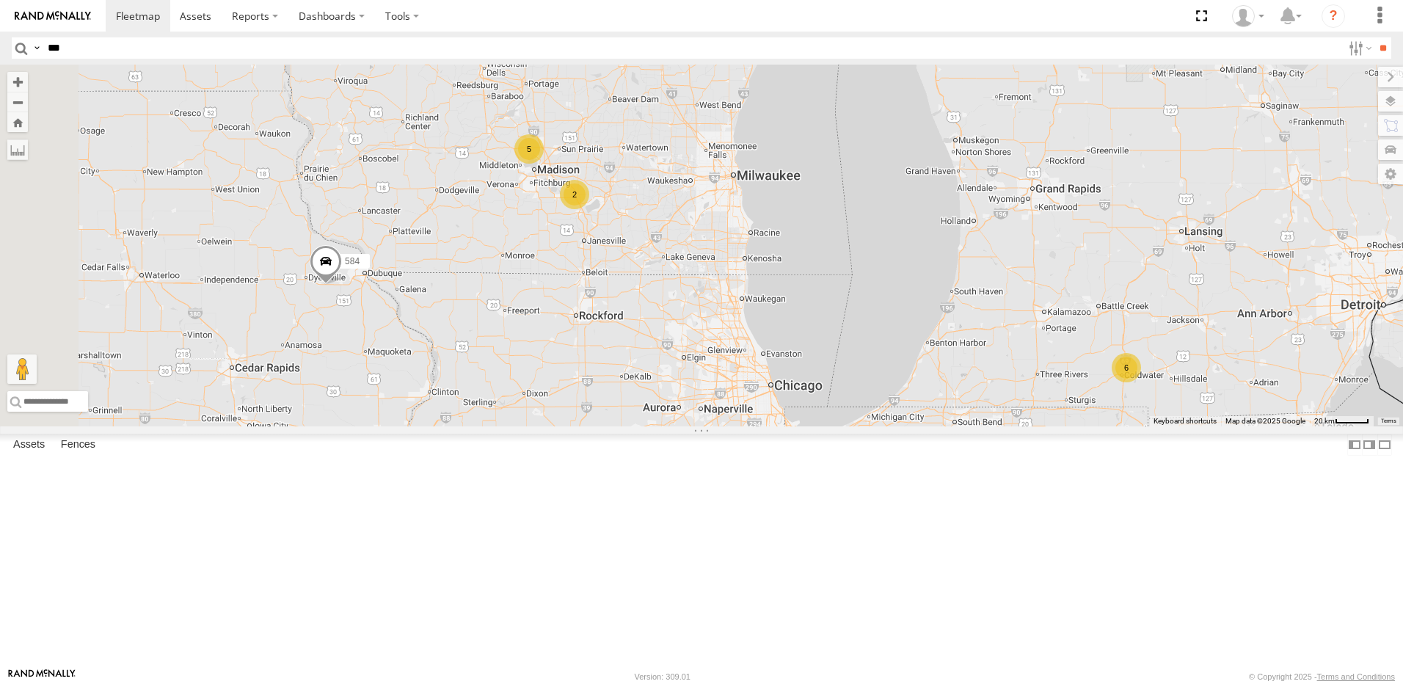
click at [589, 209] on div "2" at bounding box center [574, 194] width 29 height 29
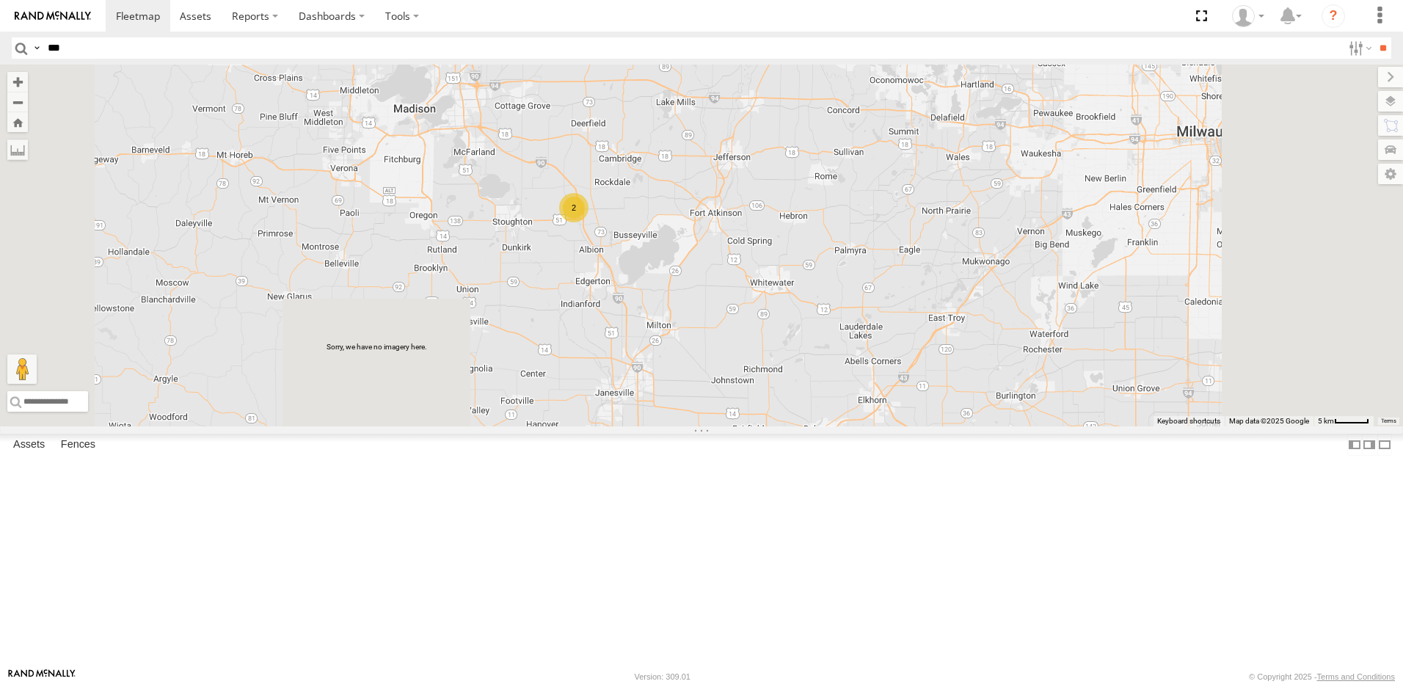
click at [472, 43] on div "2" at bounding box center [457, 27] width 29 height 29
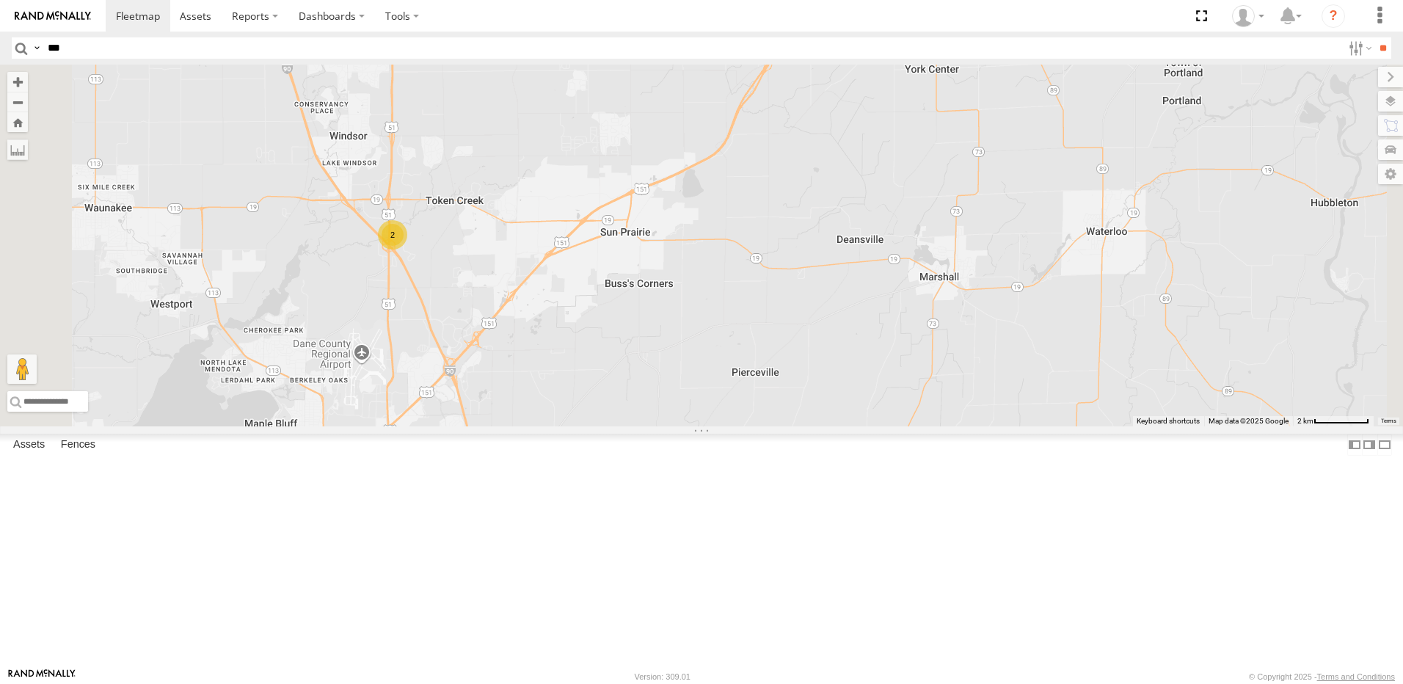
drag, startPoint x: 504, startPoint y: 351, endPoint x: 618, endPoint y: 285, distance: 131.5
click at [597, 294] on div "584 2" at bounding box center [701, 246] width 1403 height 362
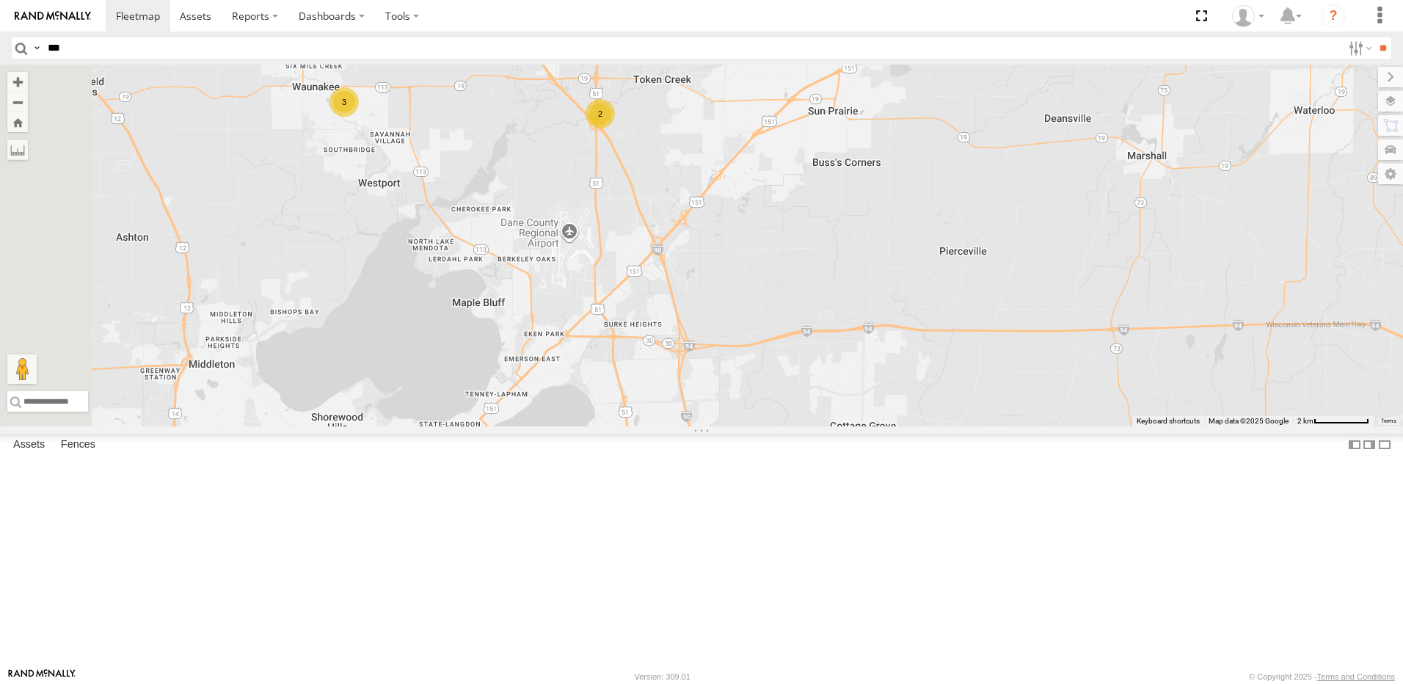
click at [359, 117] on div "3" at bounding box center [344, 101] width 29 height 29
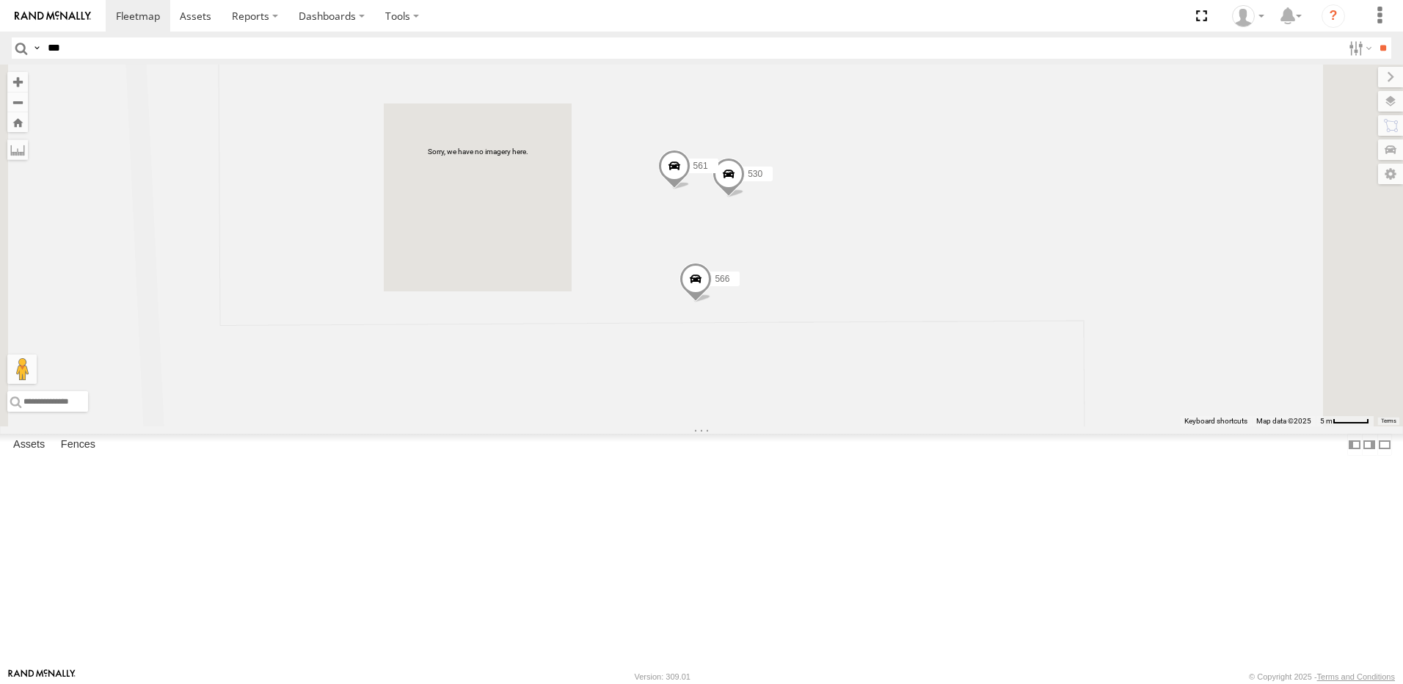
click at [712, 302] on span at bounding box center [696, 283] width 32 height 40
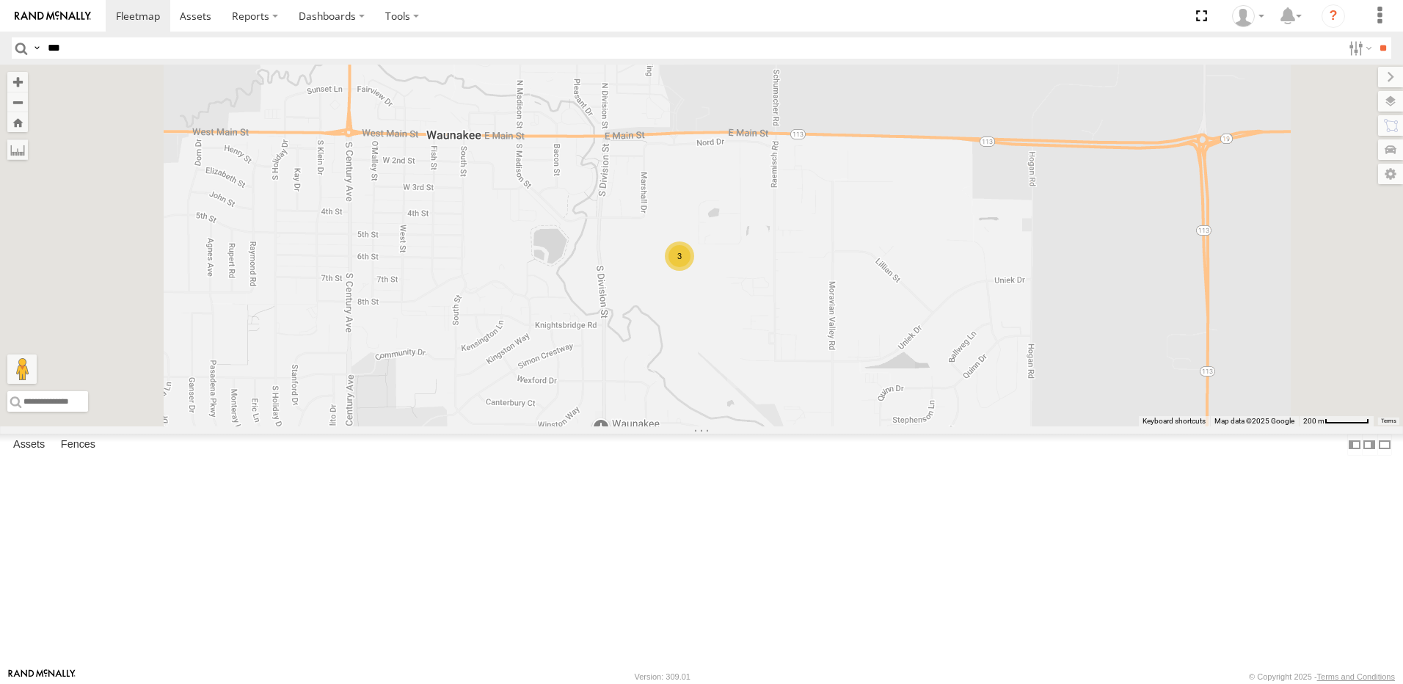
drag, startPoint x: 1099, startPoint y: 401, endPoint x: 1076, endPoint y: 398, distance: 23.0
click at [1098, 401] on div "584 3" at bounding box center [701, 246] width 1403 height 362
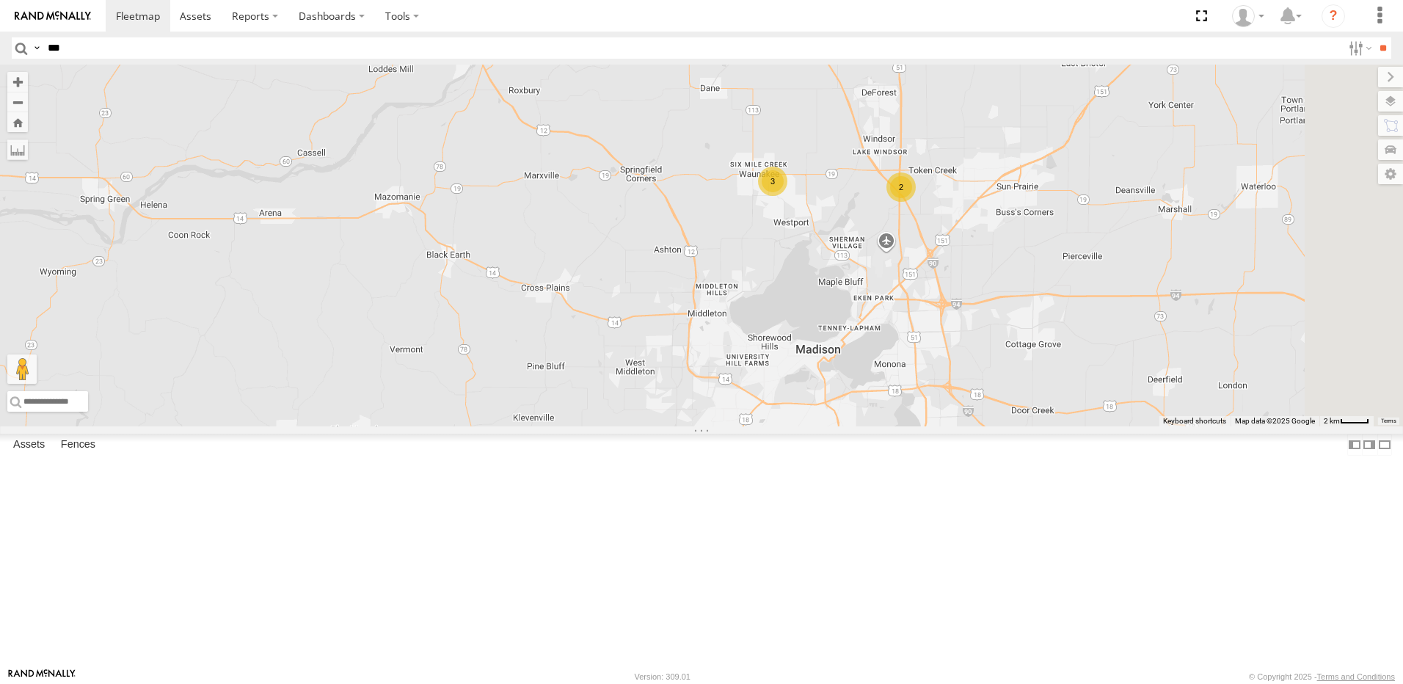
drag, startPoint x: 1069, startPoint y: 490, endPoint x: 920, endPoint y: 311, distance: 232.9
click at [950, 343] on div "584 3 2" at bounding box center [701, 246] width 1403 height 362
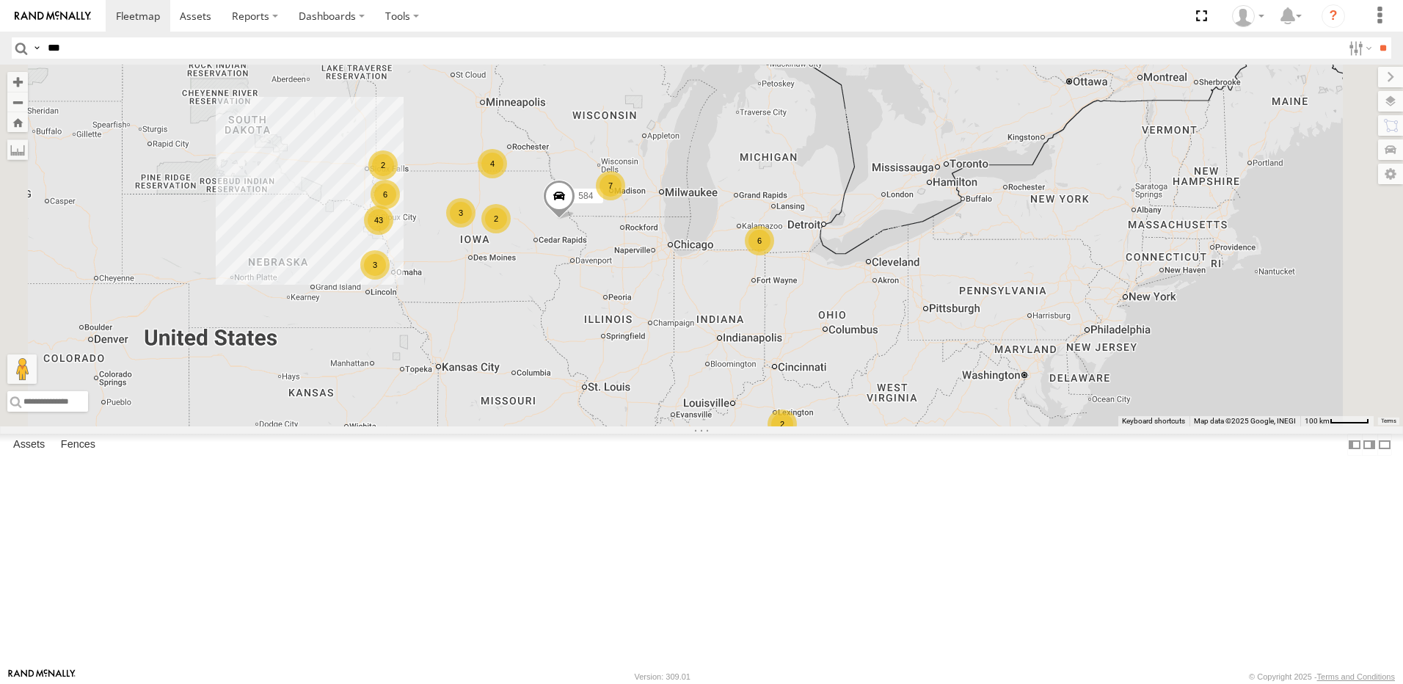
drag, startPoint x: 741, startPoint y: 451, endPoint x: 829, endPoint y: 417, distance: 93.9
click at [816, 424] on div "584 4 2 43 3 6 3 6 7 2 2" at bounding box center [701, 246] width 1403 height 362
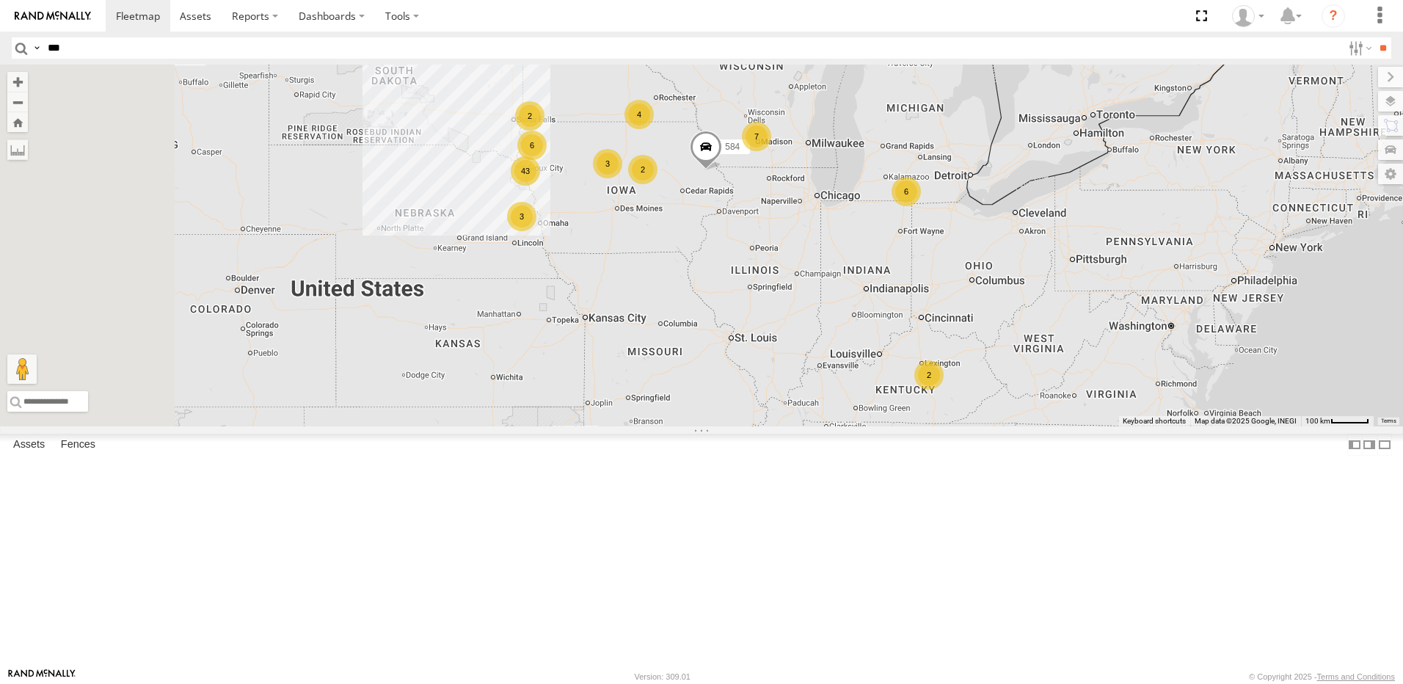
click at [944, 390] on div "2" at bounding box center [928, 374] width 29 height 29
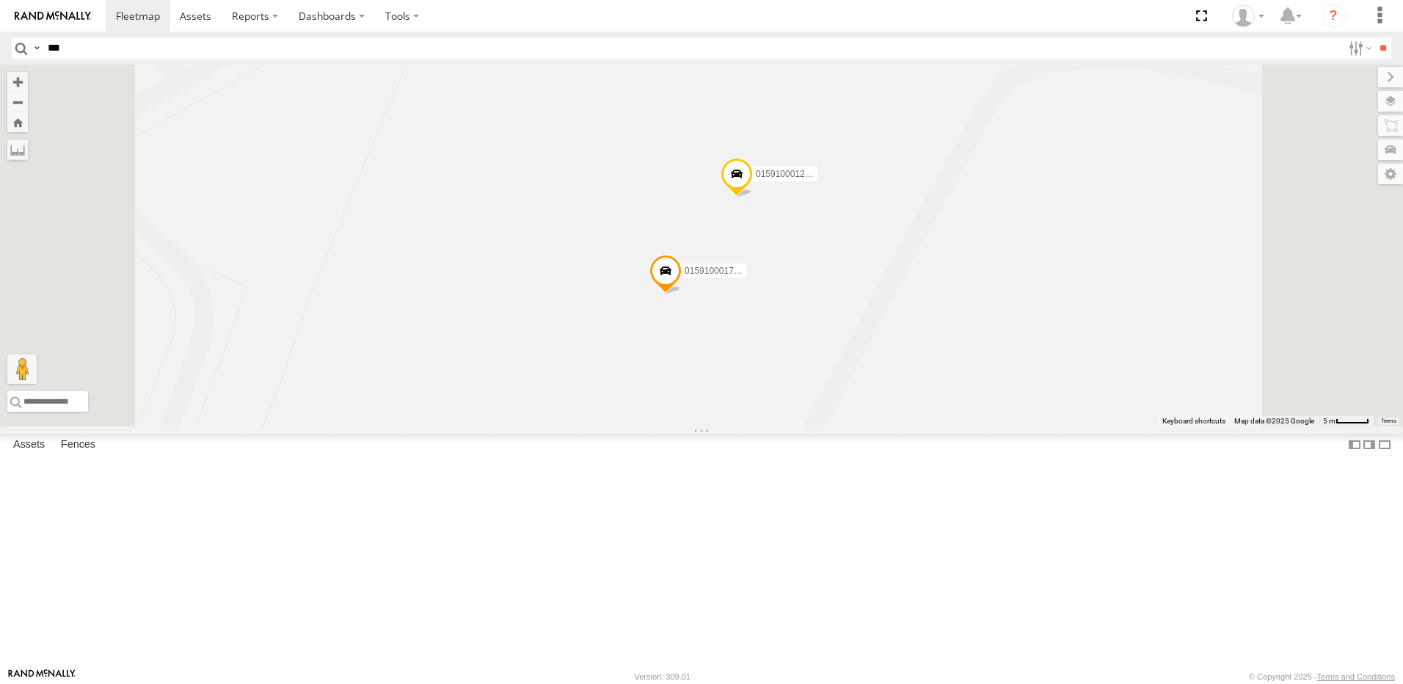
click at [762, 344] on div "584 015910001776635 015910001243594" at bounding box center [701, 246] width 1403 height 362
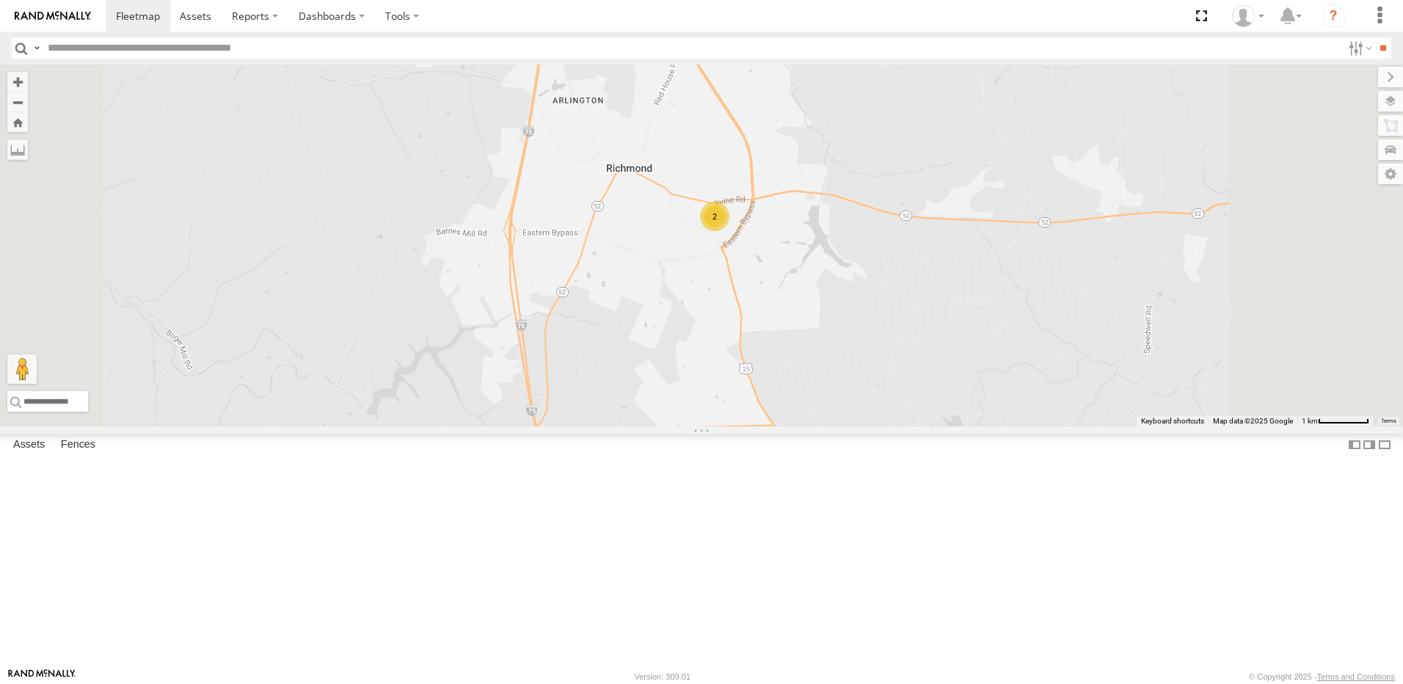
select select "**********"
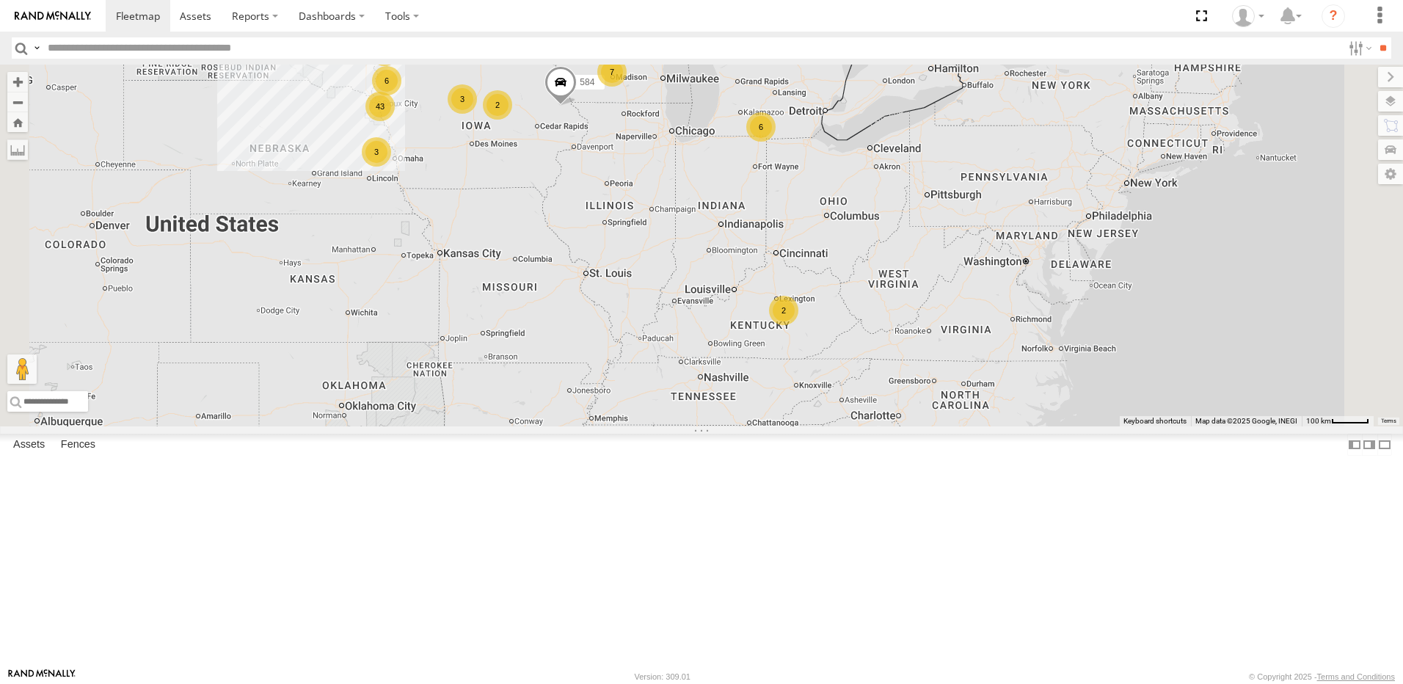
drag, startPoint x: 791, startPoint y: 443, endPoint x: 902, endPoint y: 436, distance: 111.1
click at [900, 426] on div "584 4 2 43 3 6 3 6 7 2 2" at bounding box center [701, 246] width 1403 height 362
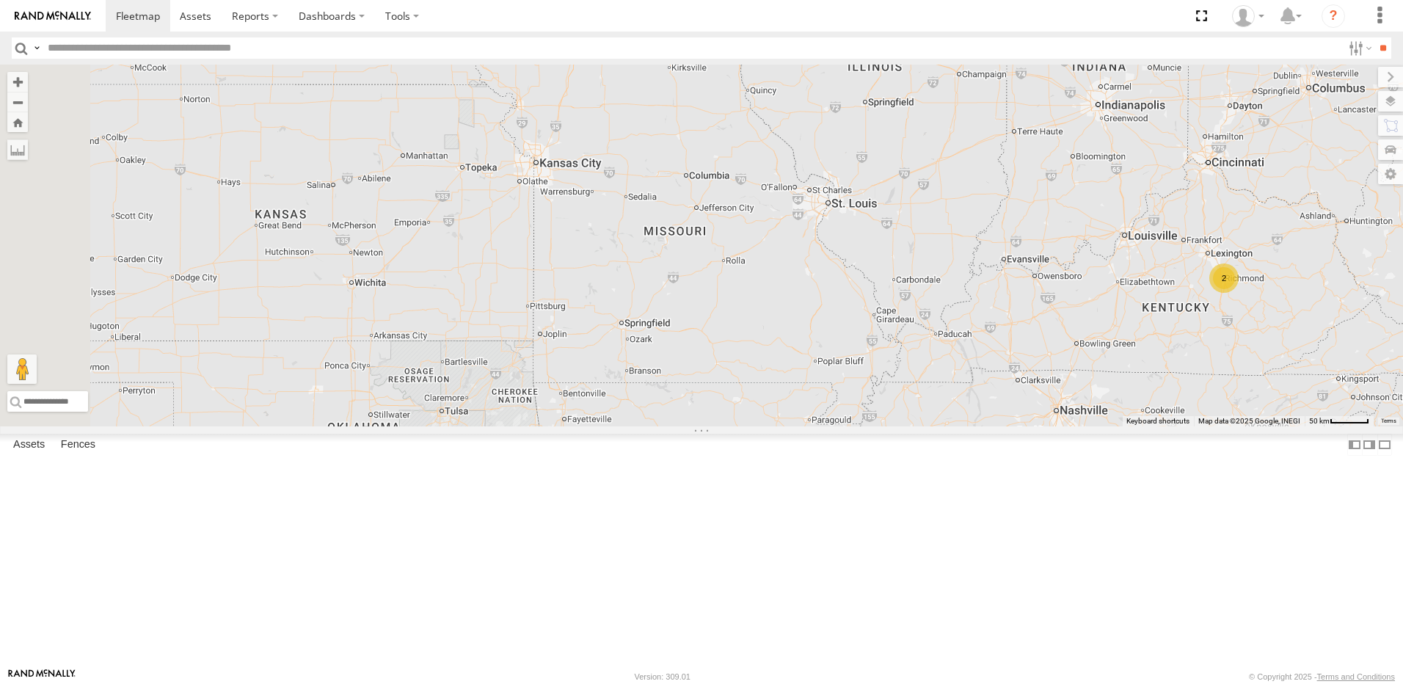
drag, startPoint x: 717, startPoint y: 317, endPoint x: 818, endPoint y: 357, distance: 109.0
click at [760, 338] on div "584 3 2" at bounding box center [701, 246] width 1403 height 362
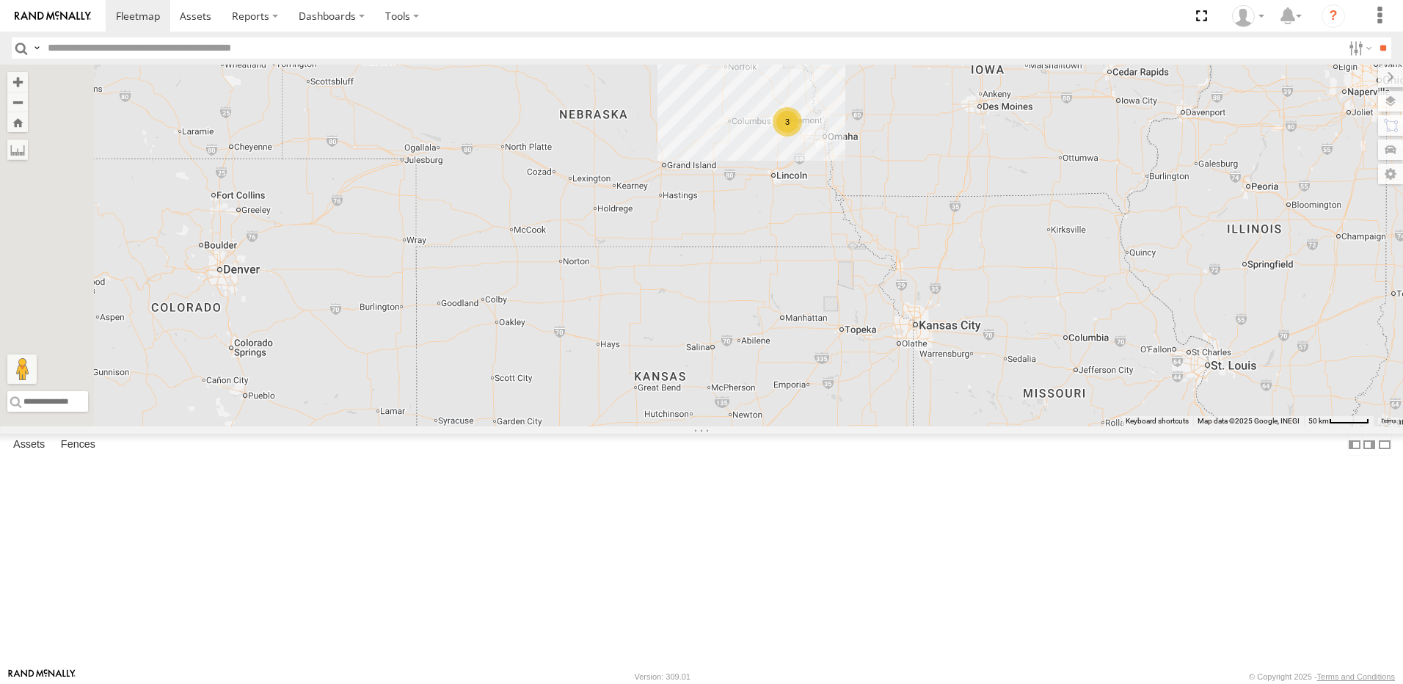
drag, startPoint x: 1058, startPoint y: 298, endPoint x: 972, endPoint y: 357, distance: 103.8
click at [972, 357] on div "584 3 2 2 43 3 5 559" at bounding box center [701, 246] width 1403 height 362
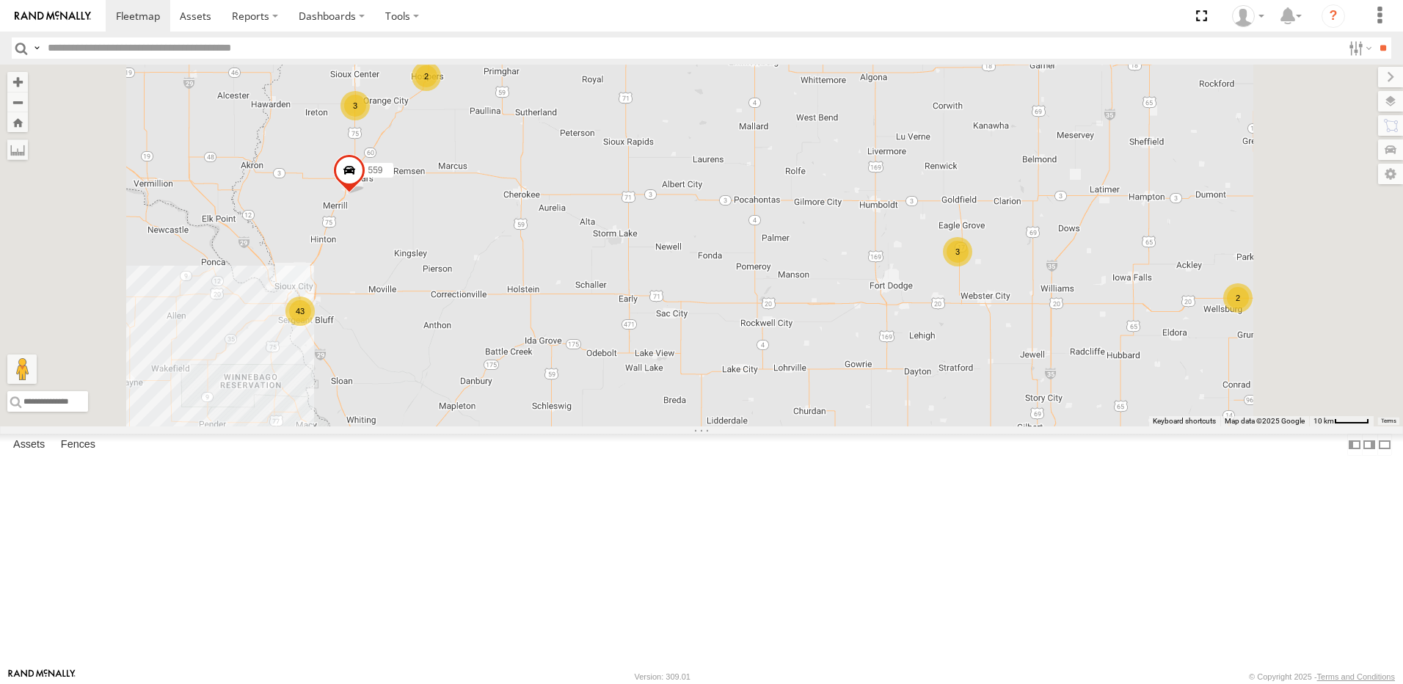
click at [49, 48] on input "text" at bounding box center [692, 47] width 1300 height 21
type input "***"
click at [1375, 37] on input "**" at bounding box center [1383, 47] width 17 height 21
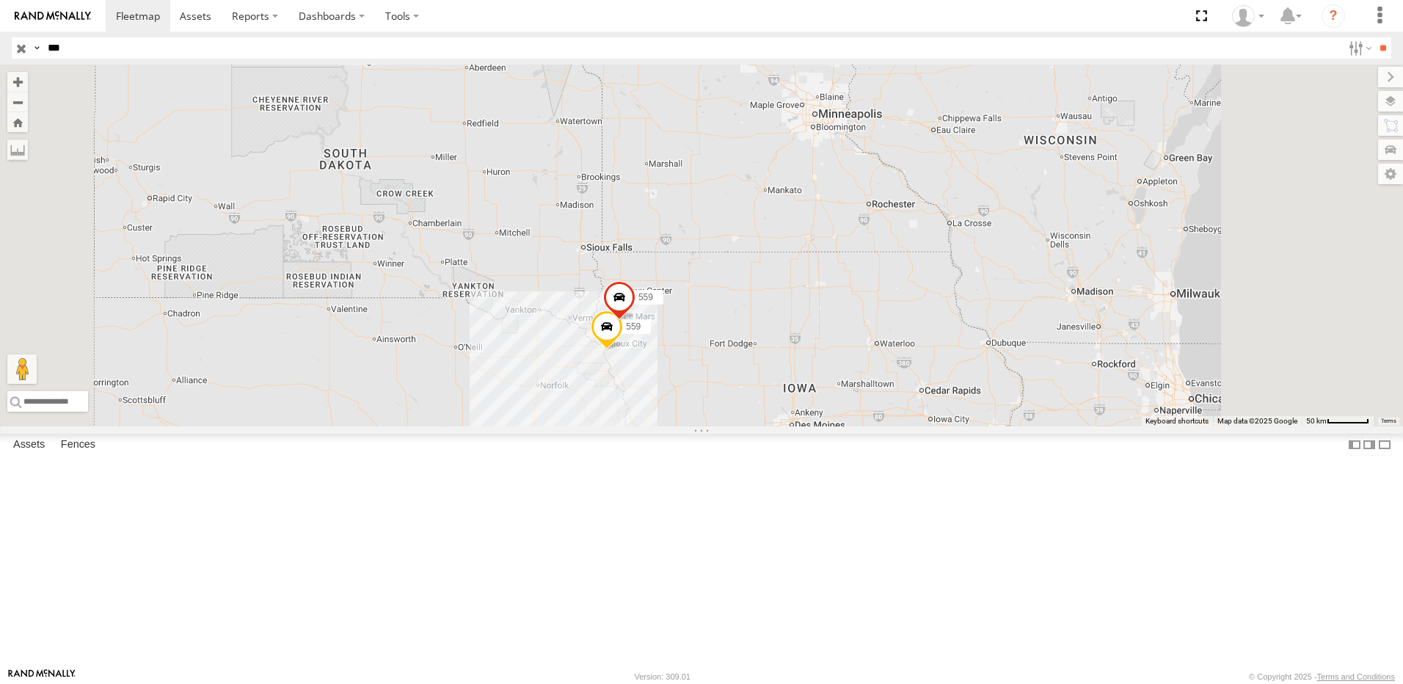
click at [24, 46] on input "button" at bounding box center [21, 47] width 19 height 21
